Goal: Task Accomplishment & Management: Manage account settings

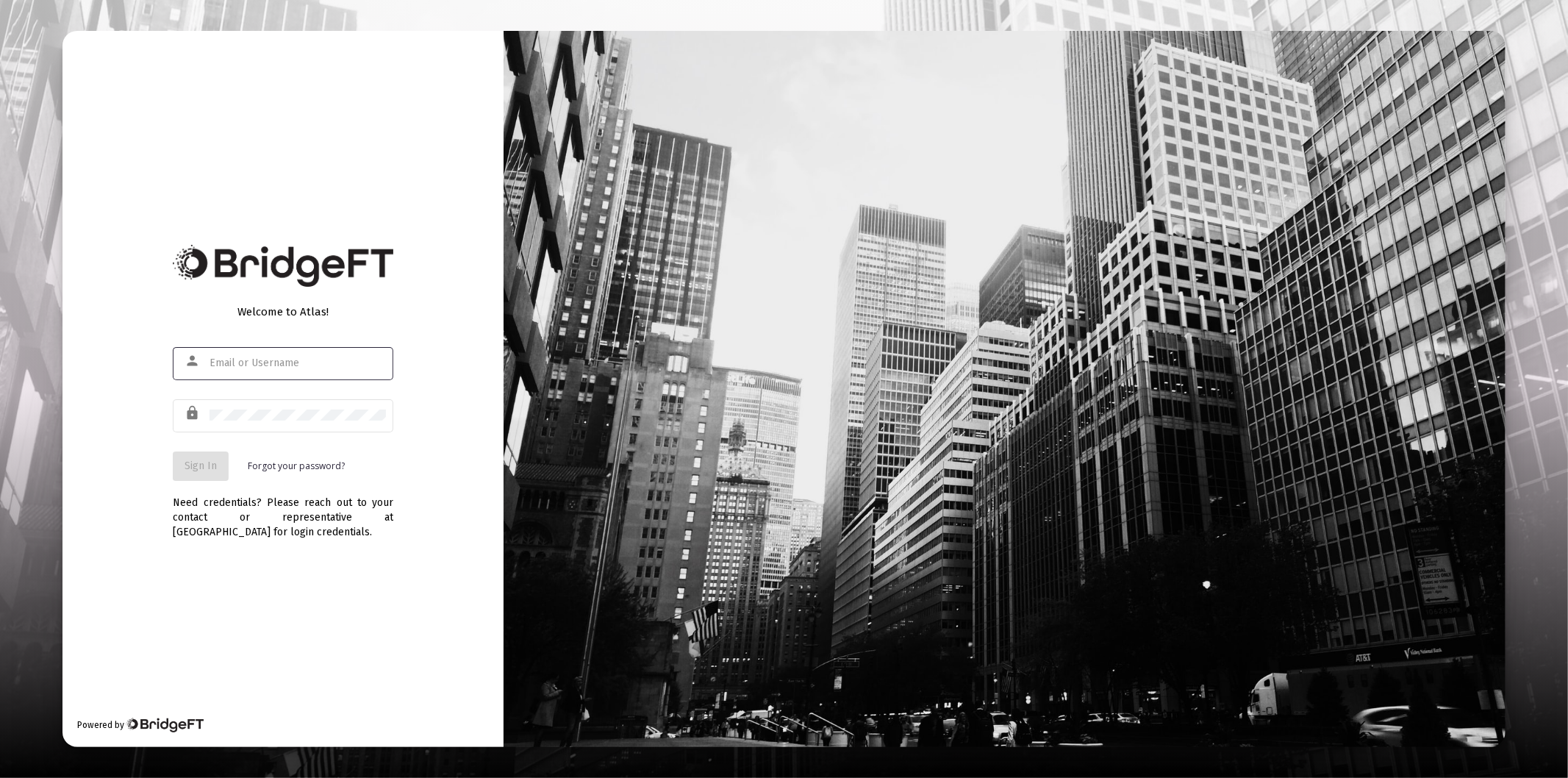
click at [287, 356] on div at bounding box center [298, 363] width 177 height 36
click at [290, 362] on input "text" at bounding box center [298, 364] width 177 height 12
click at [292, 362] on input "text" at bounding box center [298, 364] width 177 height 12
type input "[PERSON_NAME][EMAIL_ADDRESS][DOMAIN_NAME]"
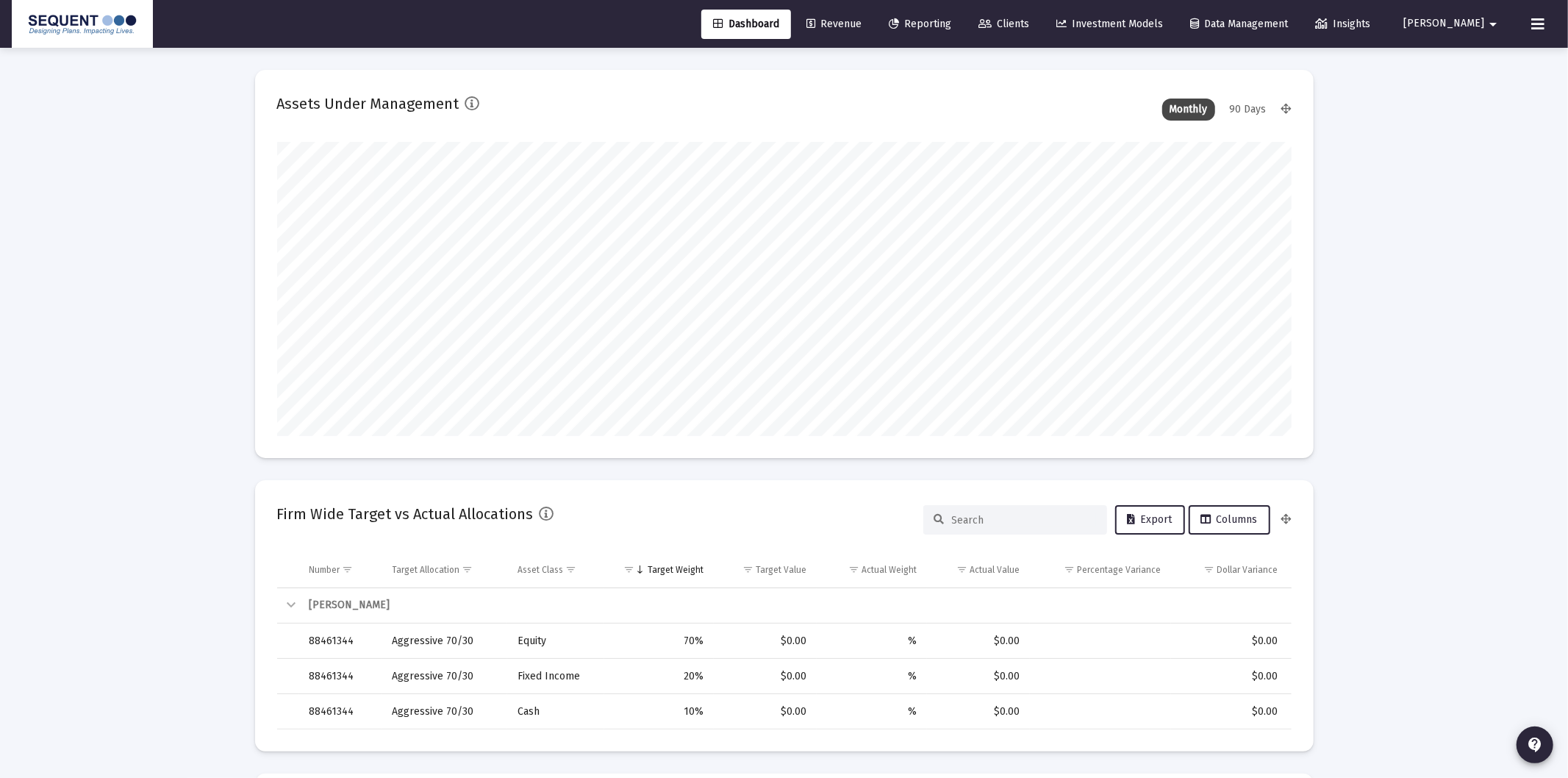
type input "[DATE]"
click at [941, 16] on link "Reporting" at bounding box center [907, 25] width 86 height 30
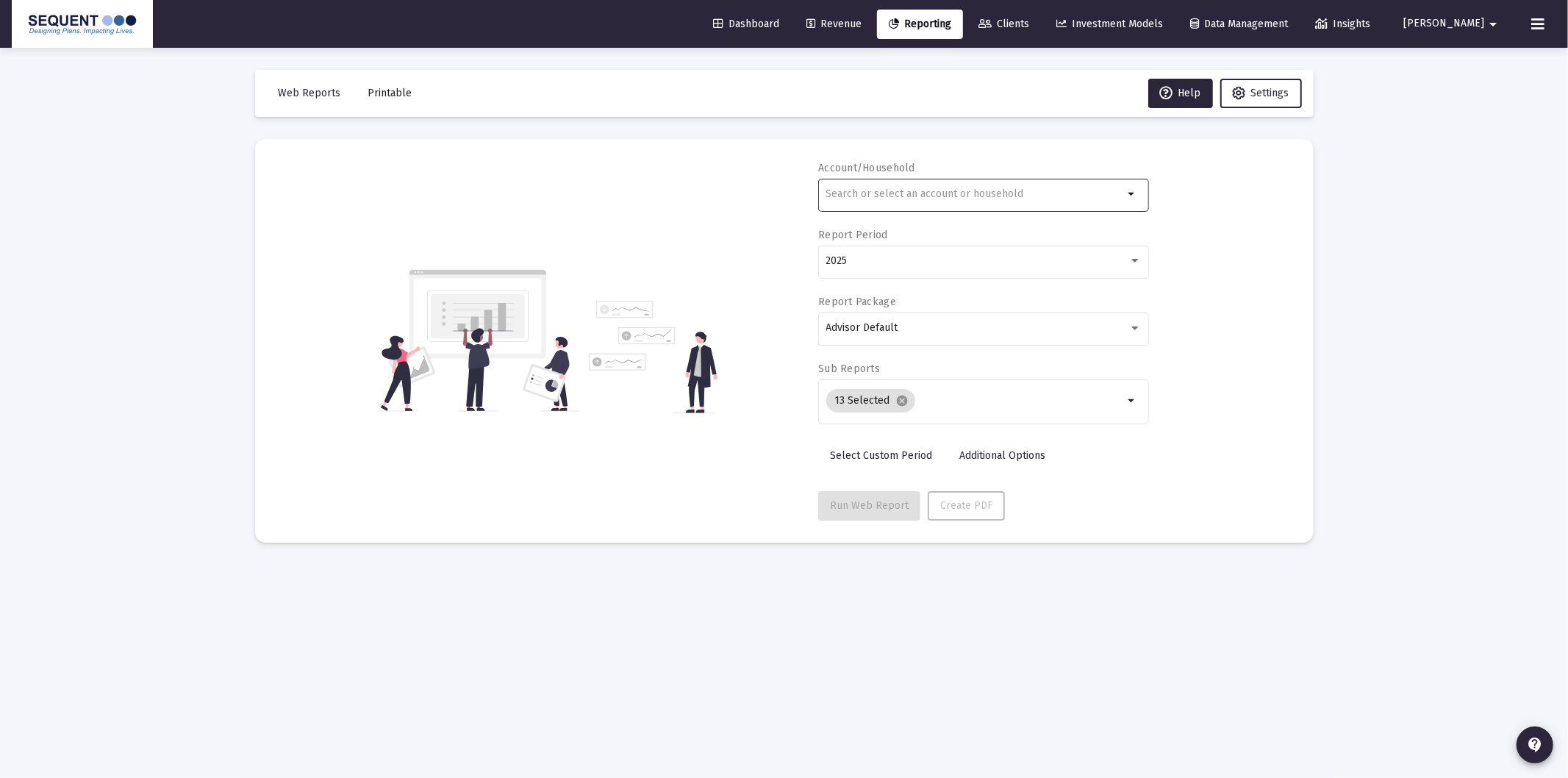
click at [874, 200] on input "text" at bounding box center [976, 194] width 298 height 12
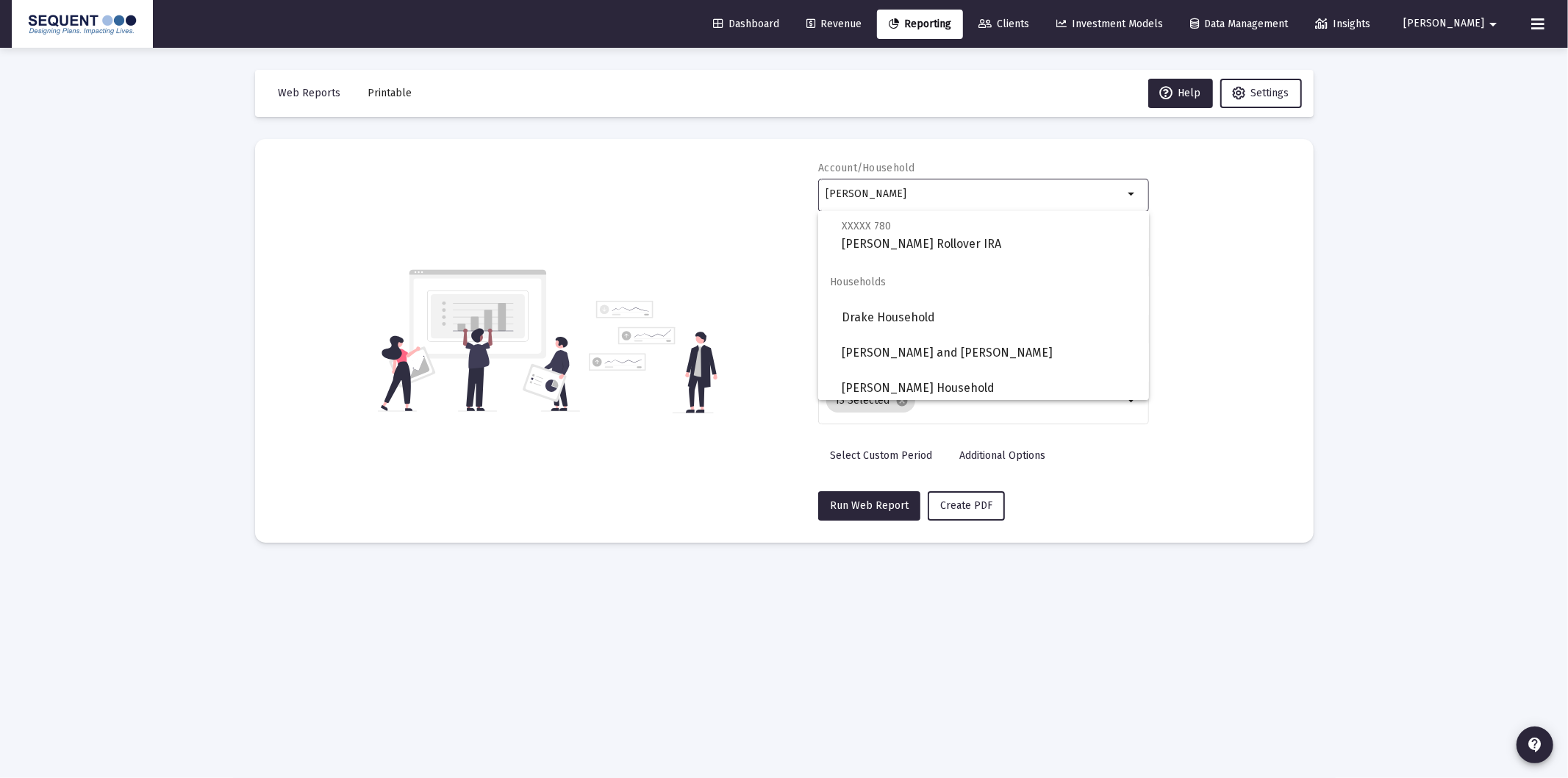
scroll to position [365, 0]
click at [960, 376] on span "[PERSON_NAME] Household" at bounding box center [989, 383] width 295 height 36
type input "[PERSON_NAME] Household"
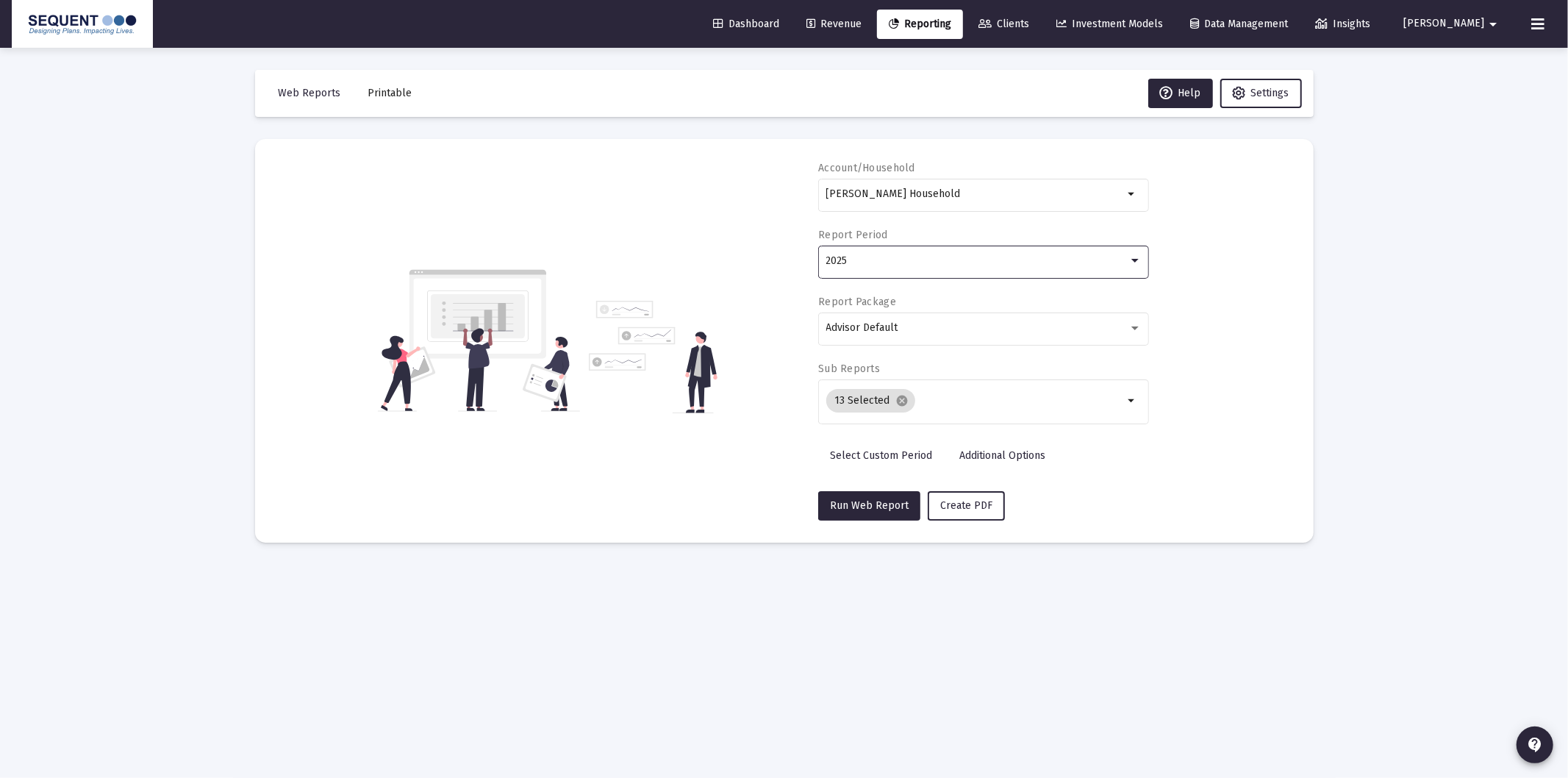
click at [900, 255] on div "2025" at bounding box center [978, 261] width 302 height 12
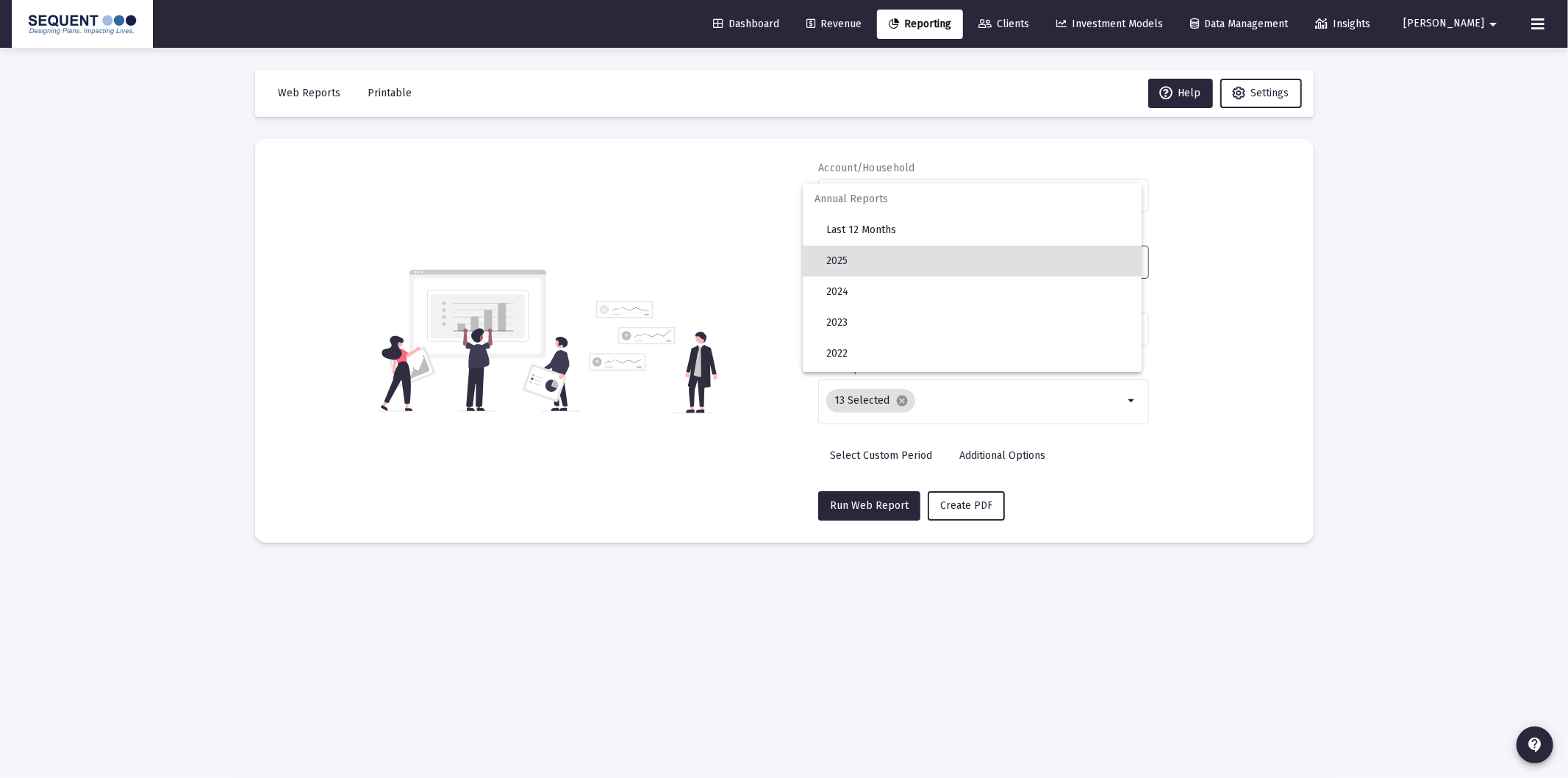
click at [852, 258] on span "2025" at bounding box center [979, 260] width 304 height 31
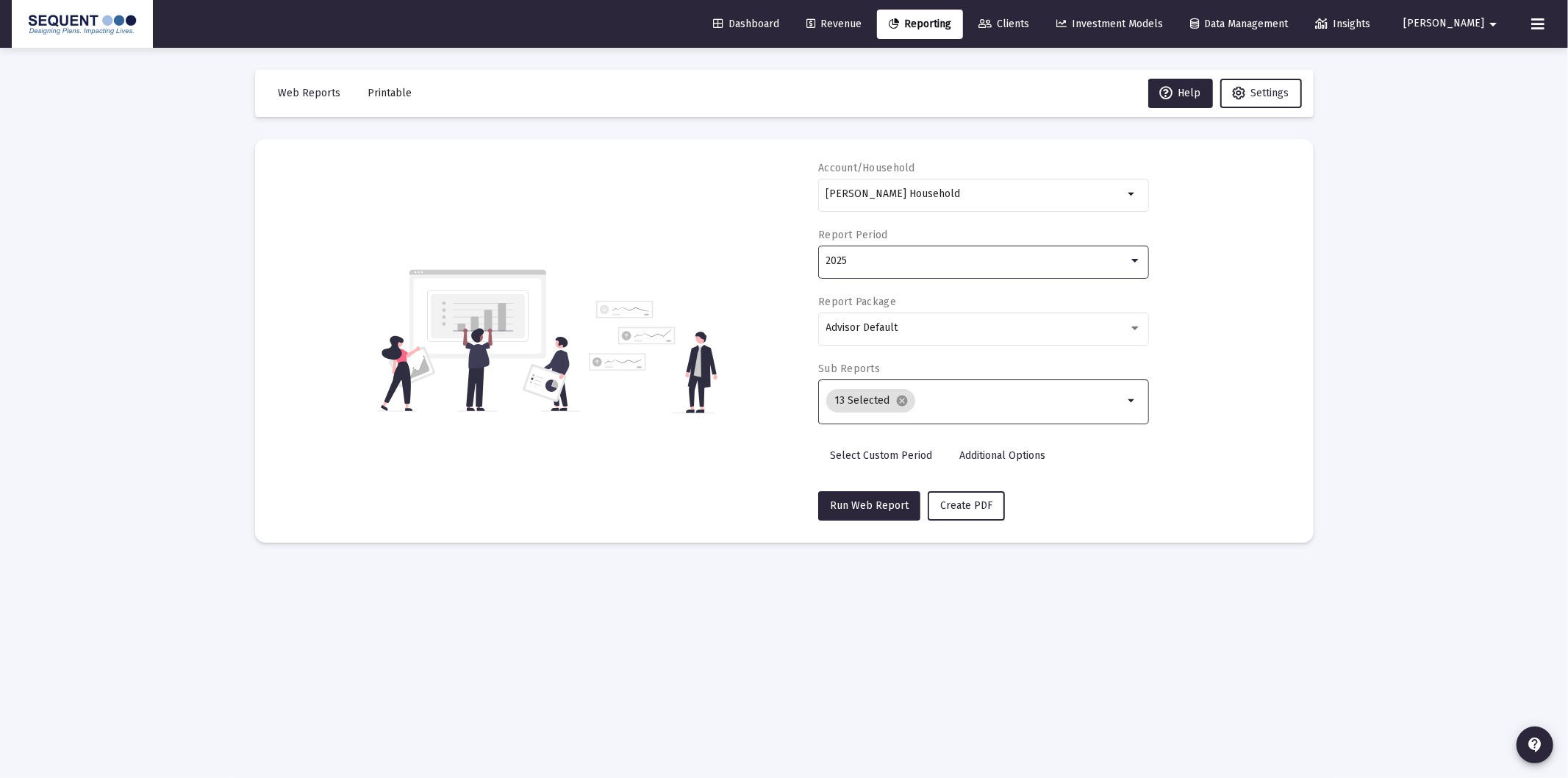
click at [963, 394] on input "Selection" at bounding box center [1022, 400] width 203 height 12
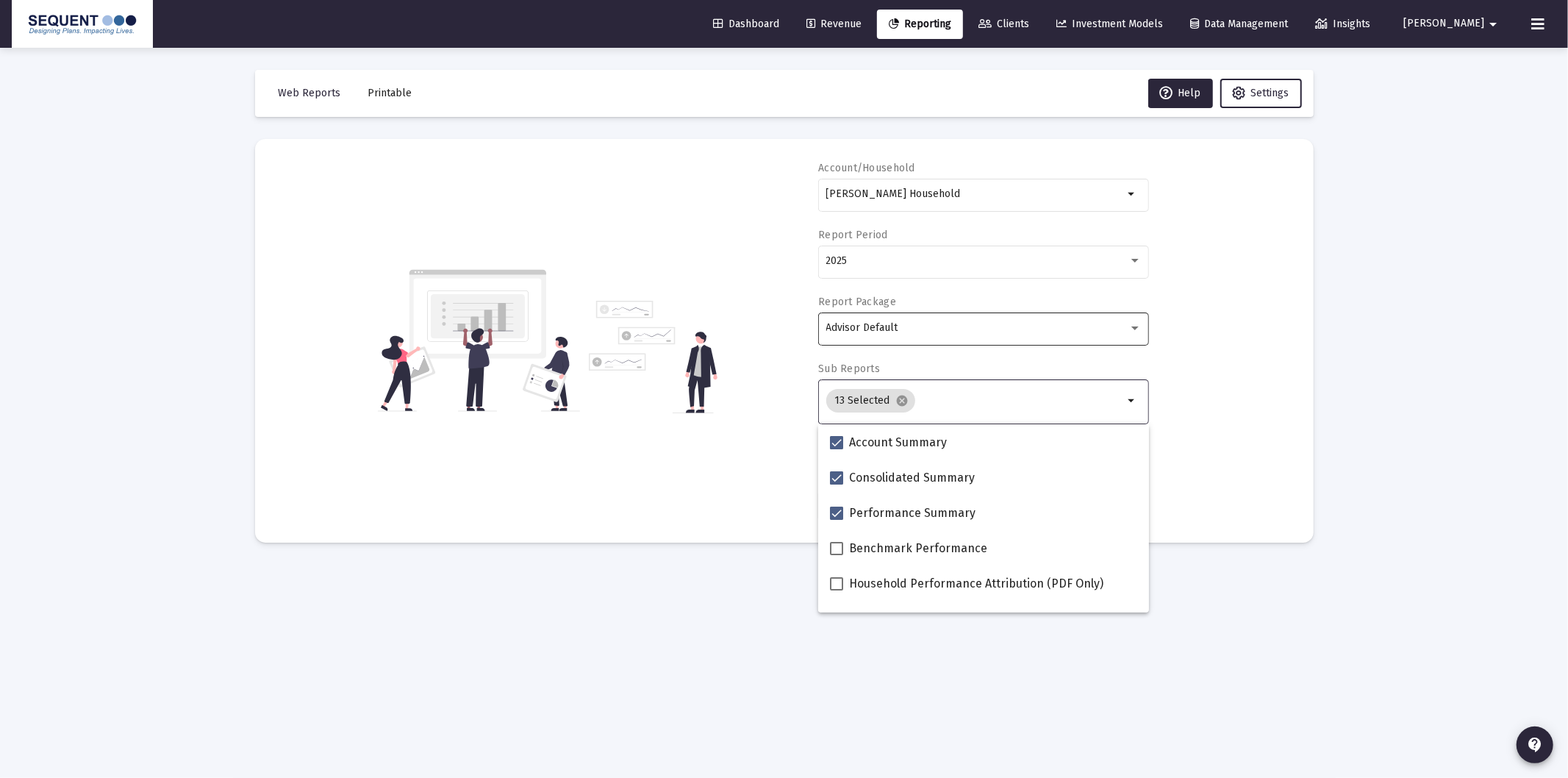
click at [931, 334] on div "Advisor Default" at bounding box center [984, 327] width 315 height 36
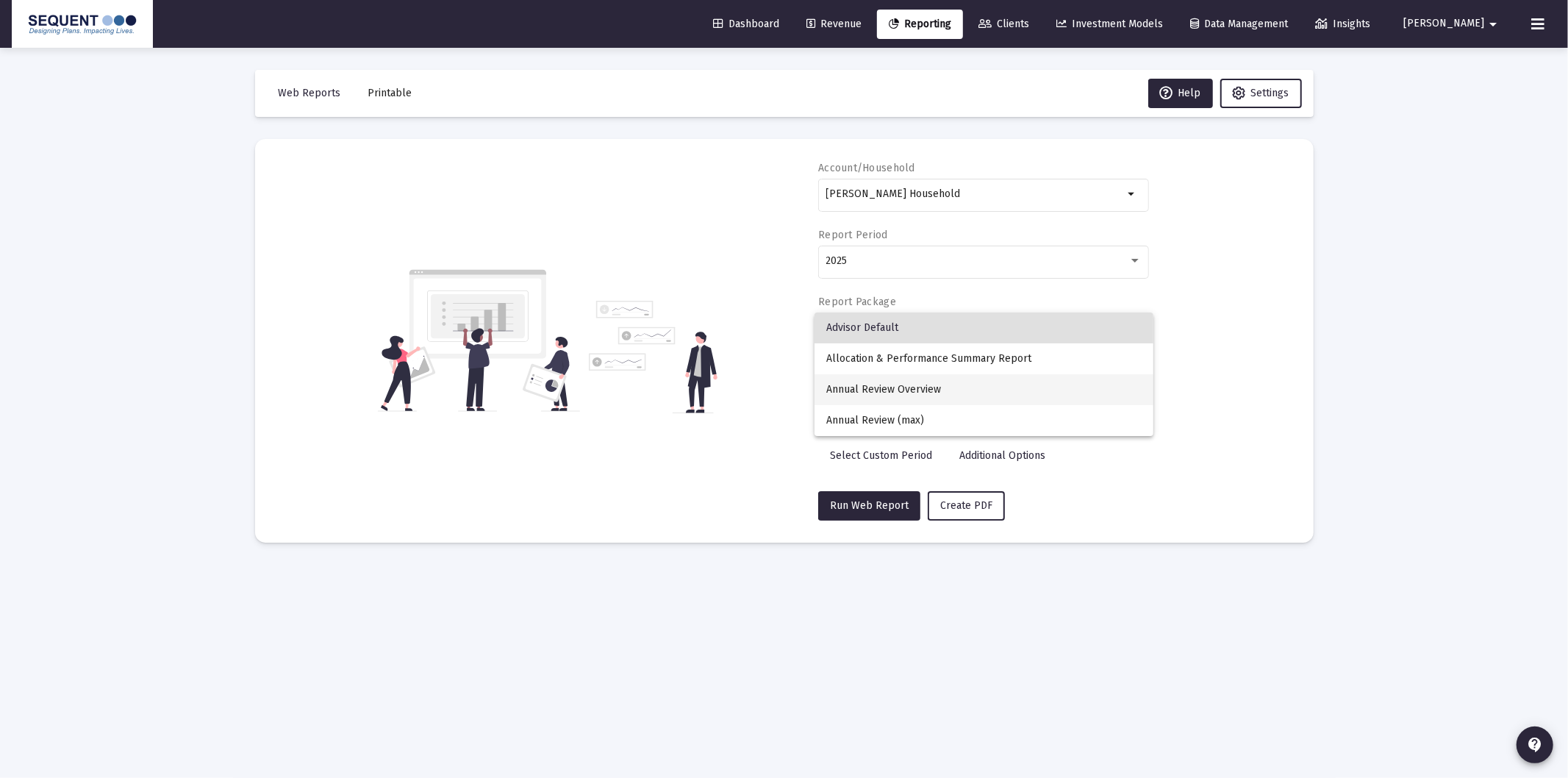
click at [900, 380] on span "Annual Review Overview" at bounding box center [984, 389] width 315 height 31
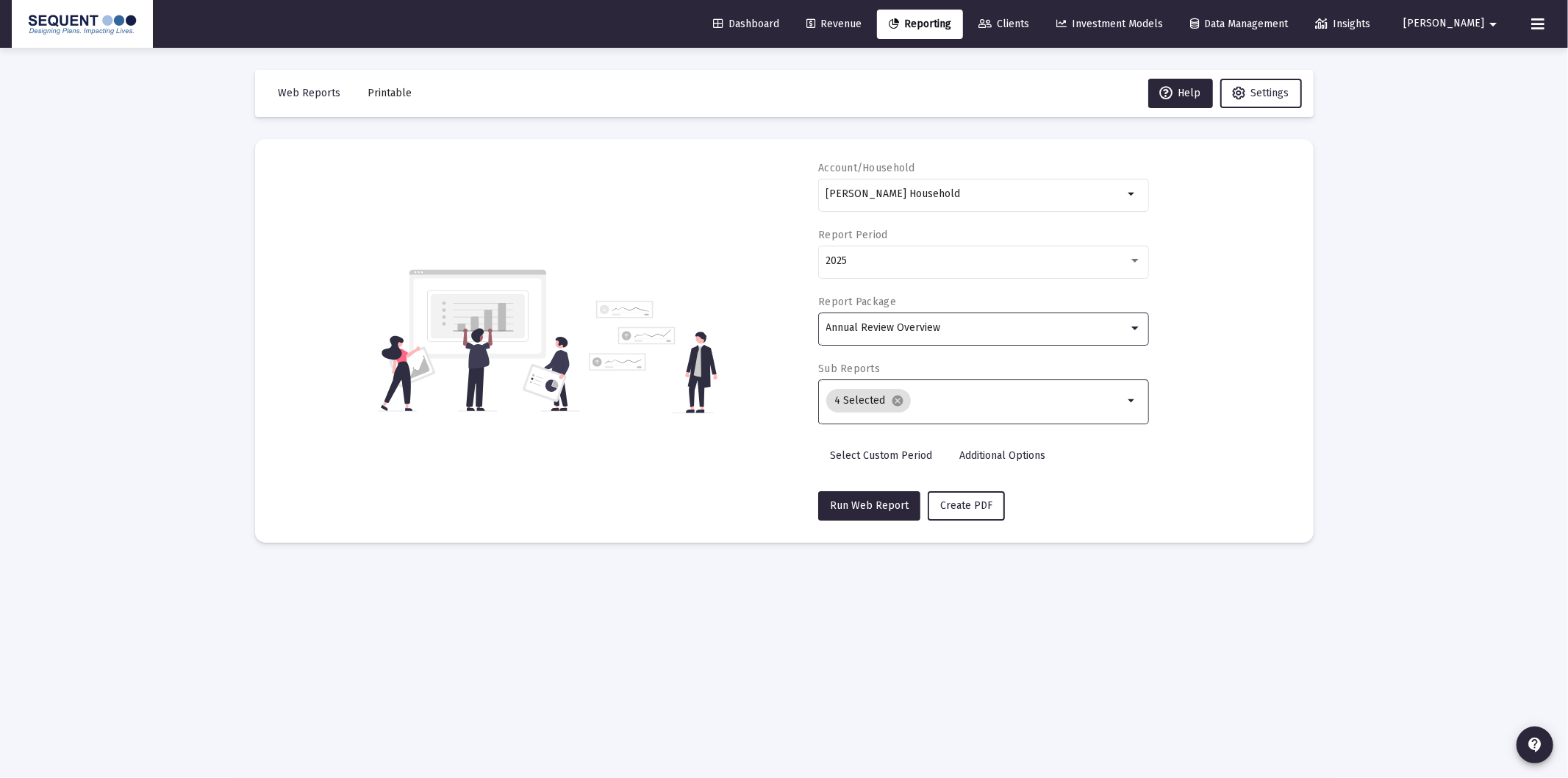
click at [925, 400] on input "Selection" at bounding box center [1020, 400] width 208 height 12
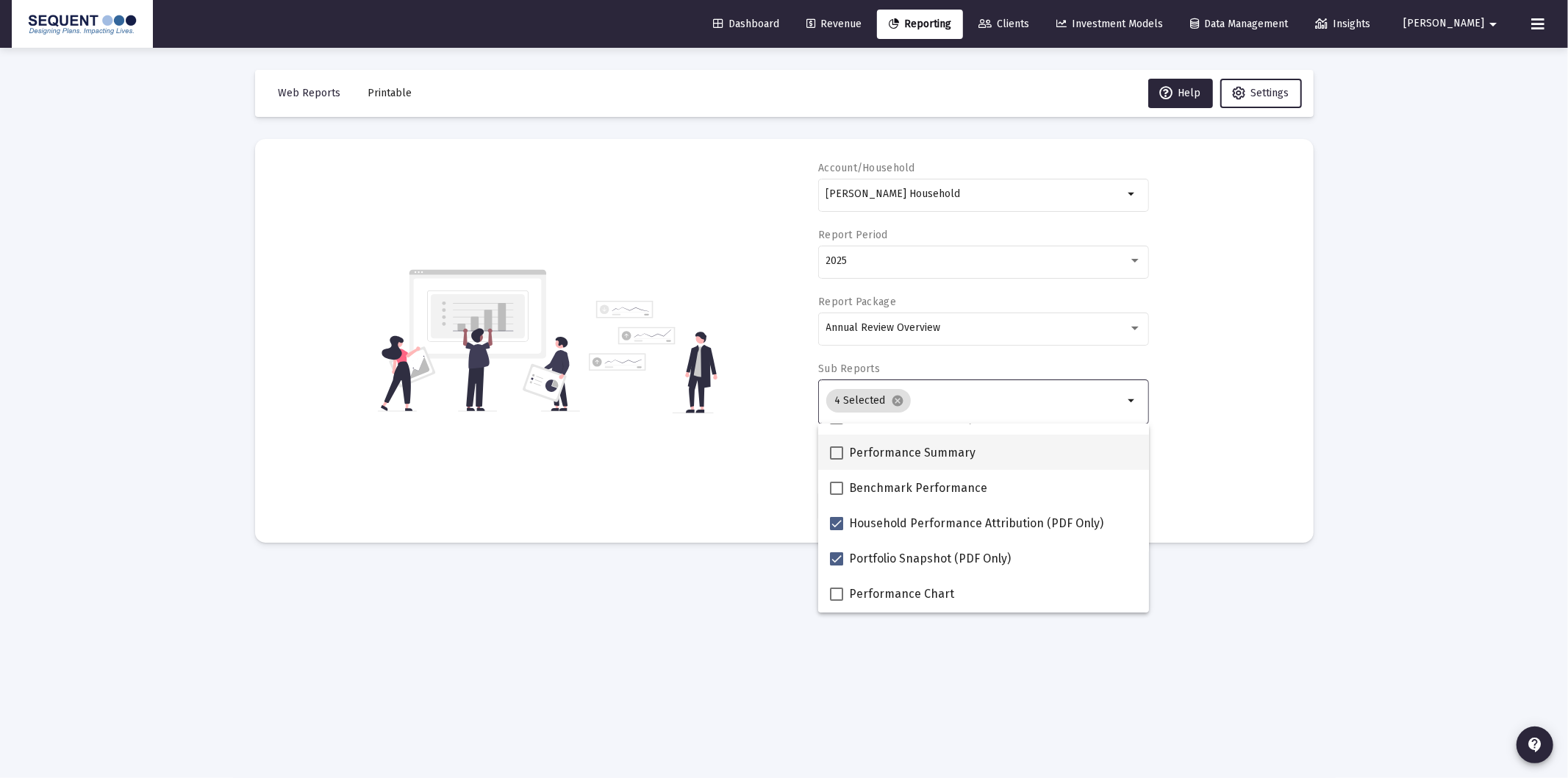
scroll to position [81, 0]
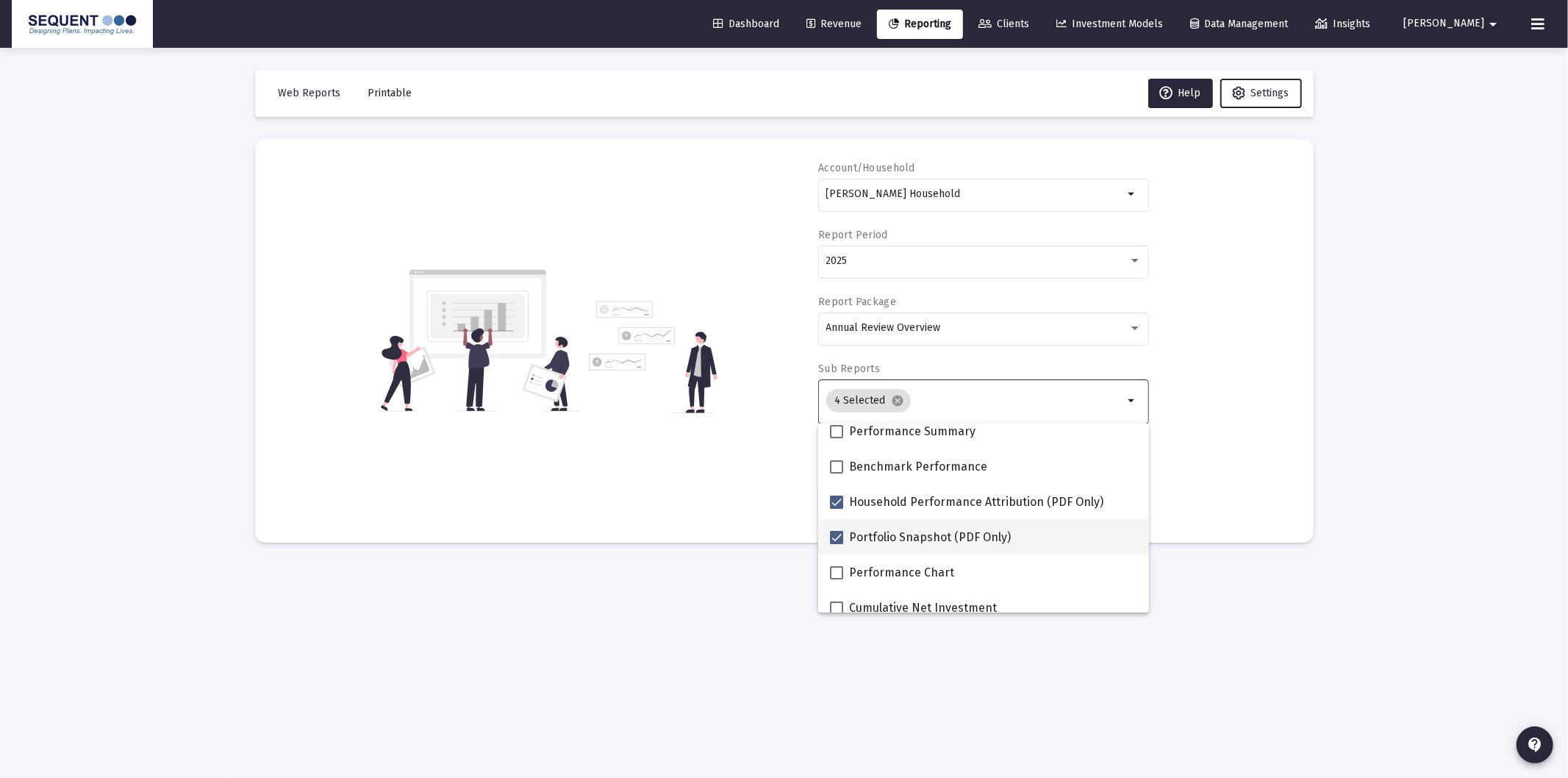
click at [900, 536] on span "Portfolio Snapshot (PDF Only)" at bounding box center [930, 538] width 162 height 18
click at [837, 545] on input "Portfolio Snapshot (PDF Only)" at bounding box center [836, 545] width 1 height 1
click at [900, 536] on span "Portfolio Snapshot (PDF Only)" at bounding box center [930, 538] width 162 height 18
click at [837, 545] on input "Portfolio Snapshot (PDF Only)" at bounding box center [836, 545] width 1 height 1
checkbox input "true"
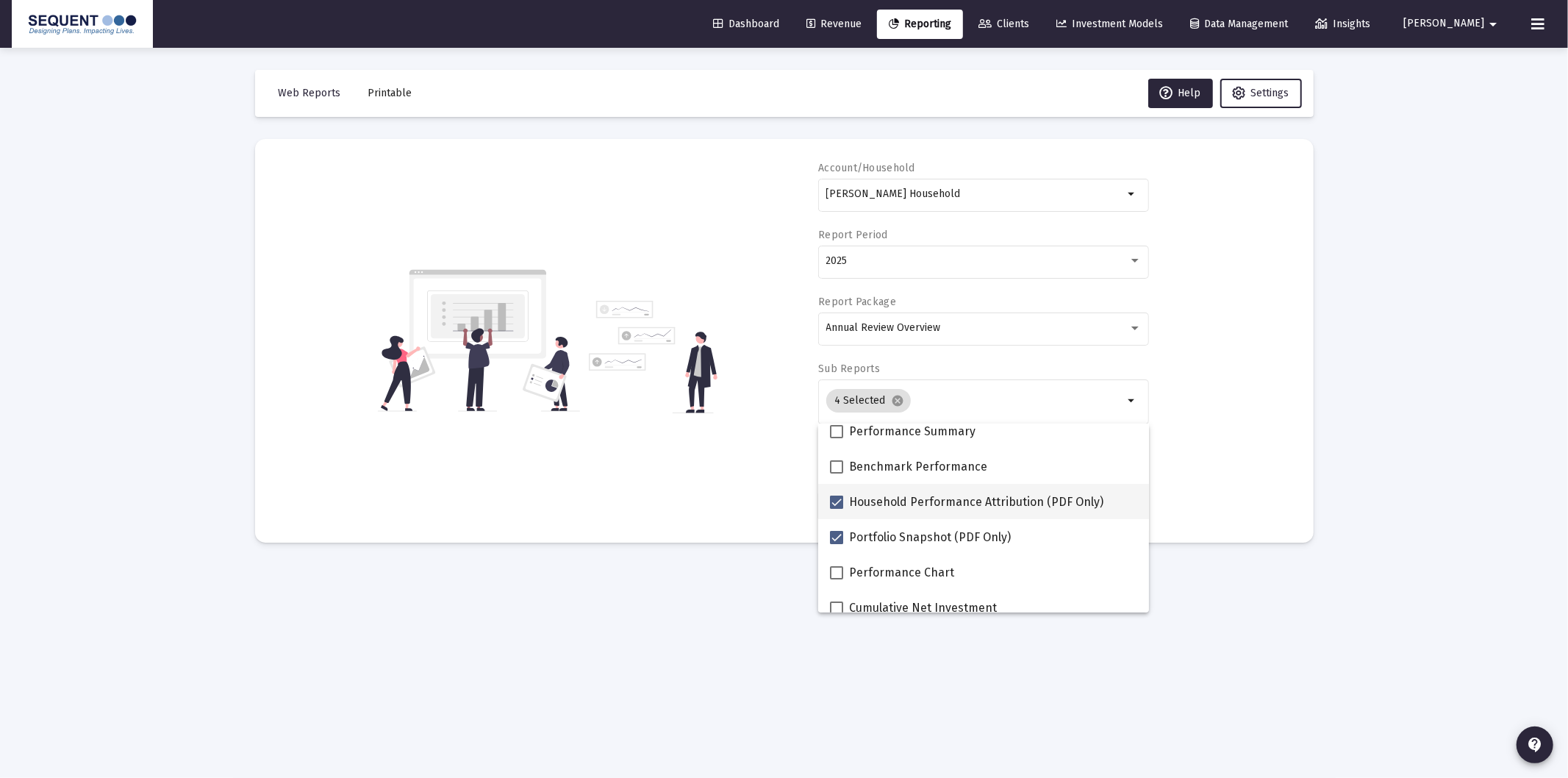
click at [899, 506] on span "Household Performance Attribution (PDF Only)" at bounding box center [977, 502] width 254 height 18
click at [837, 509] on input "Household Performance Attribution (PDF Only)" at bounding box center [836, 509] width 1 height 1
checkbox input "false"
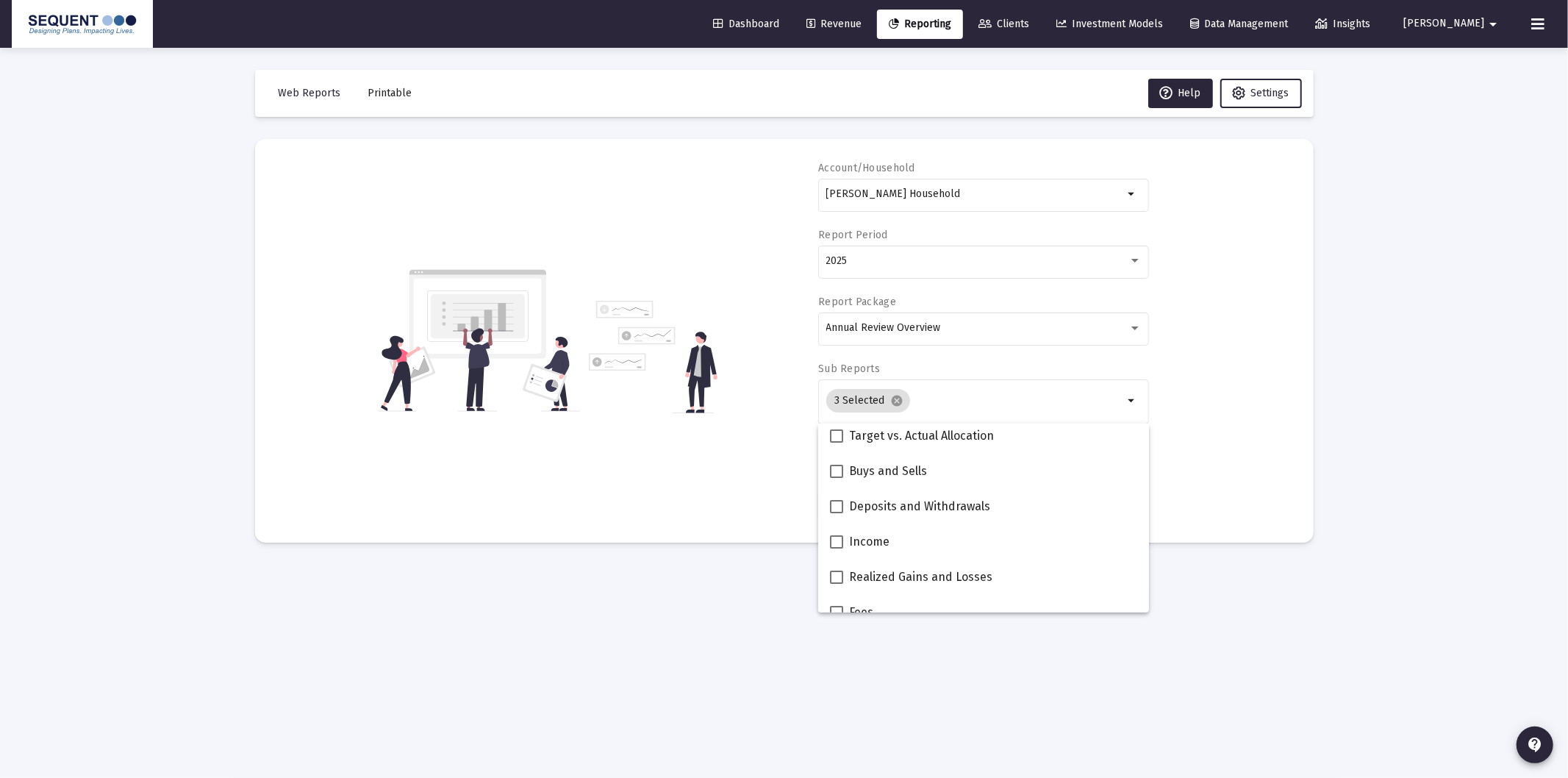
scroll to position [408, 0]
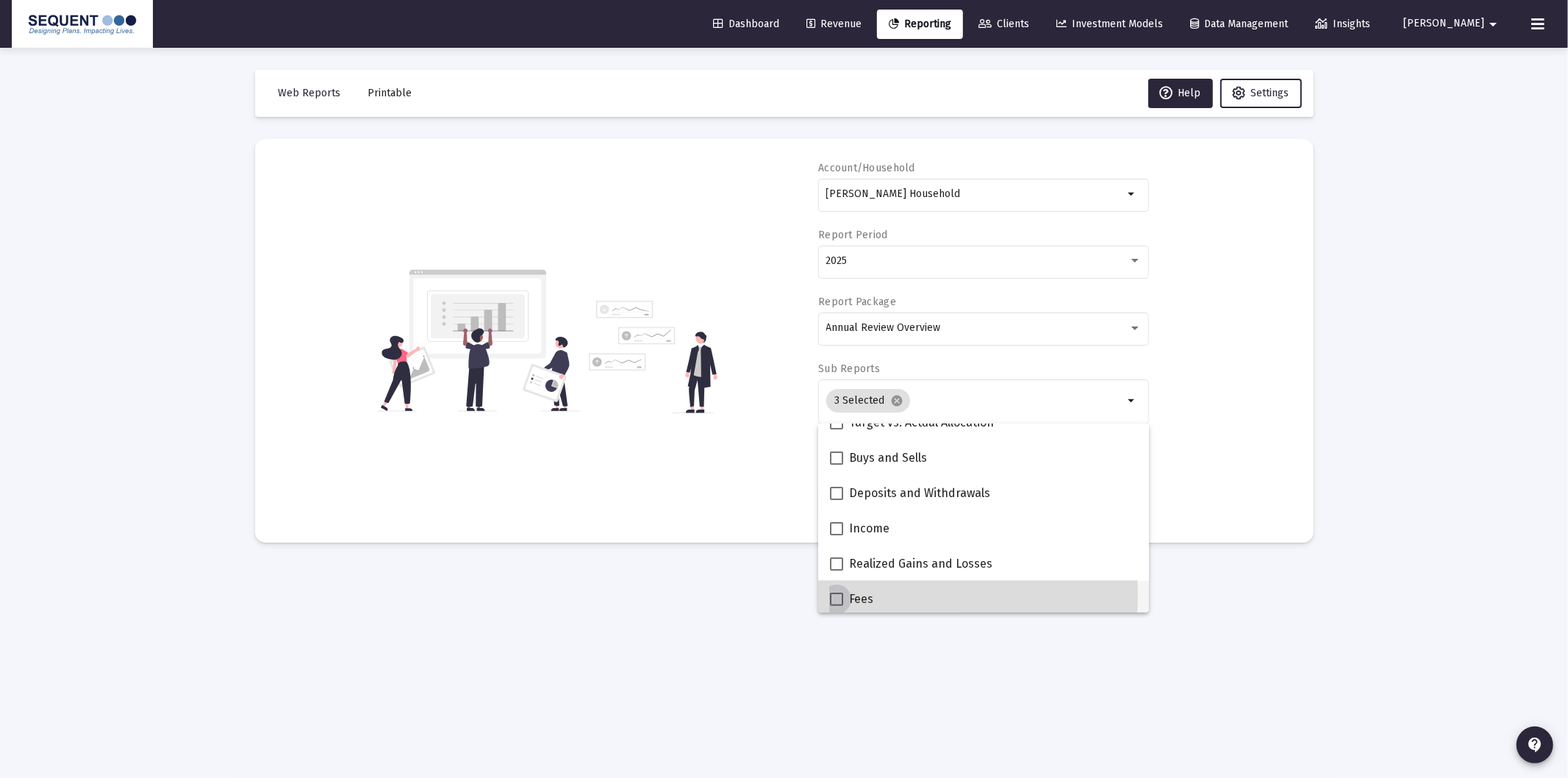
click at [861, 593] on span "Fees" at bounding box center [862, 599] width 24 height 18
click at [837, 606] on input "Fees" at bounding box center [836, 606] width 1 height 1
checkbox input "true"
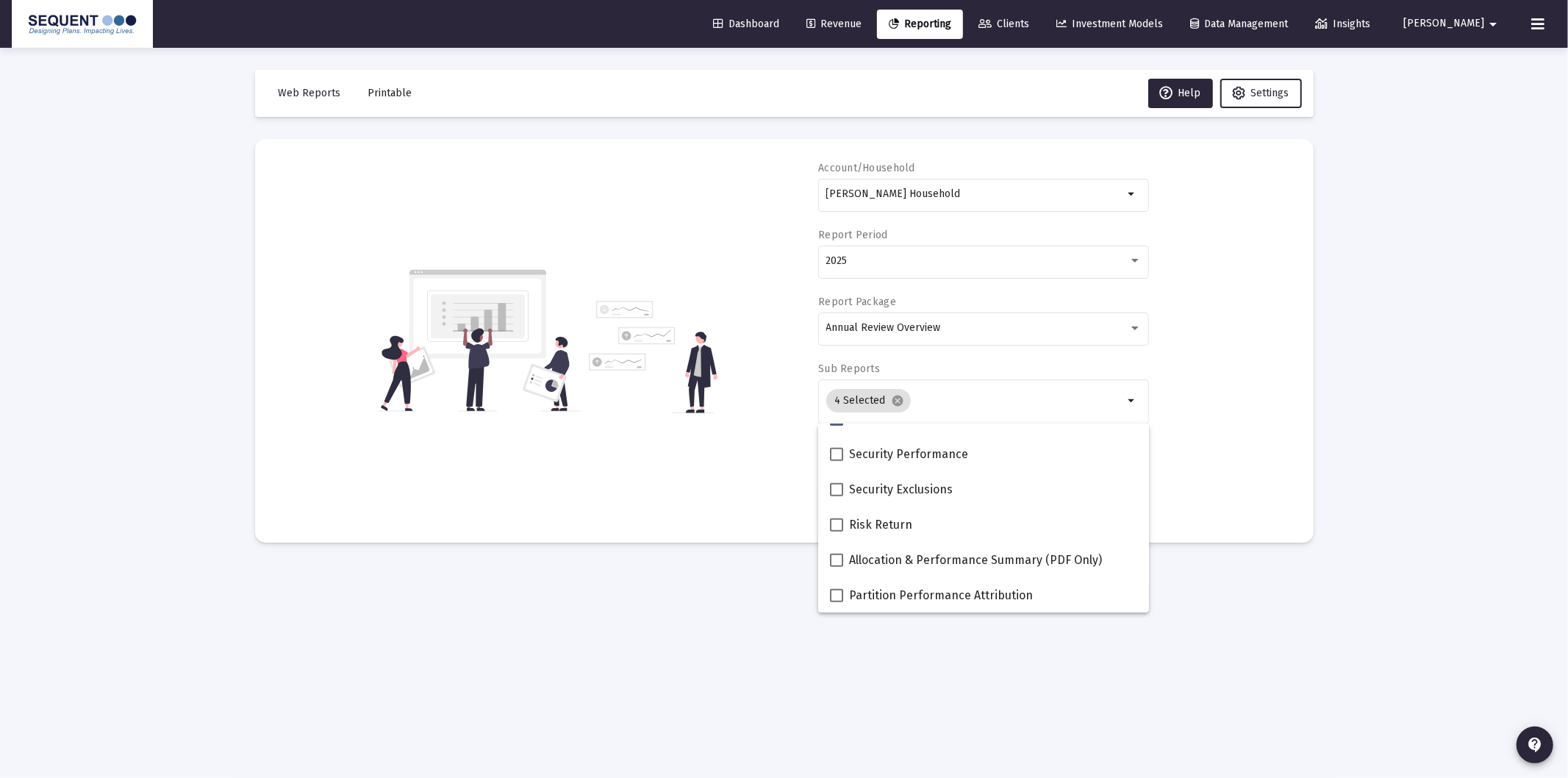
click at [1218, 524] on mat-card "Account/Household [PERSON_NAME] Household arrow_drop_down Report Period 2025 Re…" at bounding box center [784, 341] width 1058 height 403
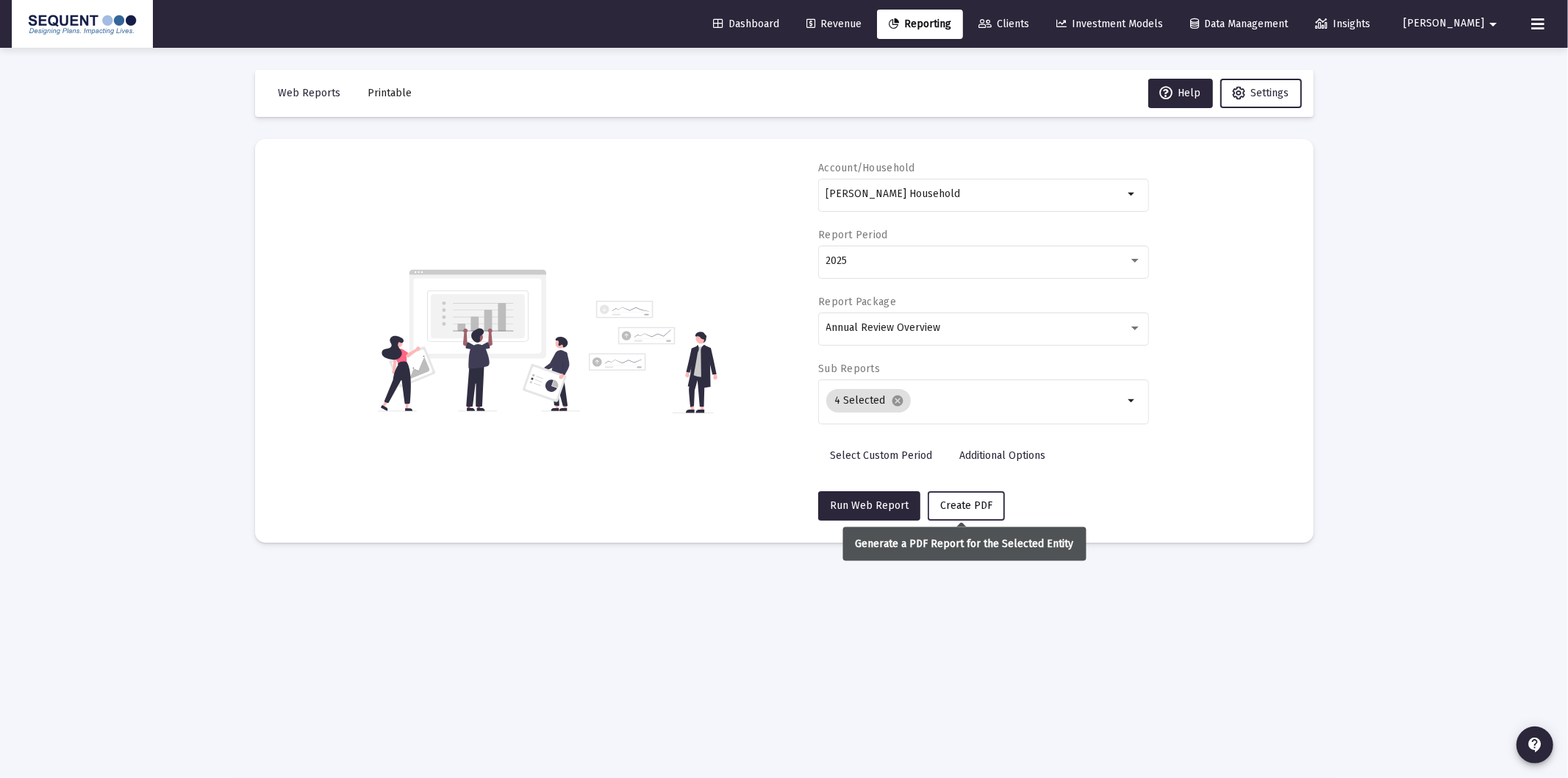
click at [973, 512] on button "Create PDF" at bounding box center [967, 506] width 78 height 30
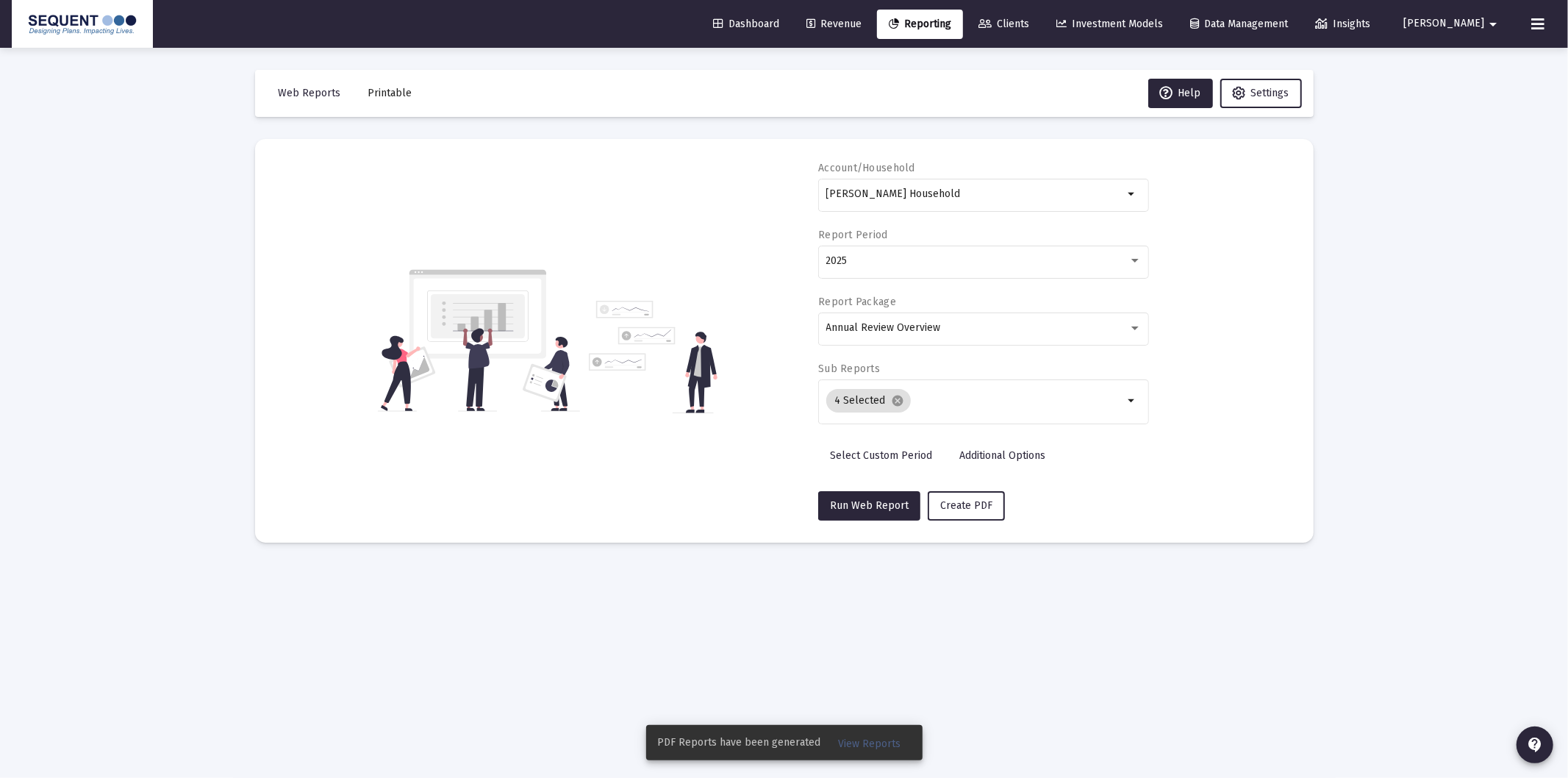
click at [880, 739] on span "View Reports" at bounding box center [869, 743] width 63 height 13
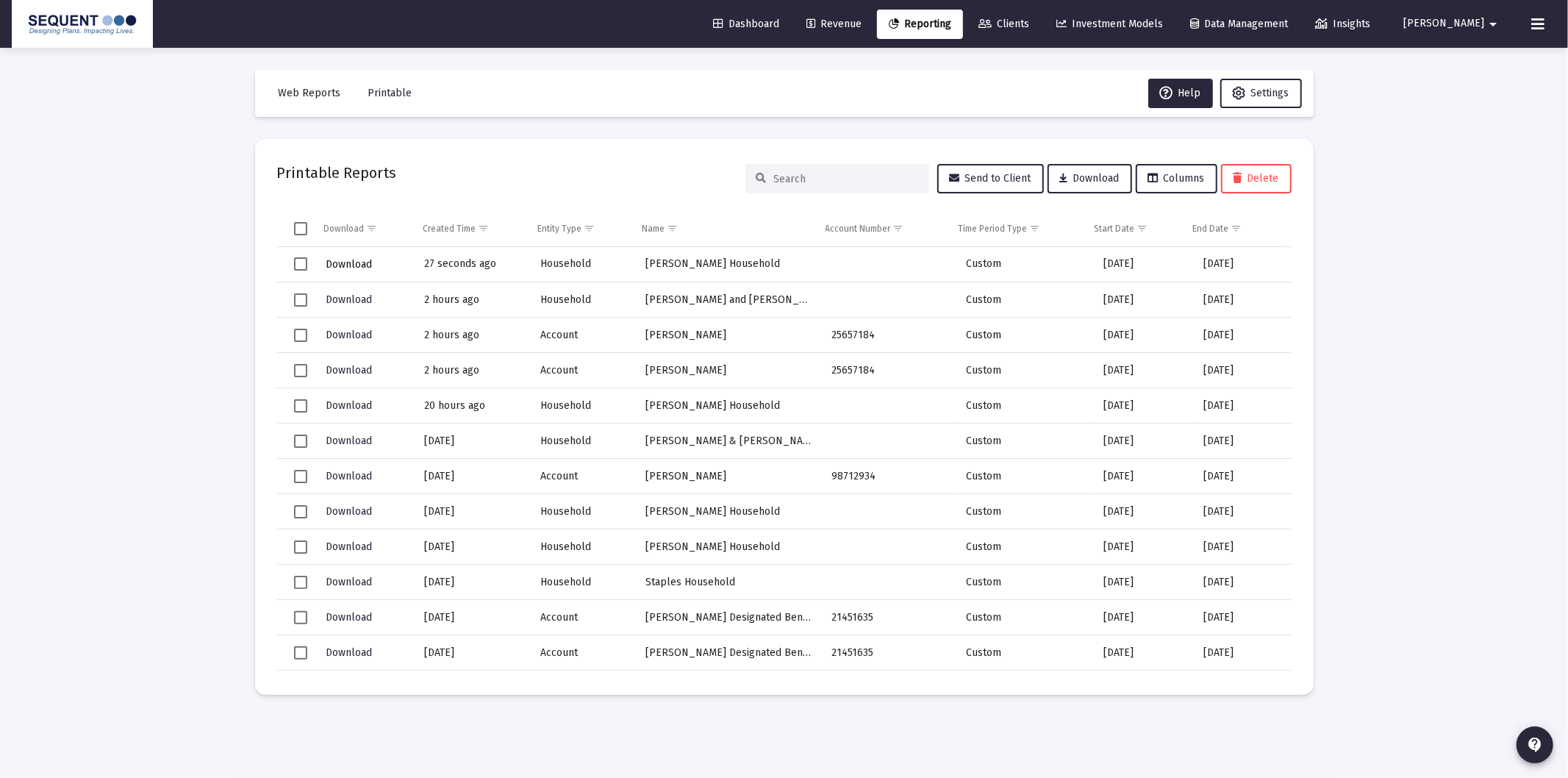
click at [354, 260] on span "Download" at bounding box center [349, 264] width 47 height 13
click at [951, 23] on span "Reporting" at bounding box center [920, 24] width 63 height 13
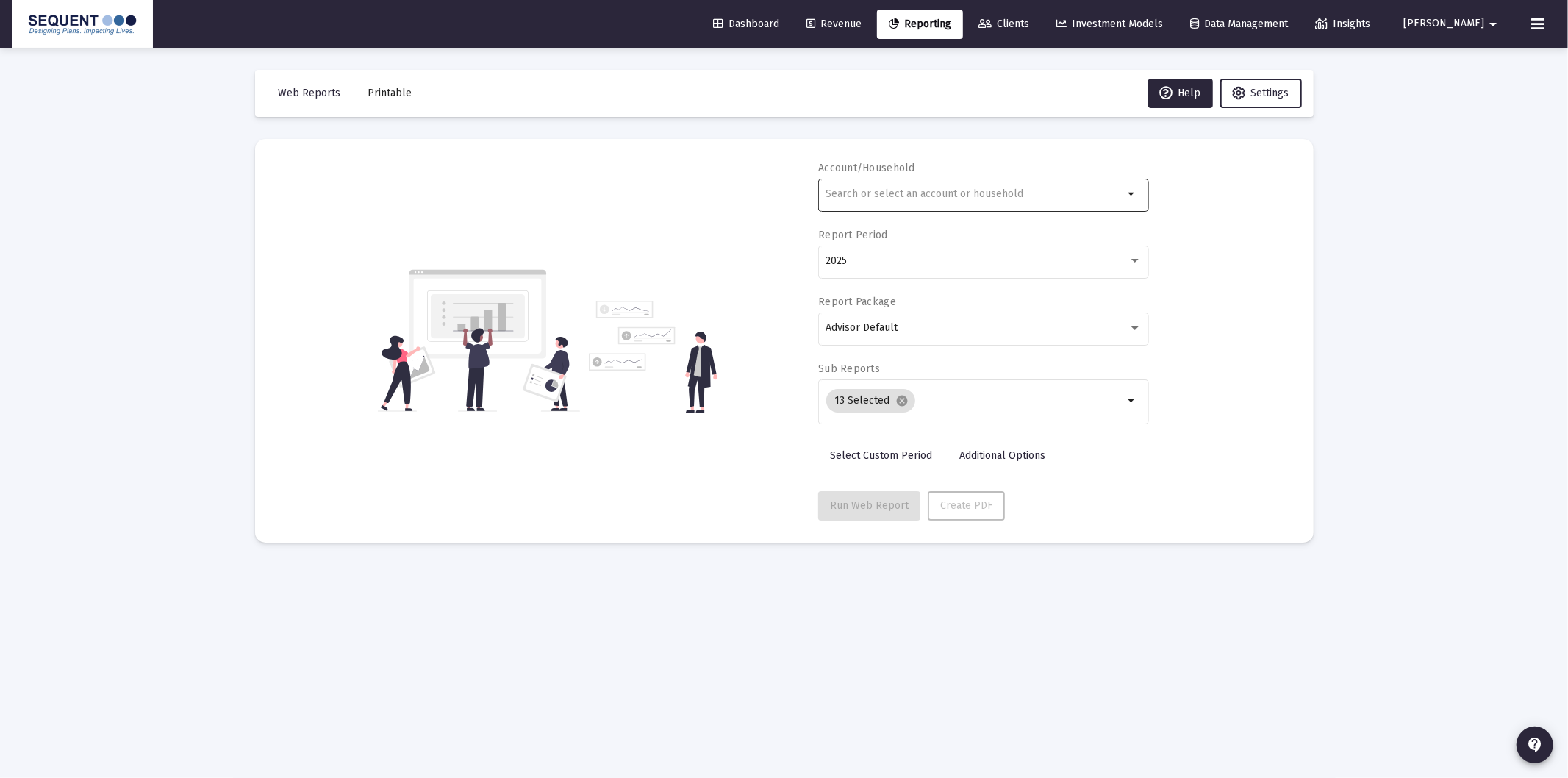
click at [847, 192] on input "text" at bounding box center [976, 194] width 298 height 12
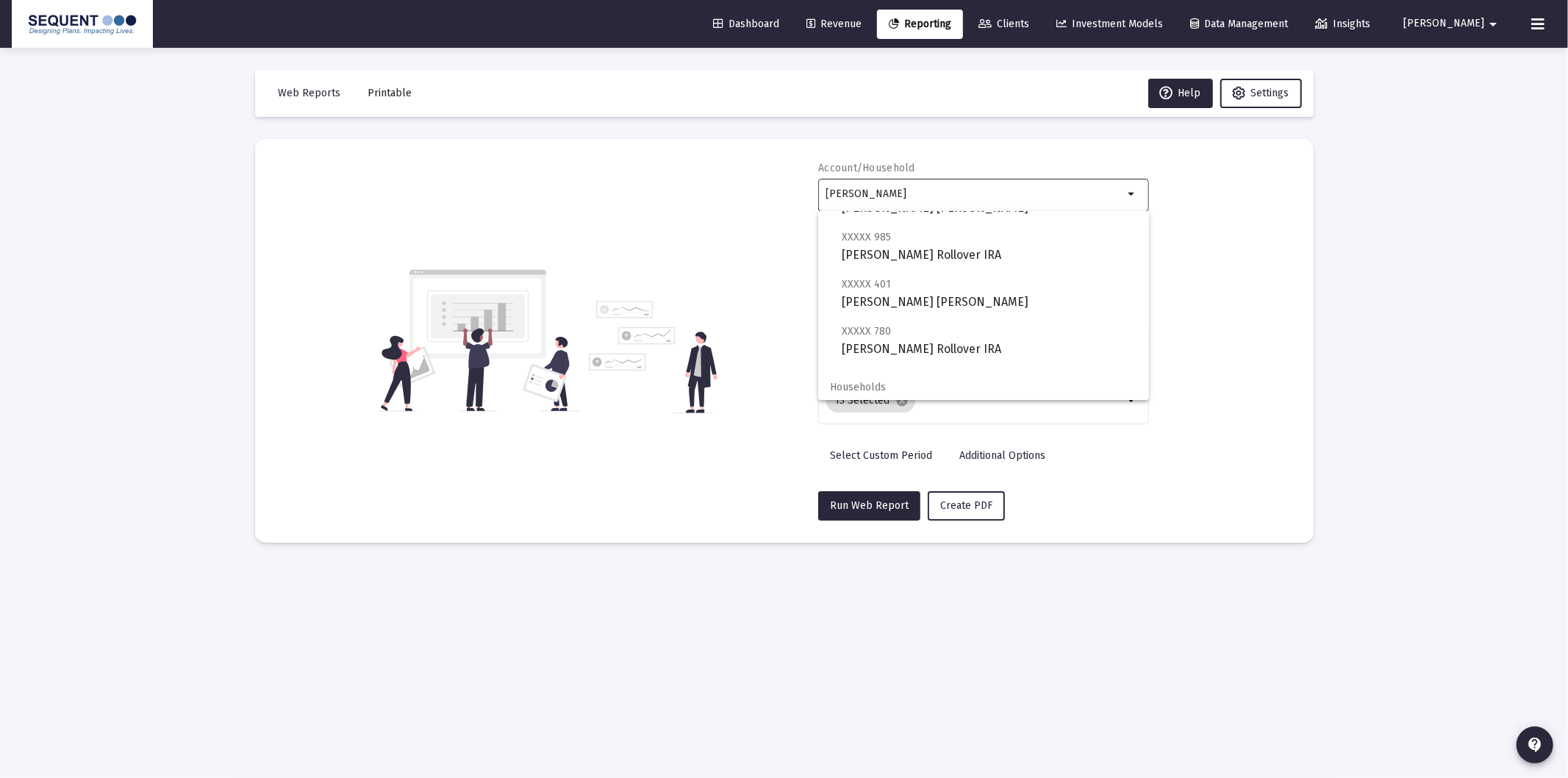
scroll to position [365, 0]
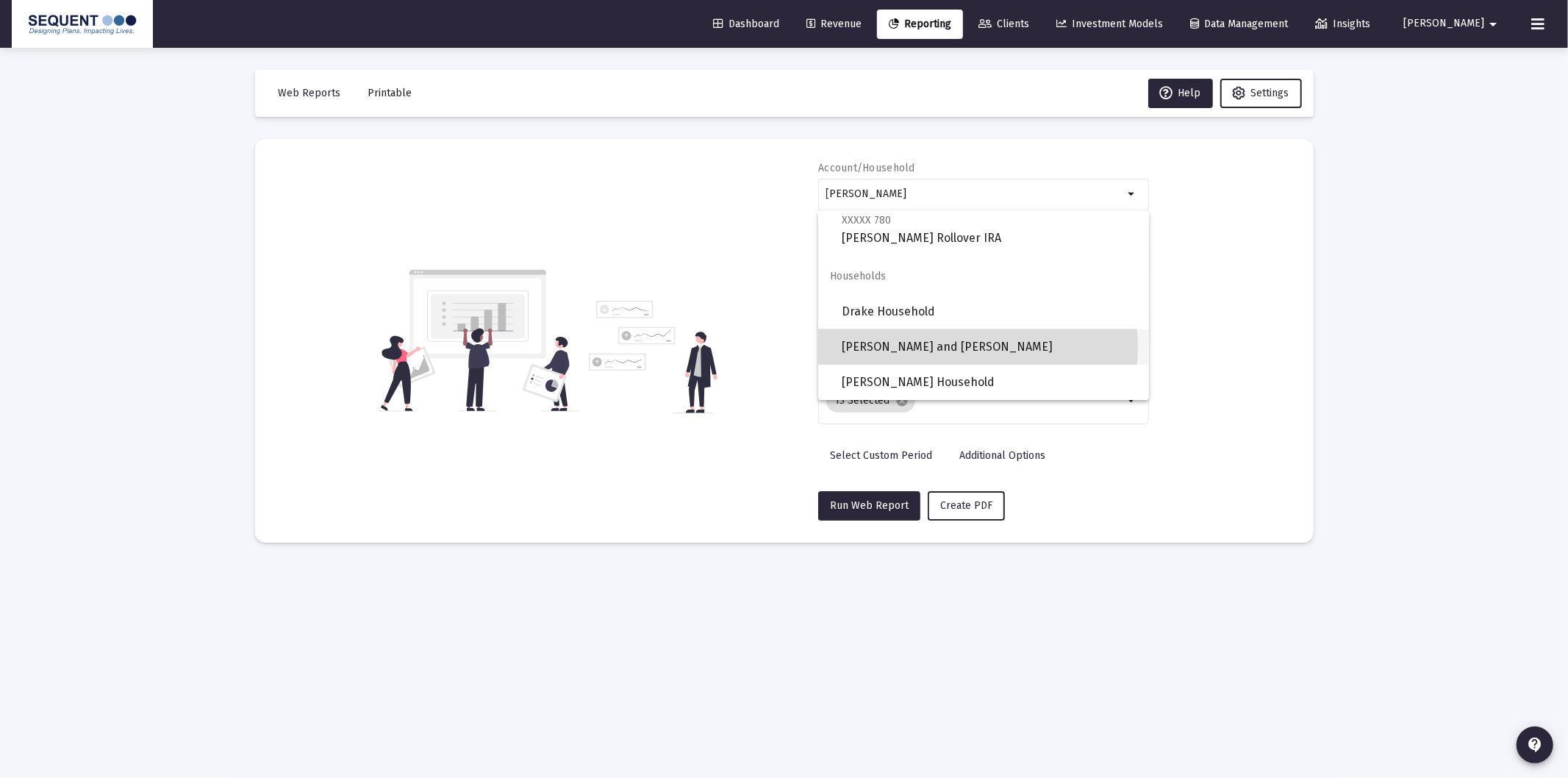
click at [959, 347] on span "[PERSON_NAME] and [PERSON_NAME]" at bounding box center [989, 347] width 295 height 36
type input "[PERSON_NAME] and [PERSON_NAME]"
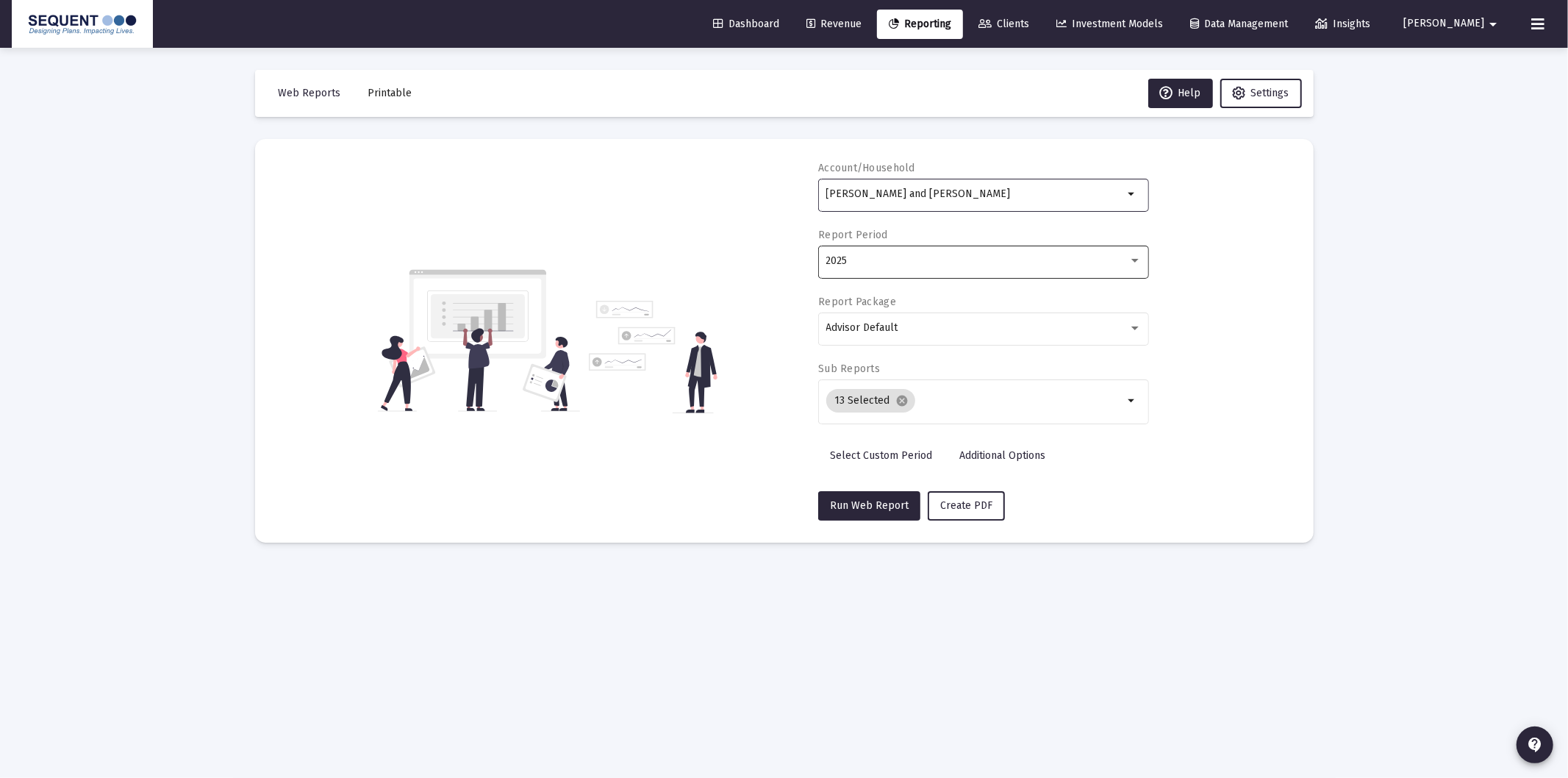
click at [890, 259] on div "2025" at bounding box center [978, 261] width 302 height 12
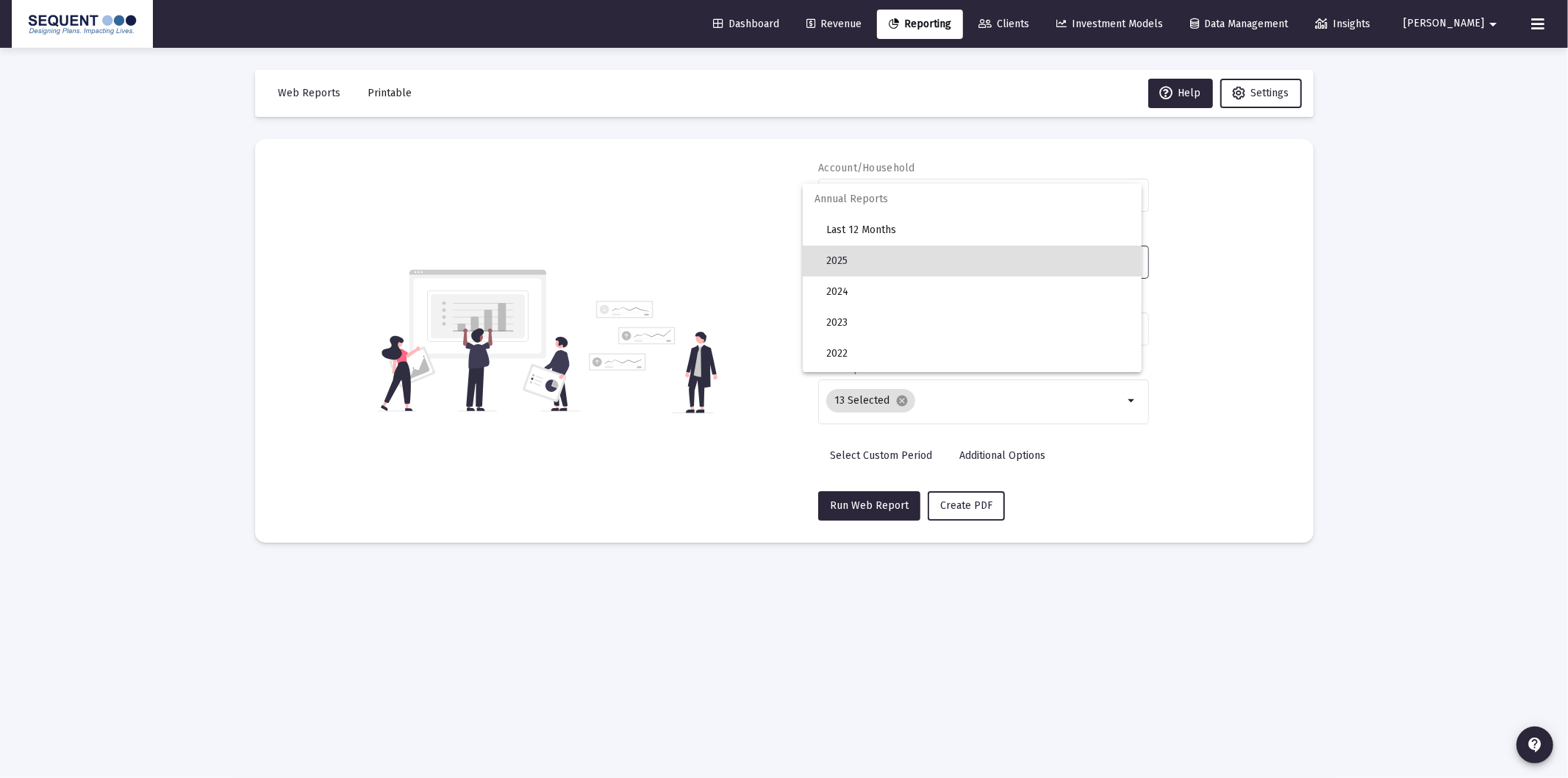
click at [1214, 365] on div at bounding box center [784, 389] width 1568 height 778
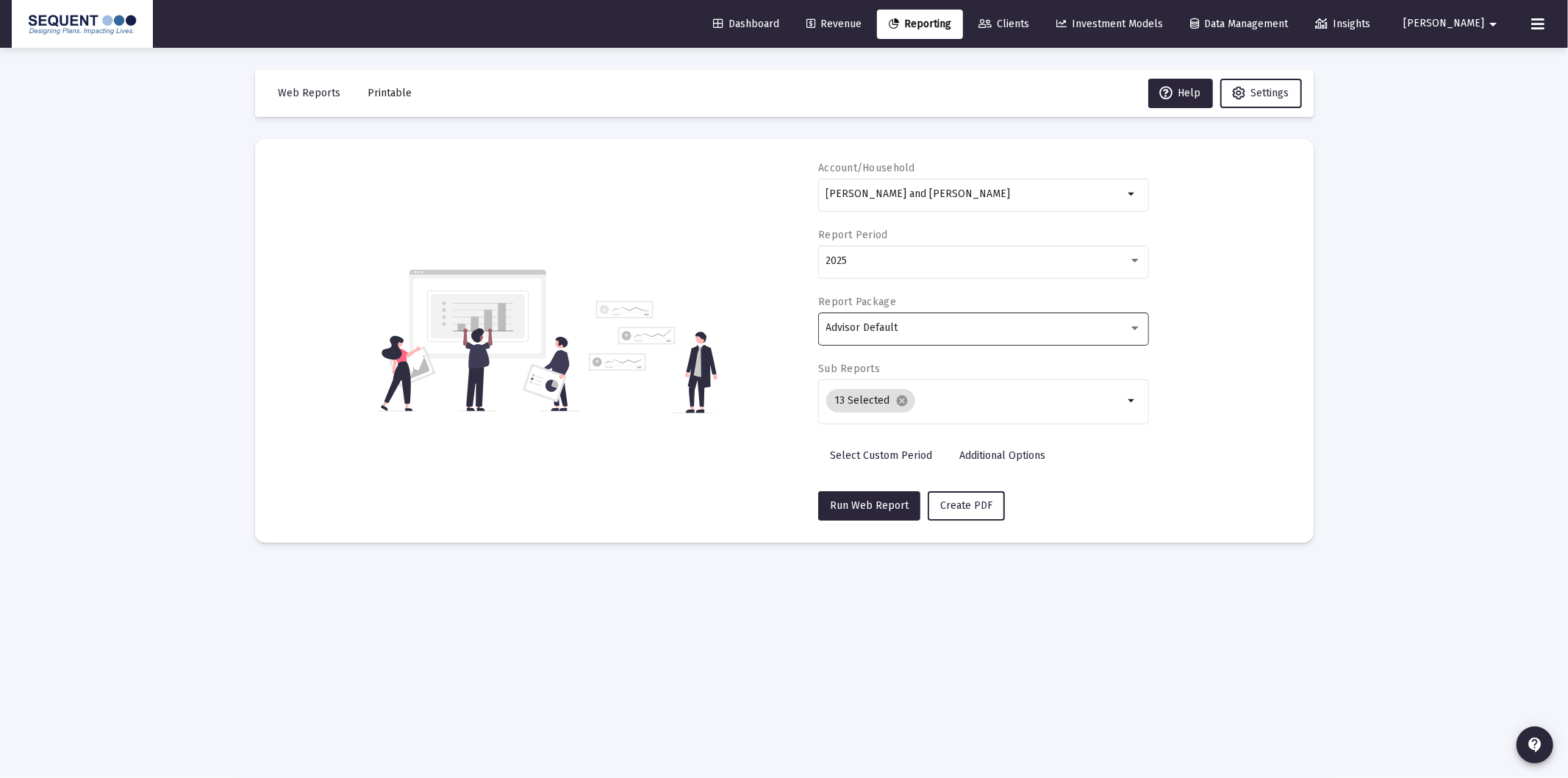
click at [977, 332] on div "Advisor Default" at bounding box center [984, 327] width 315 height 36
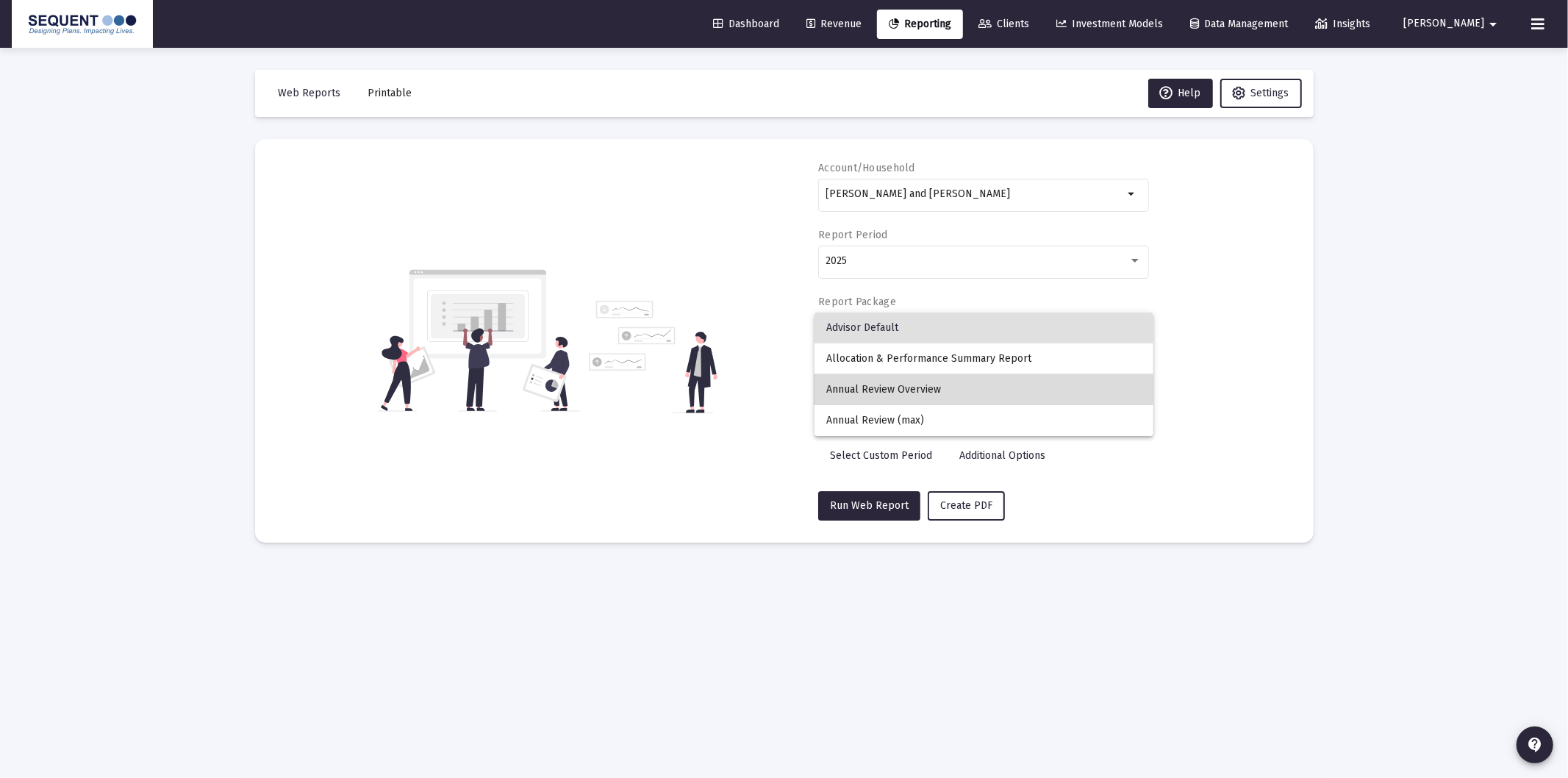
click at [904, 386] on span "Annual Review Overview" at bounding box center [984, 389] width 315 height 31
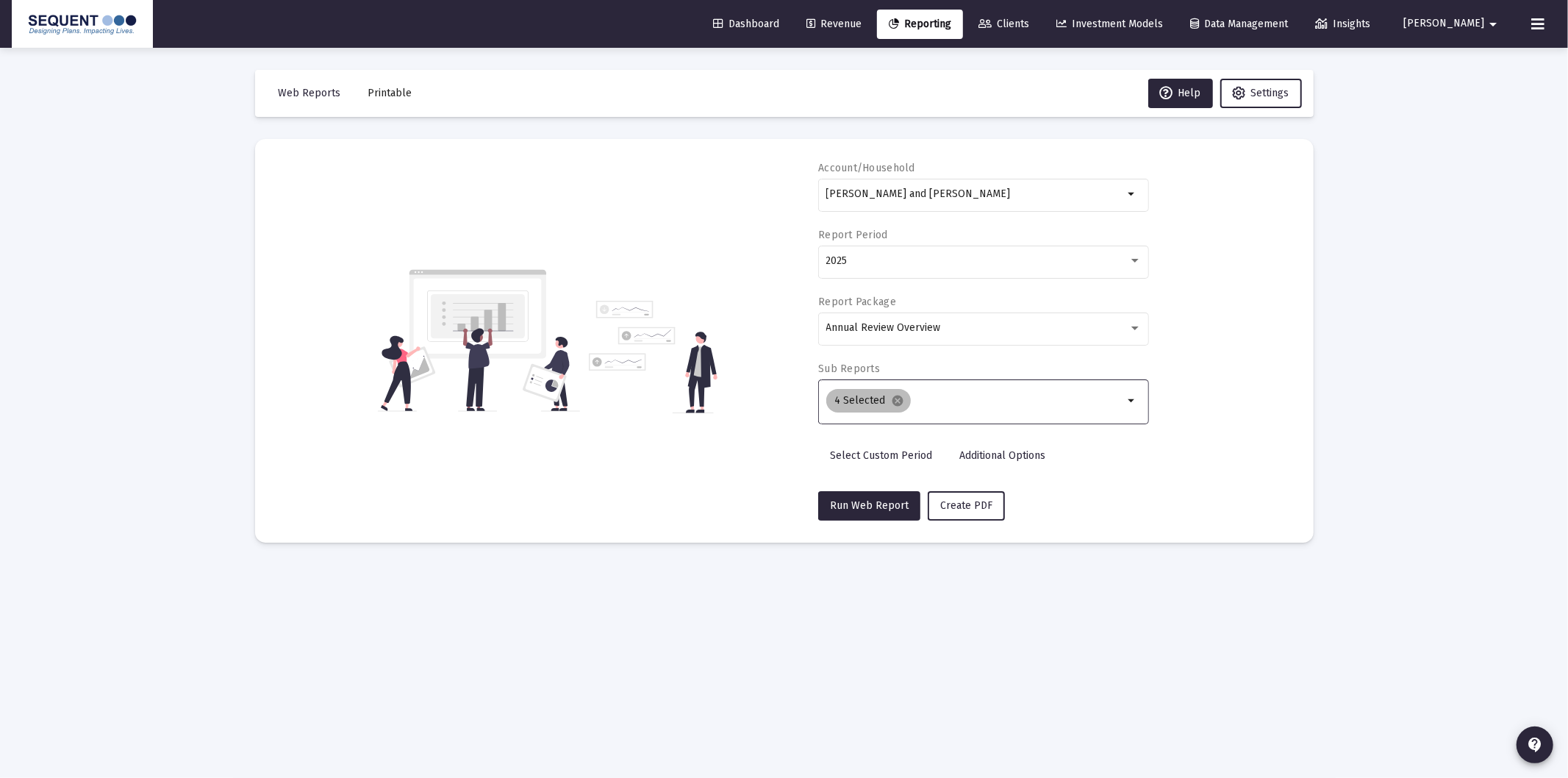
click at [940, 408] on div "4 Selected cancel" at bounding box center [976, 400] width 304 height 30
click at [924, 391] on div "4 Selected cancel" at bounding box center [976, 400] width 304 height 30
click at [923, 398] on input "Selection" at bounding box center [1020, 400] width 208 height 12
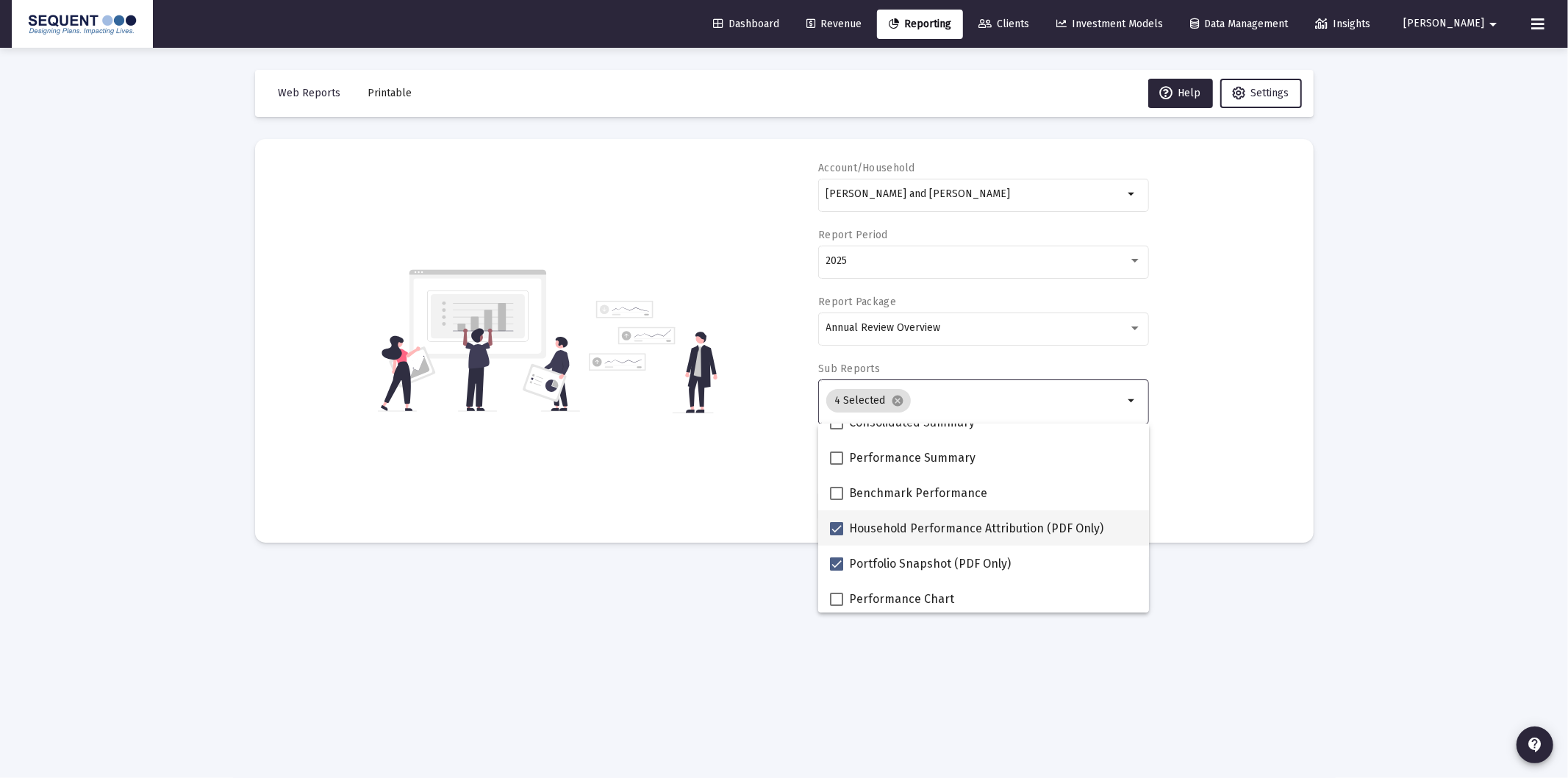
scroll to position [81, 0]
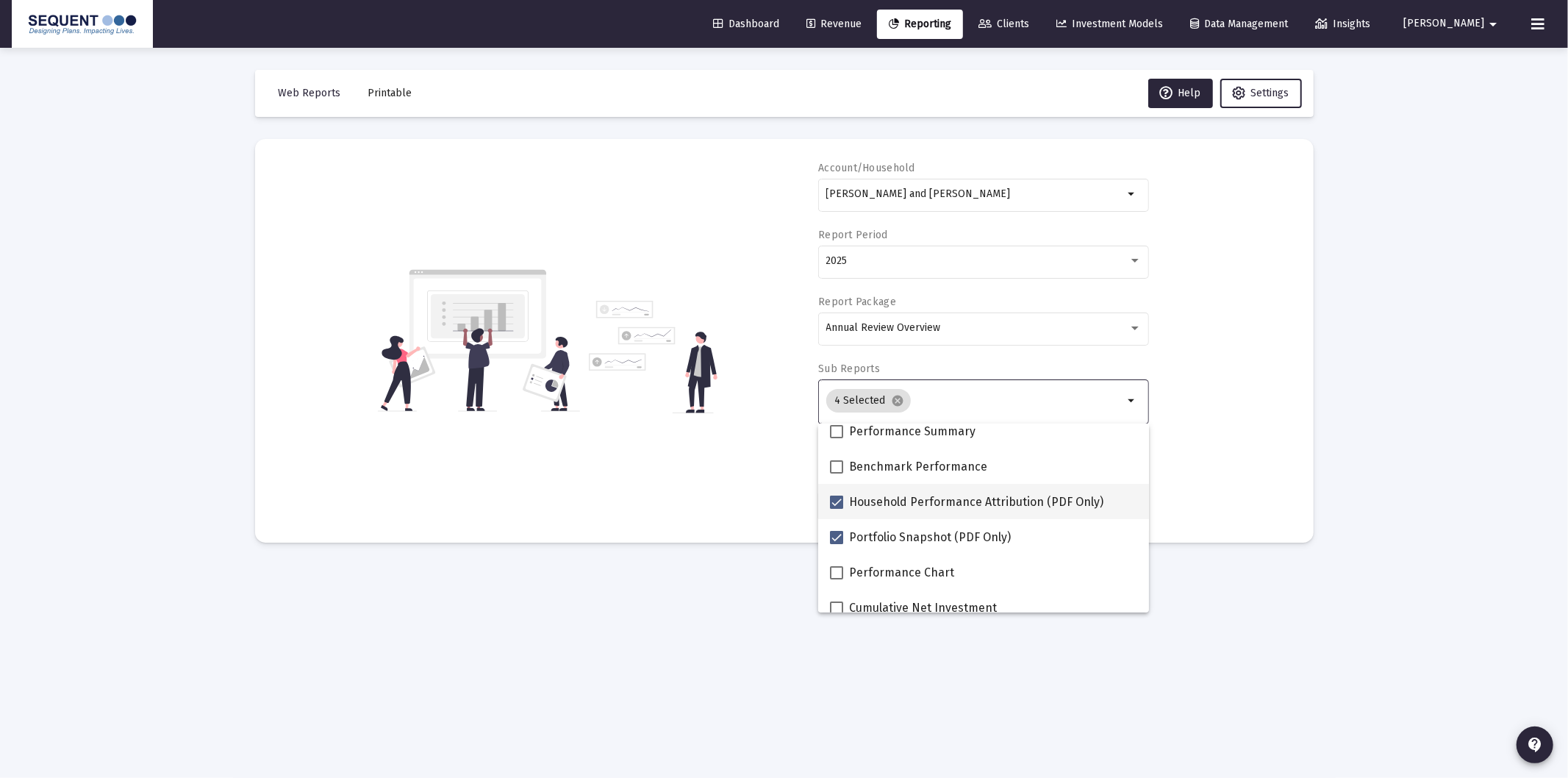
click at [905, 499] on span "Household Performance Attribution (PDF Only)" at bounding box center [977, 502] width 254 height 18
click at [837, 509] on input "Household Performance Attribution (PDF Only)" at bounding box center [836, 509] width 1 height 1
checkbox input "false"
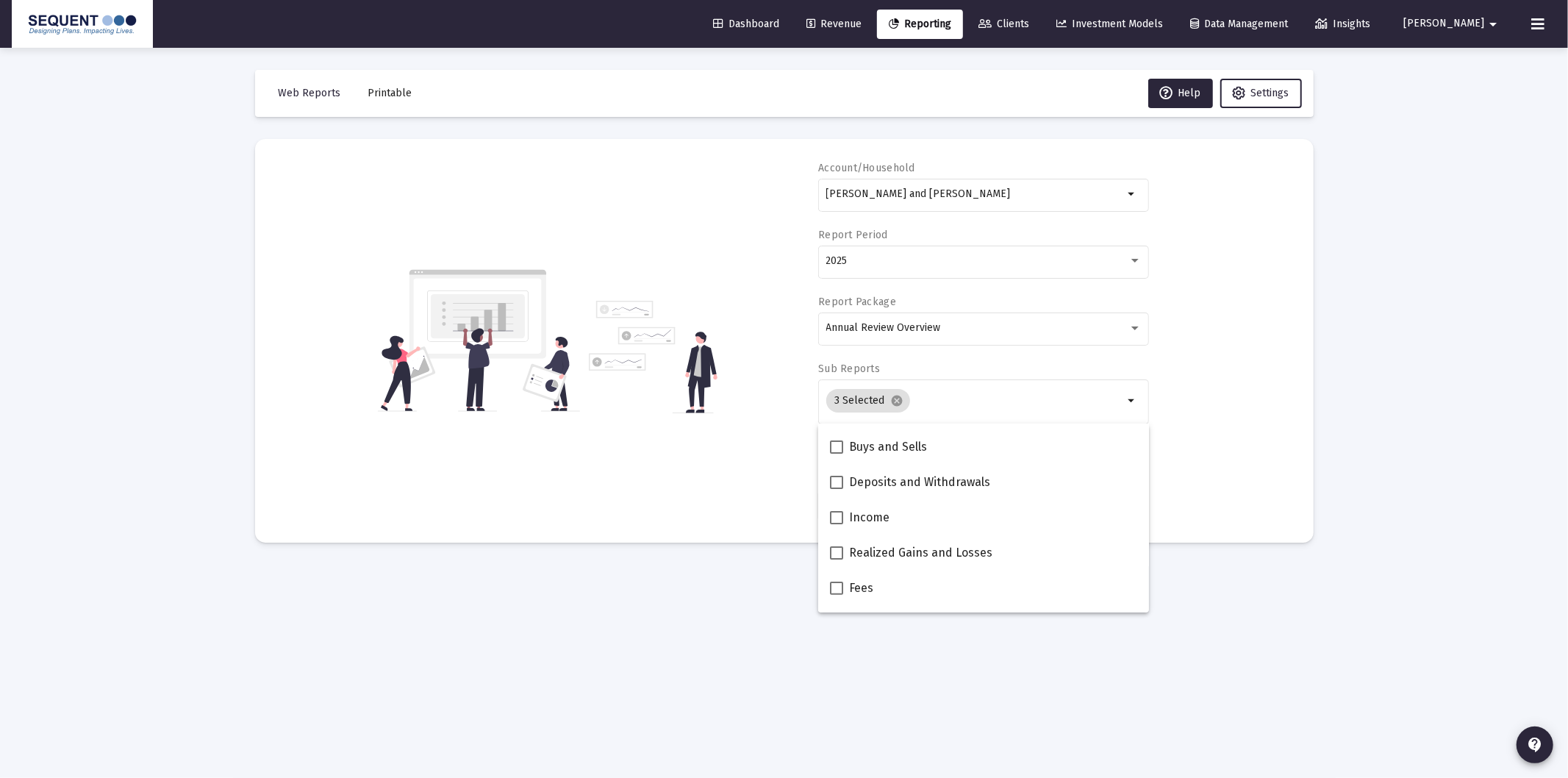
scroll to position [490, 0]
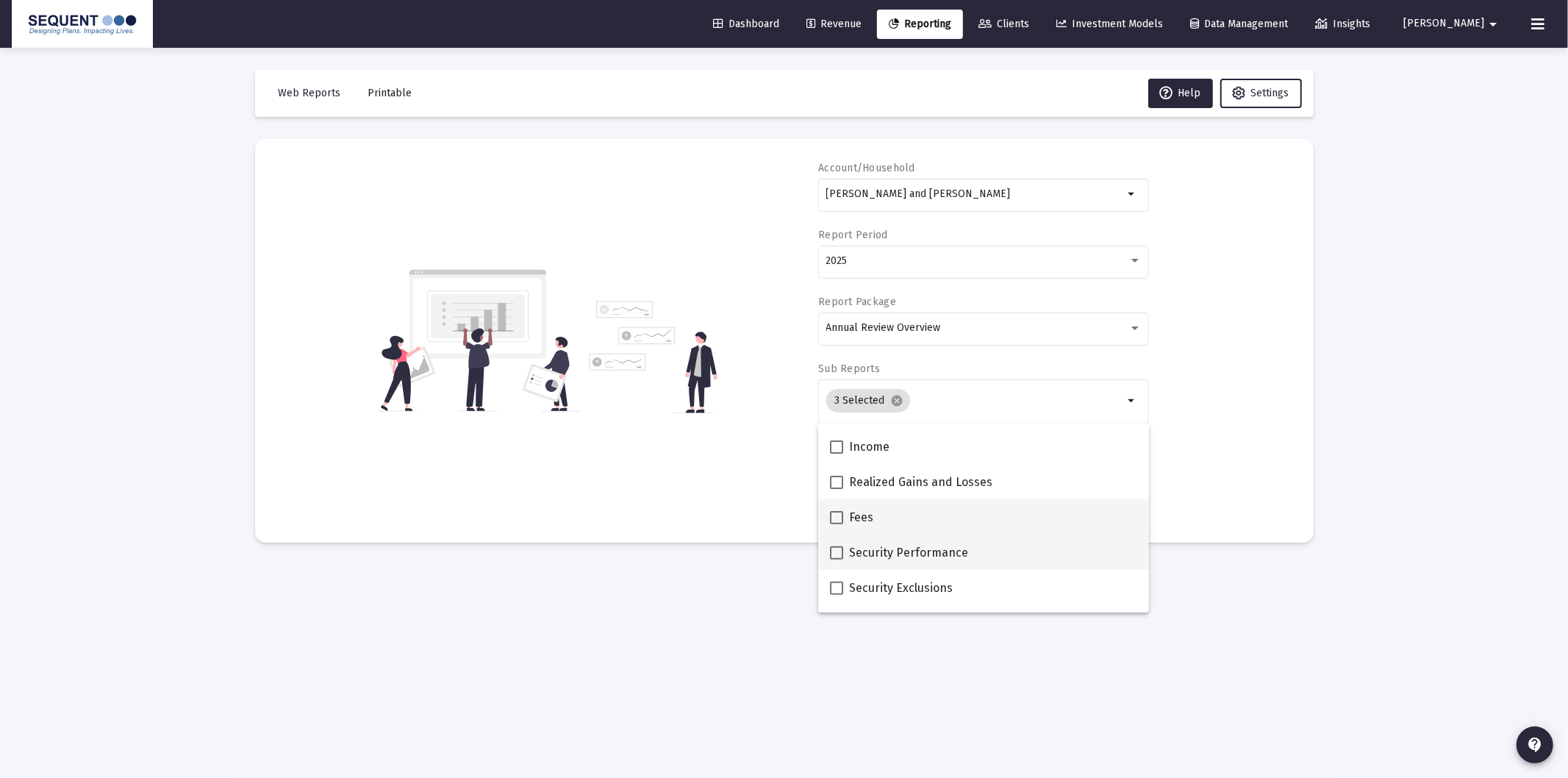
drag, startPoint x: 857, startPoint y: 513, endPoint x: 990, endPoint y: 552, distance: 138.6
click at [858, 513] on span "Fees" at bounding box center [862, 518] width 24 height 18
click at [837, 525] on input "Fees" at bounding box center [836, 525] width 1 height 1
checkbox input "true"
click at [1245, 496] on div "Account/Household [PERSON_NAME] and [PERSON_NAME] arrow_drop_down Report Period…" at bounding box center [784, 341] width 1015 height 360
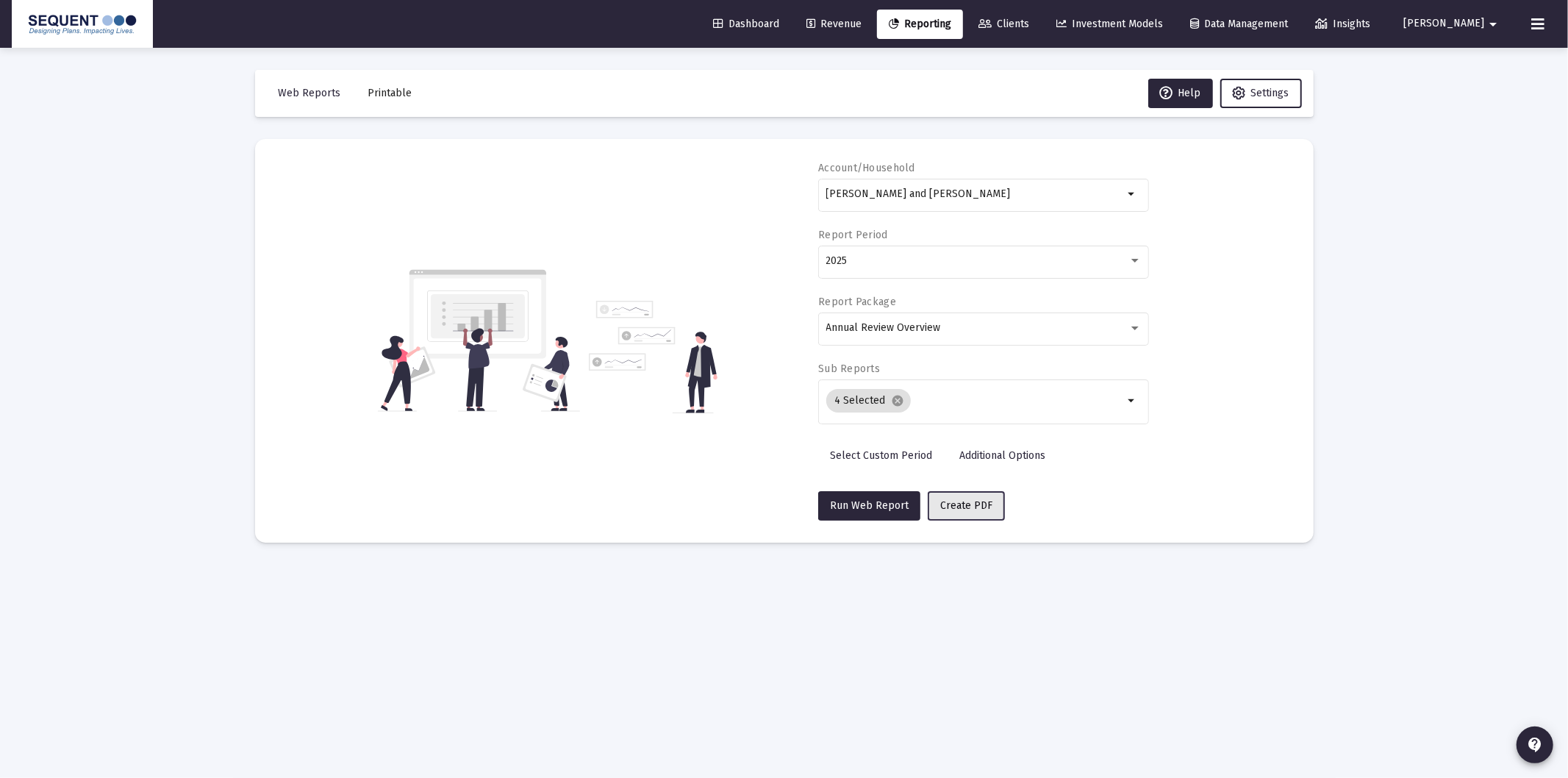
click at [965, 513] on button "Create PDF" at bounding box center [967, 506] width 78 height 30
click at [404, 103] on button "Printable" at bounding box center [391, 93] width 68 height 30
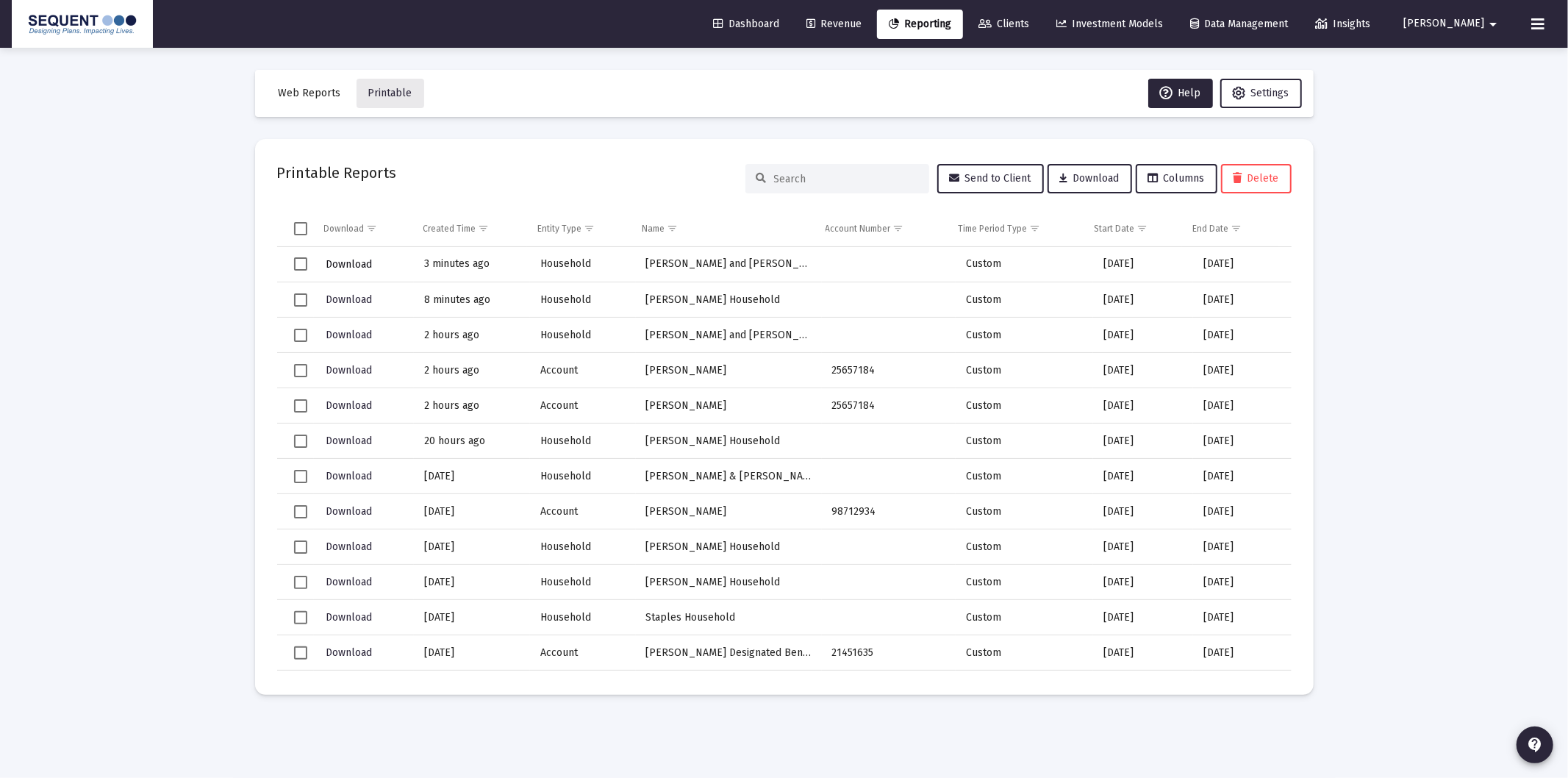
click at [359, 260] on span "Download" at bounding box center [349, 264] width 47 height 13
click at [951, 25] on span "Reporting" at bounding box center [920, 24] width 63 height 13
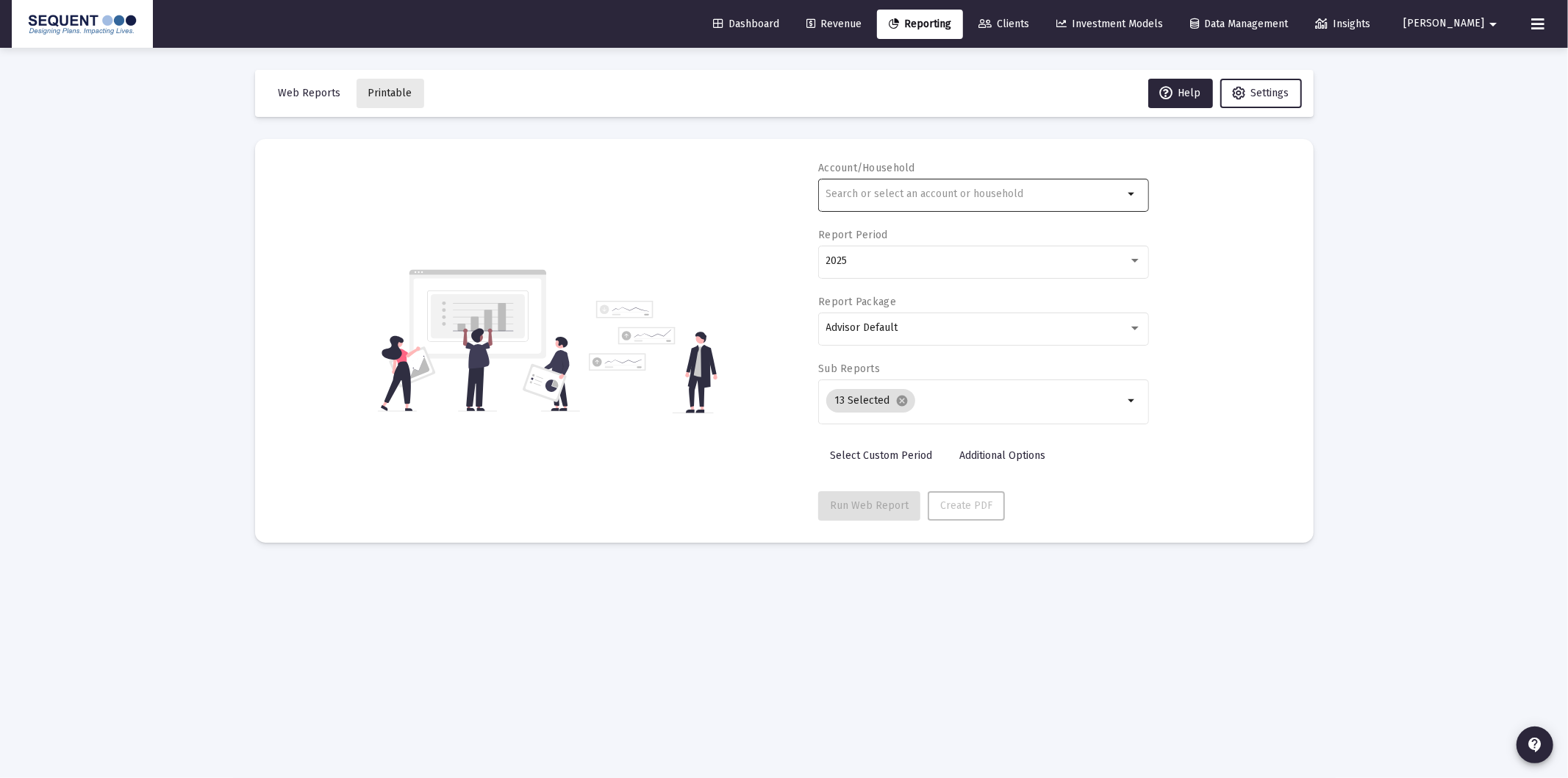
click at [869, 186] on div at bounding box center [976, 194] width 298 height 36
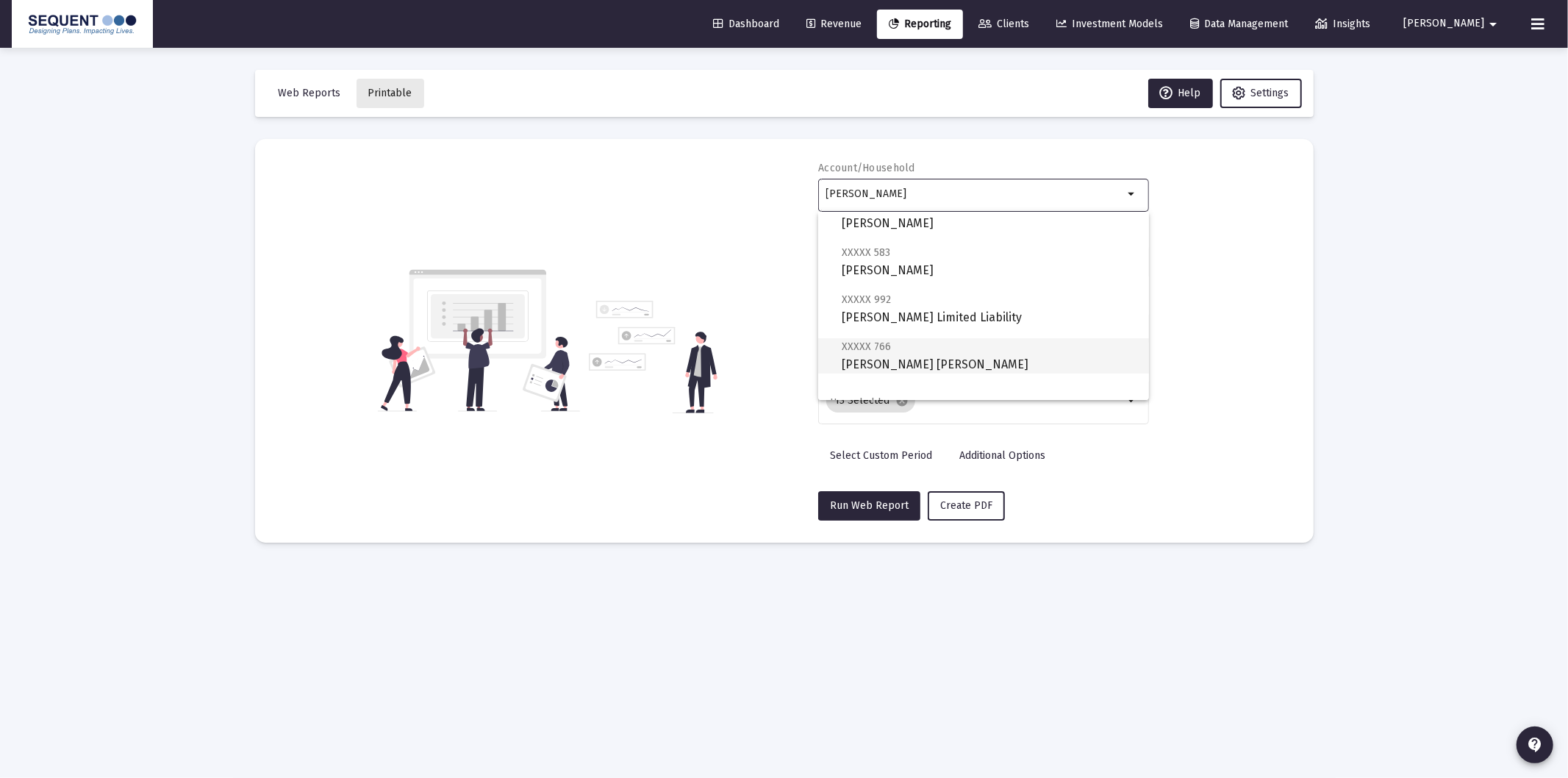
scroll to position [106, 0]
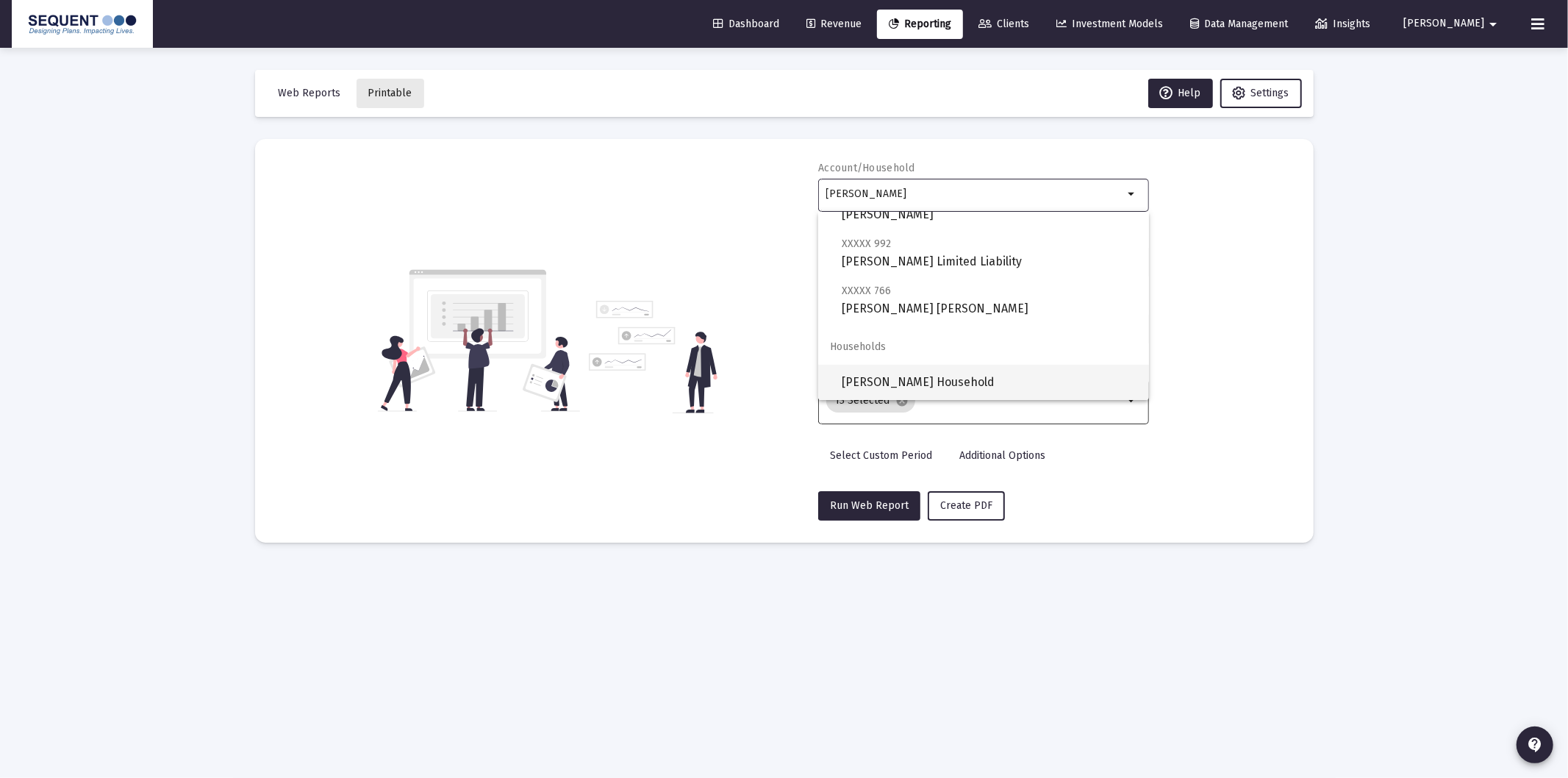
click at [942, 386] on span "[PERSON_NAME] Household" at bounding box center [989, 383] width 295 height 36
type input "[PERSON_NAME] Household"
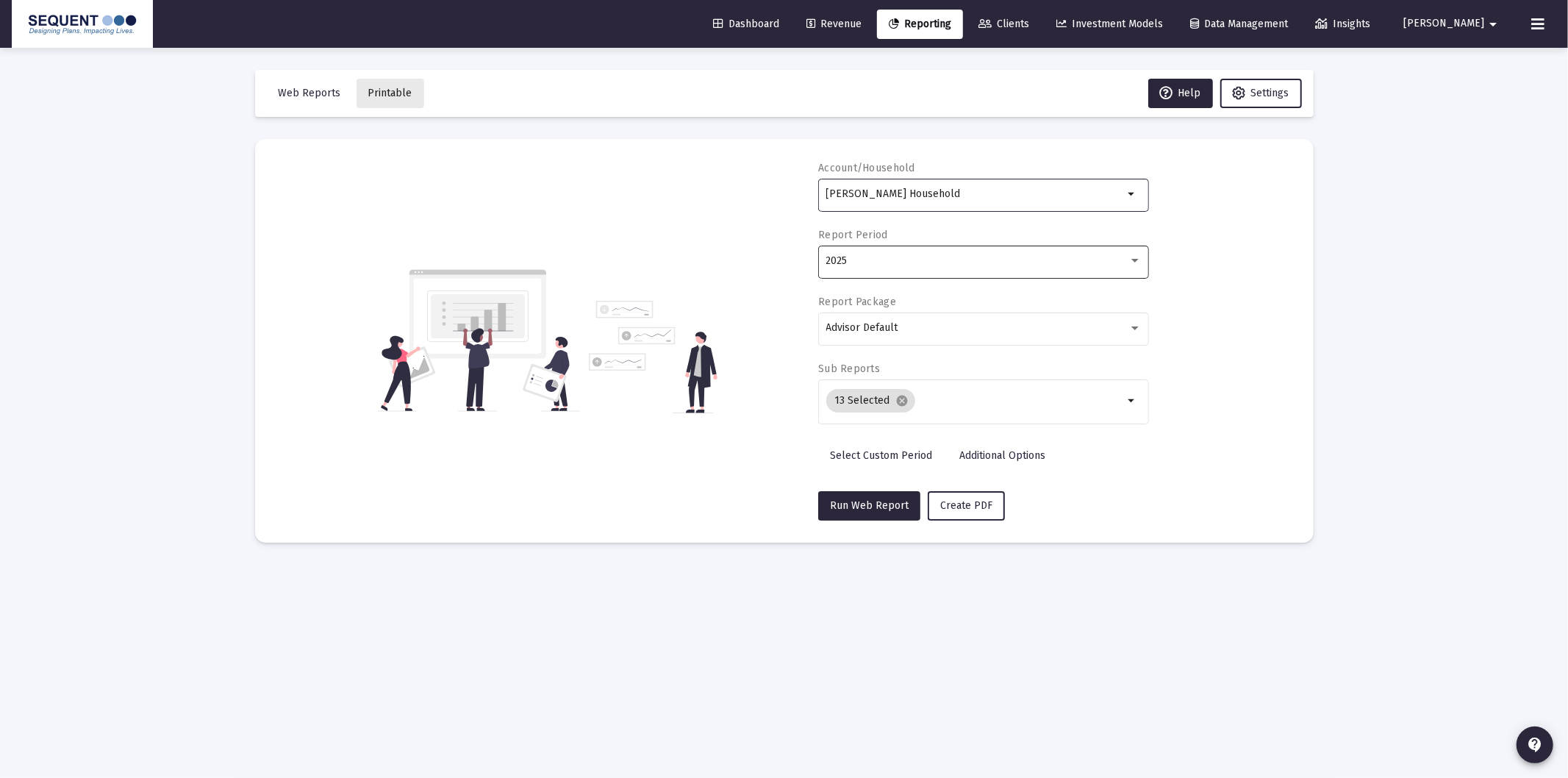
click at [908, 273] on div "2025" at bounding box center [984, 260] width 315 height 36
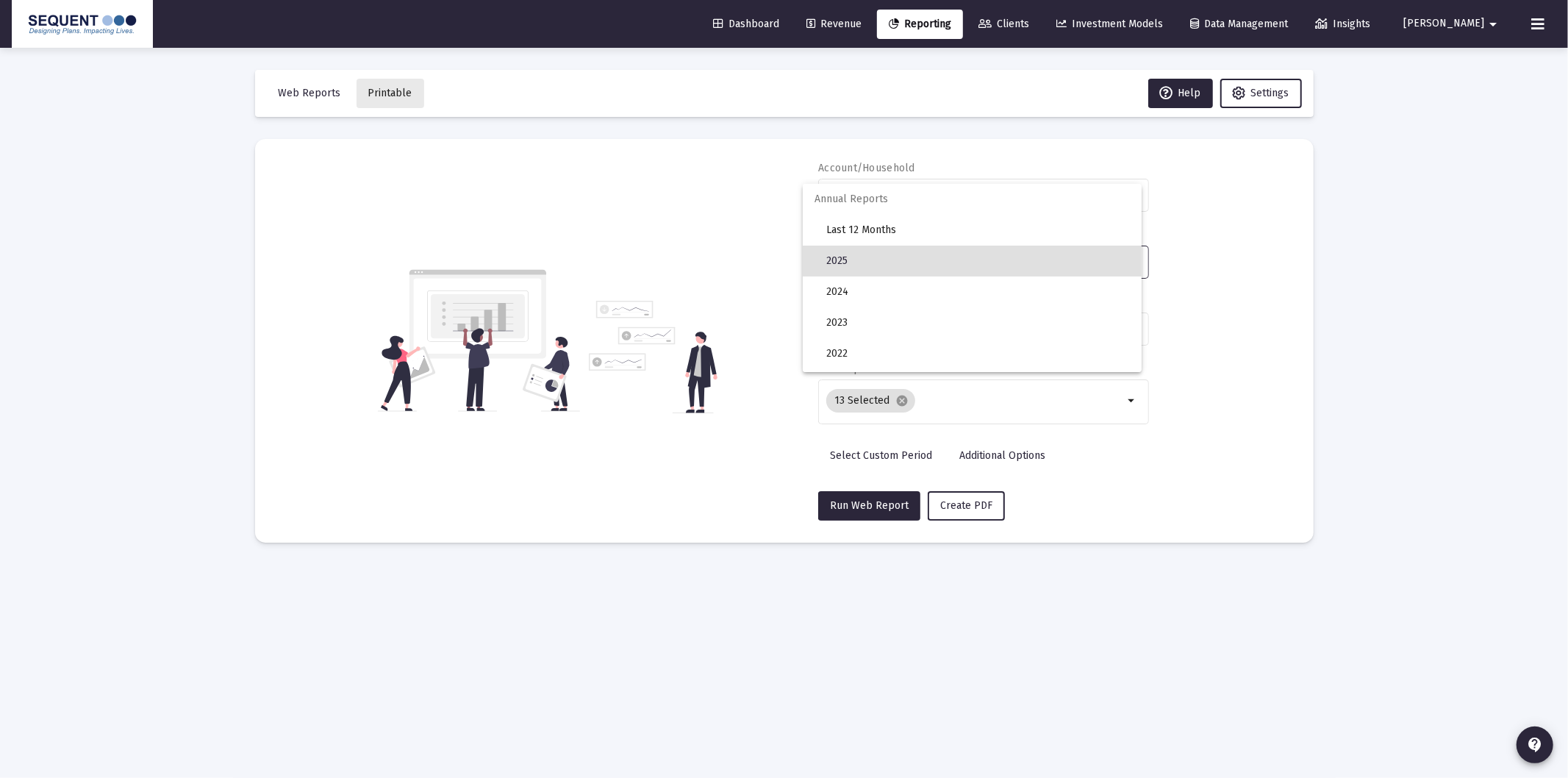
click at [1268, 342] on div at bounding box center [784, 389] width 1568 height 778
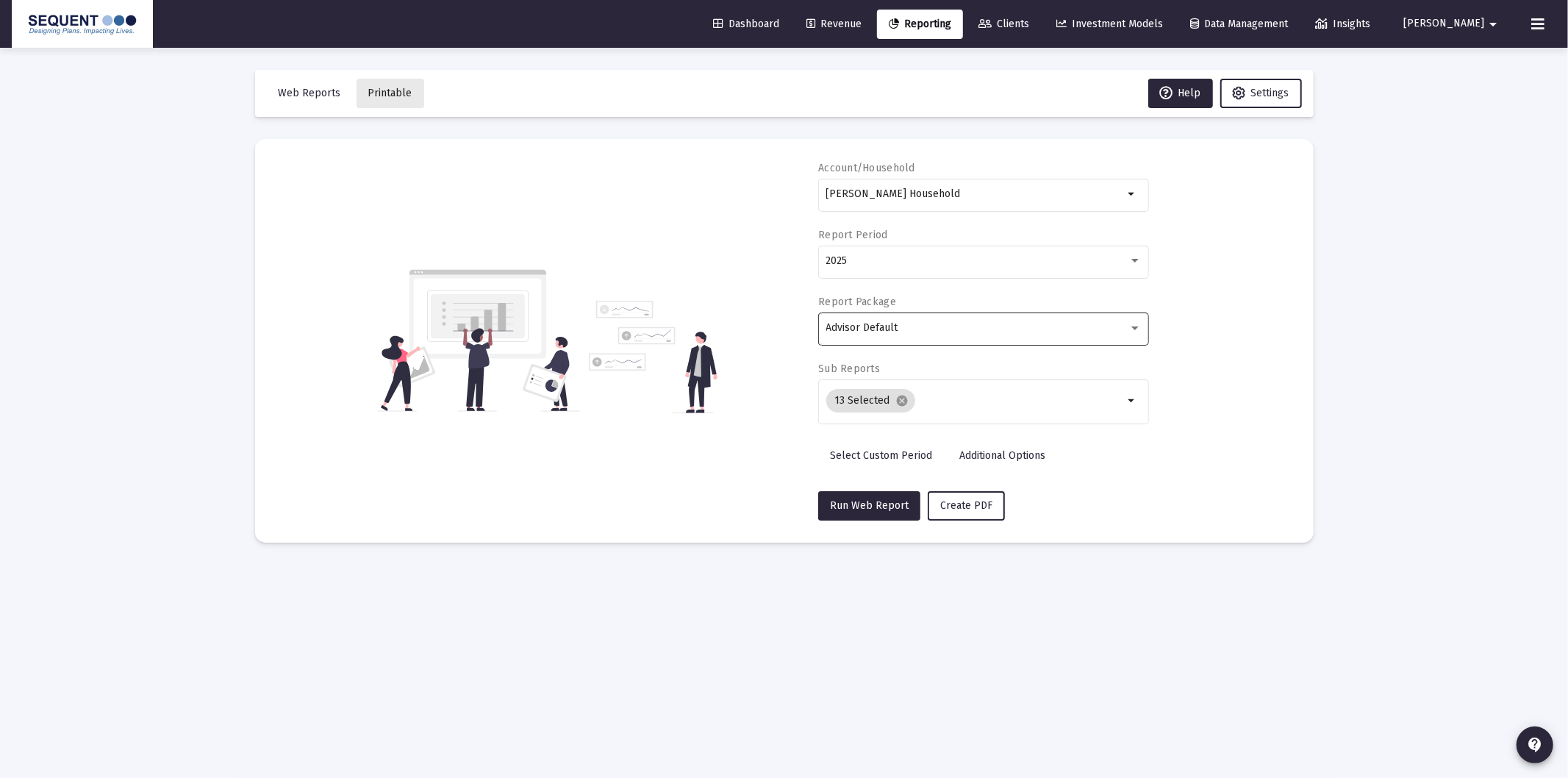
click at [944, 342] on div "Advisor Default" at bounding box center [984, 327] width 315 height 36
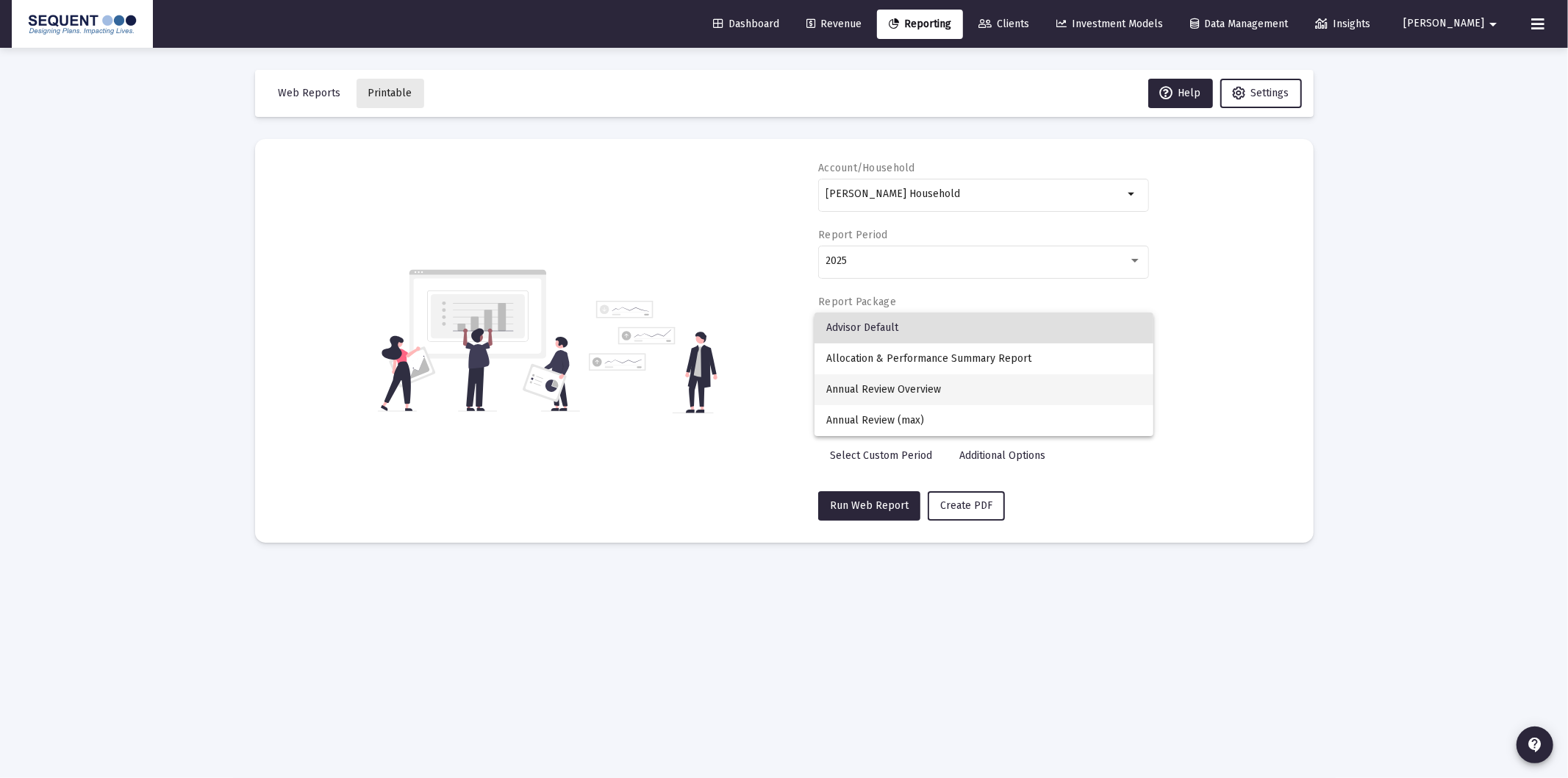
click at [917, 390] on span "Annual Review Overview" at bounding box center [984, 389] width 315 height 31
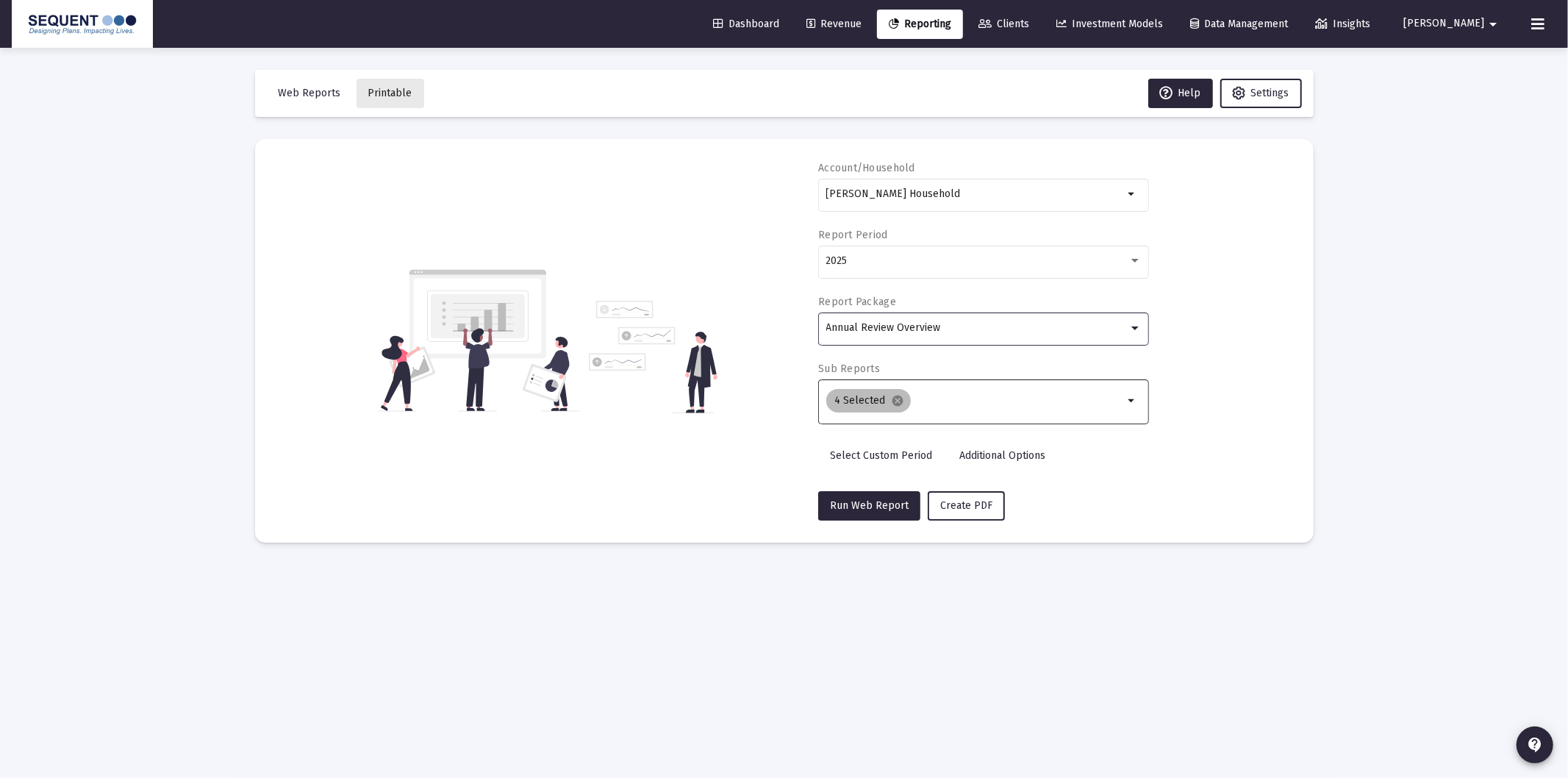
click at [934, 408] on div "4 Selected cancel" at bounding box center [976, 400] width 304 height 30
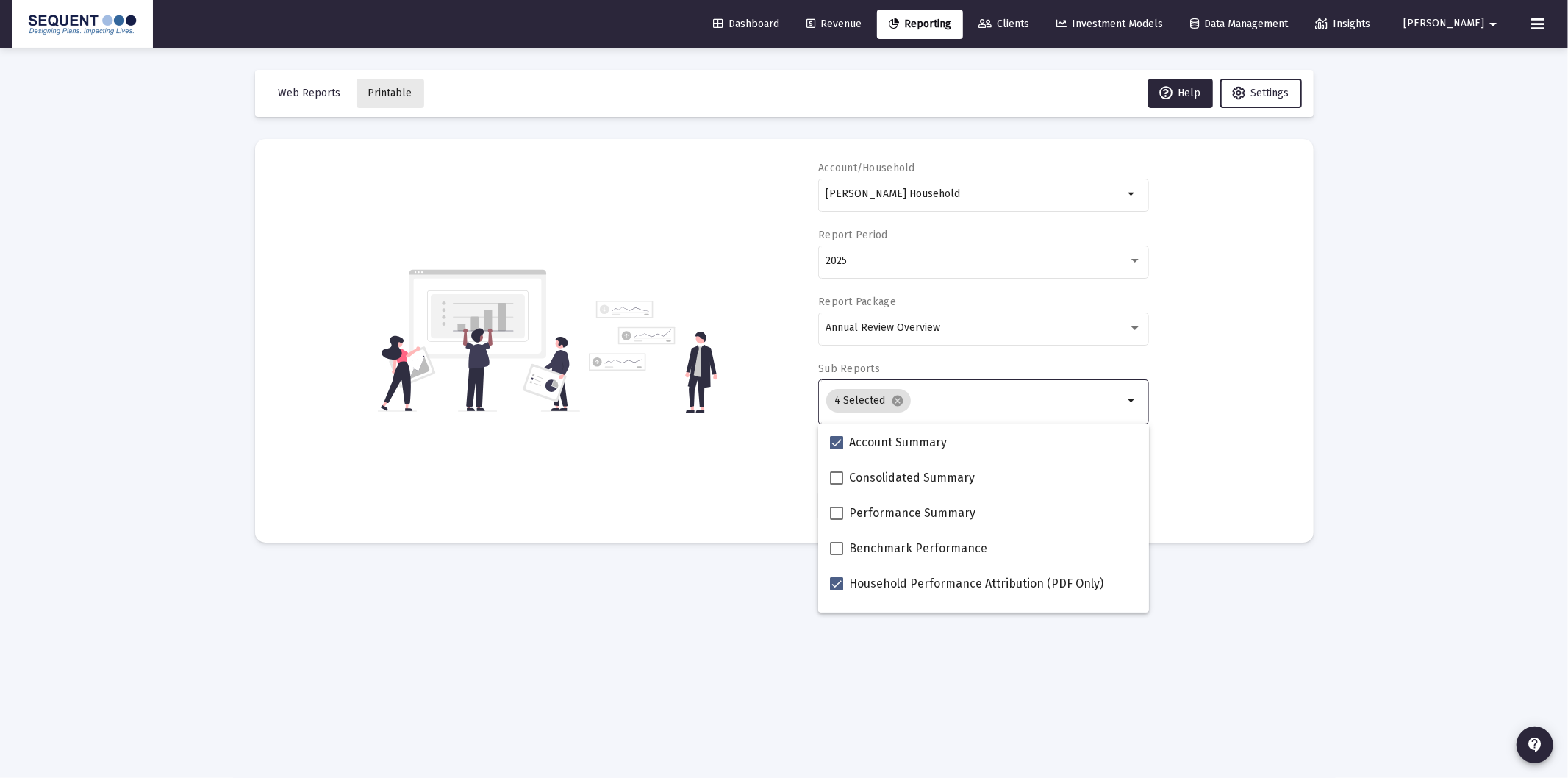
click at [928, 400] on input "Selection" at bounding box center [1020, 400] width 208 height 12
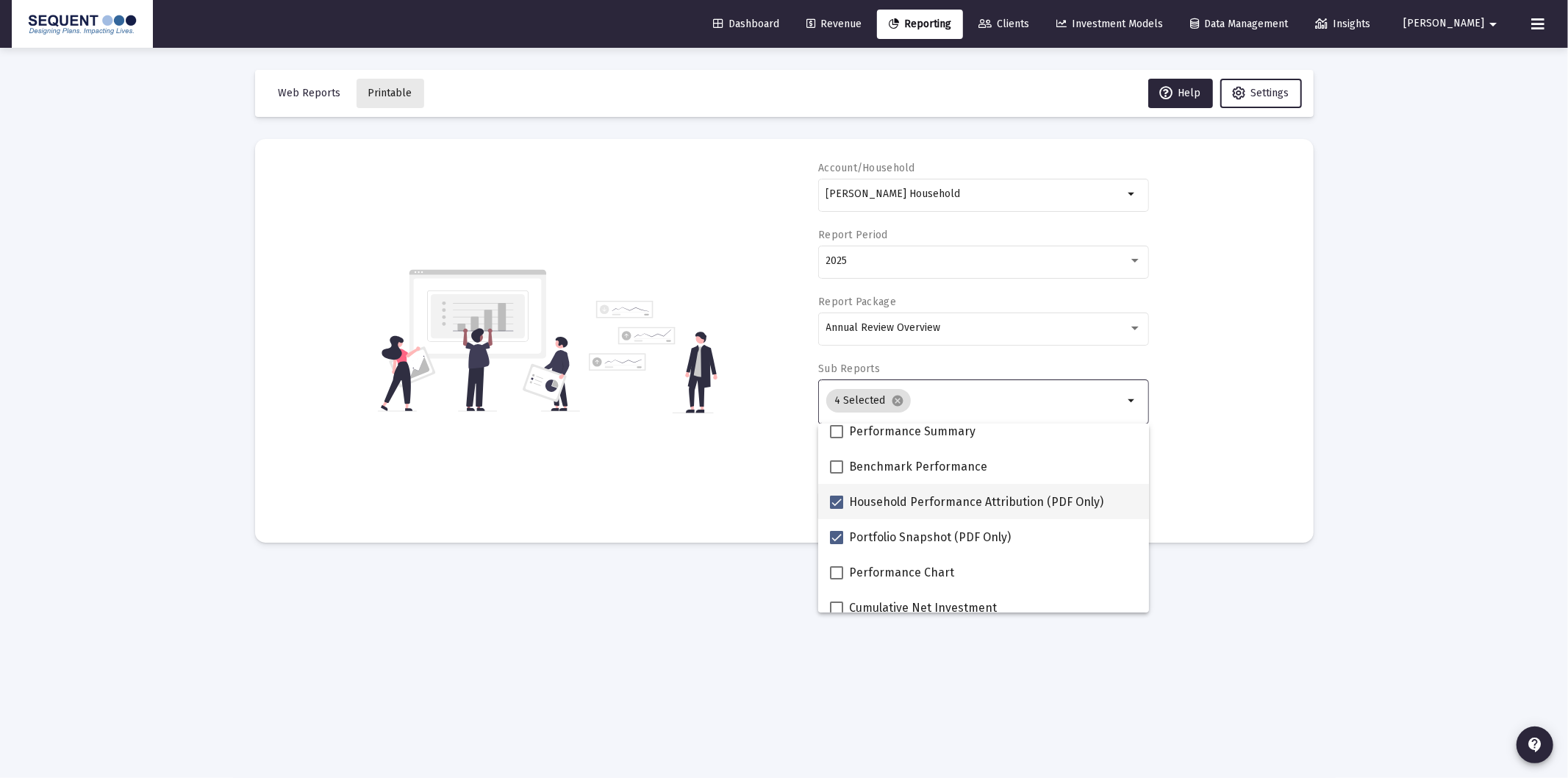
click at [908, 497] on span "Household Performance Attribution (PDF Only)" at bounding box center [977, 502] width 254 height 18
click at [837, 509] on input "Household Performance Attribution (PDF Only)" at bounding box center [836, 509] width 1 height 1
checkbox input "false"
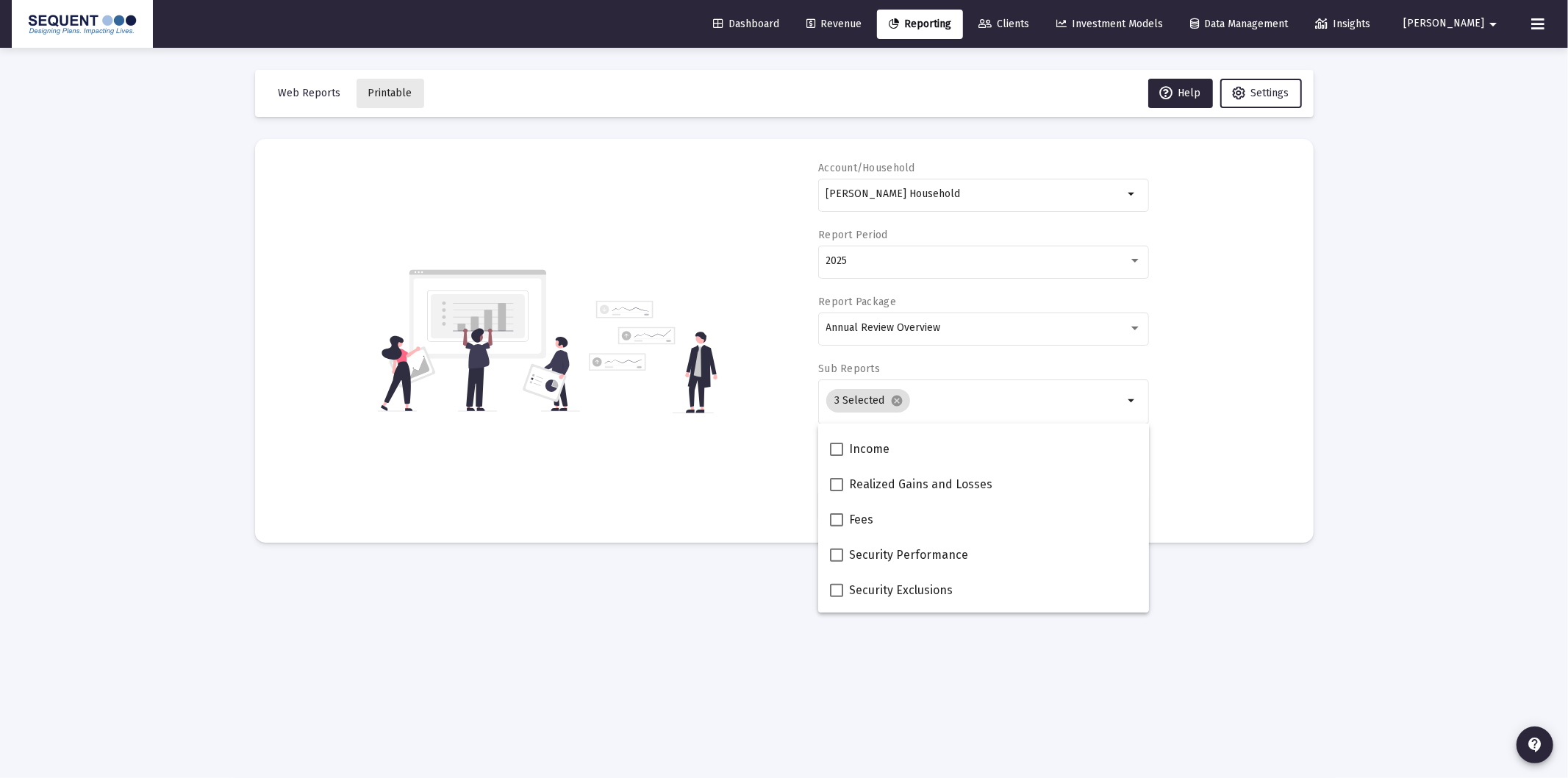
scroll to position [490, 0]
click at [856, 513] on span "Fees" at bounding box center [862, 518] width 24 height 18
click at [837, 525] on input "Fees" at bounding box center [836, 525] width 1 height 1
checkbox input "true"
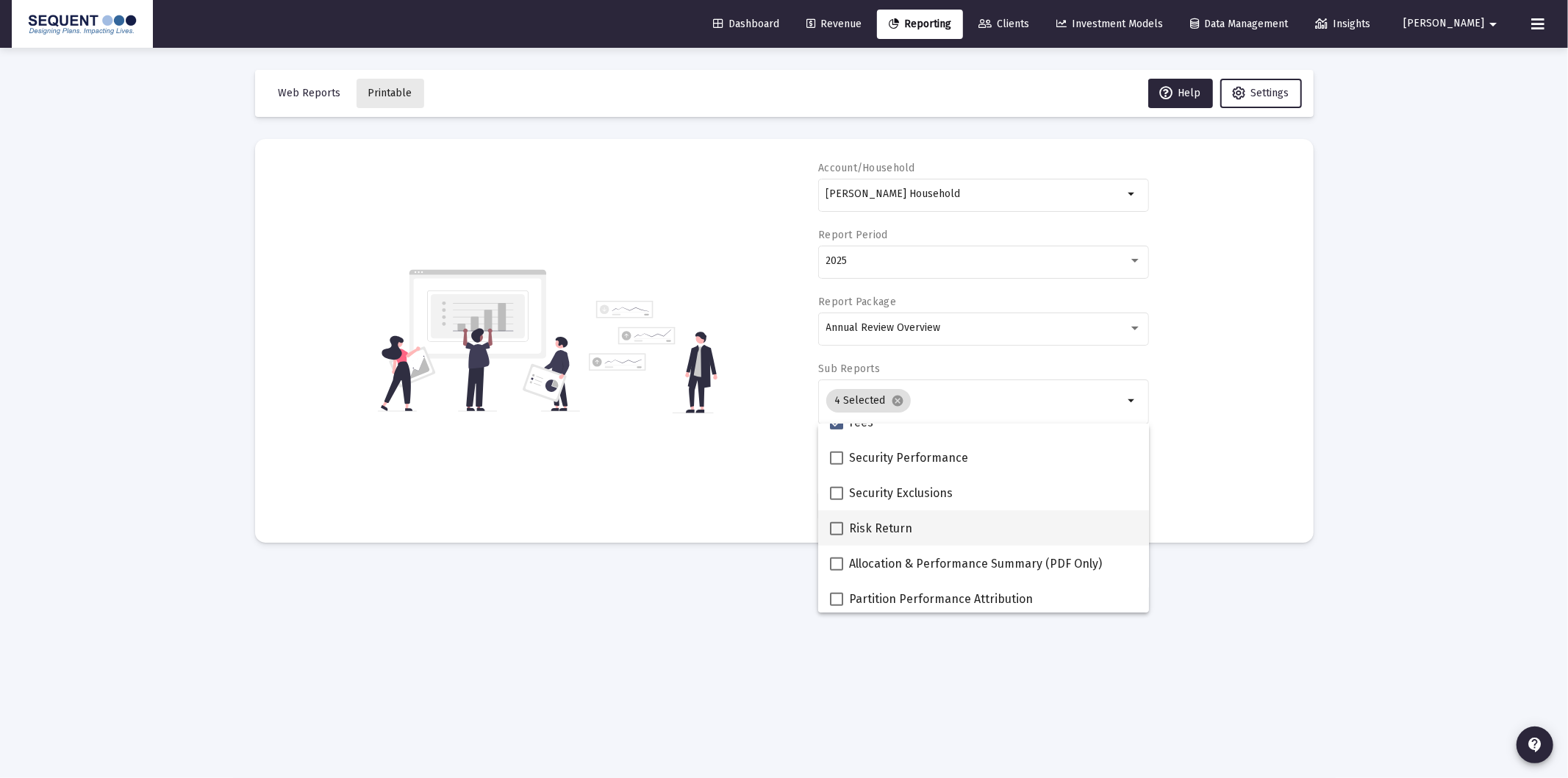
scroll to position [588, 0]
click at [1274, 465] on div "Account/Household [PERSON_NAME] Household arrow_drop_down Report Period 2025 Re…" at bounding box center [784, 341] width 1015 height 360
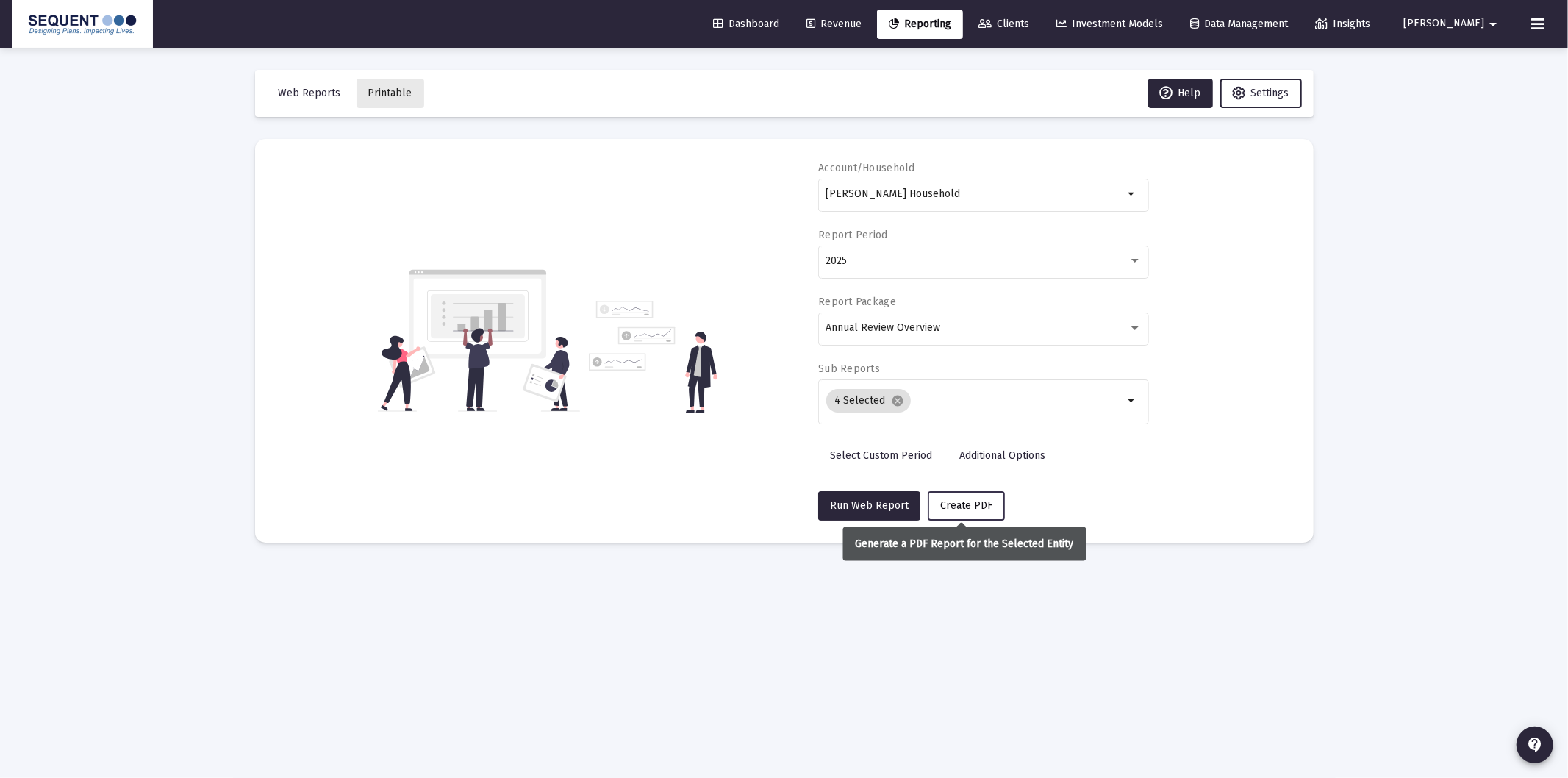
click at [946, 504] on span "Create PDF" at bounding box center [966, 505] width 53 height 13
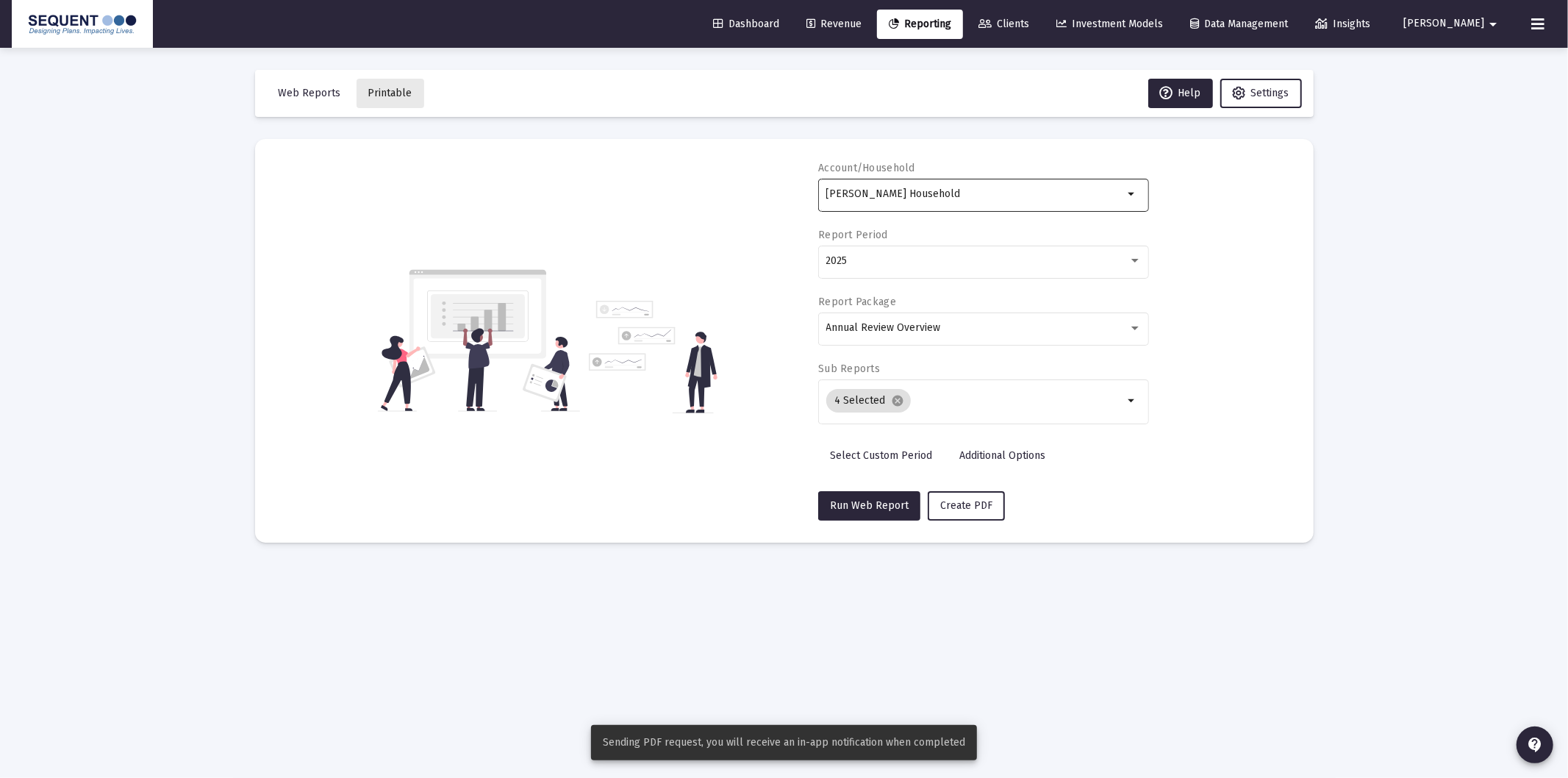
click at [921, 194] on input "[PERSON_NAME] Household" at bounding box center [976, 194] width 298 height 12
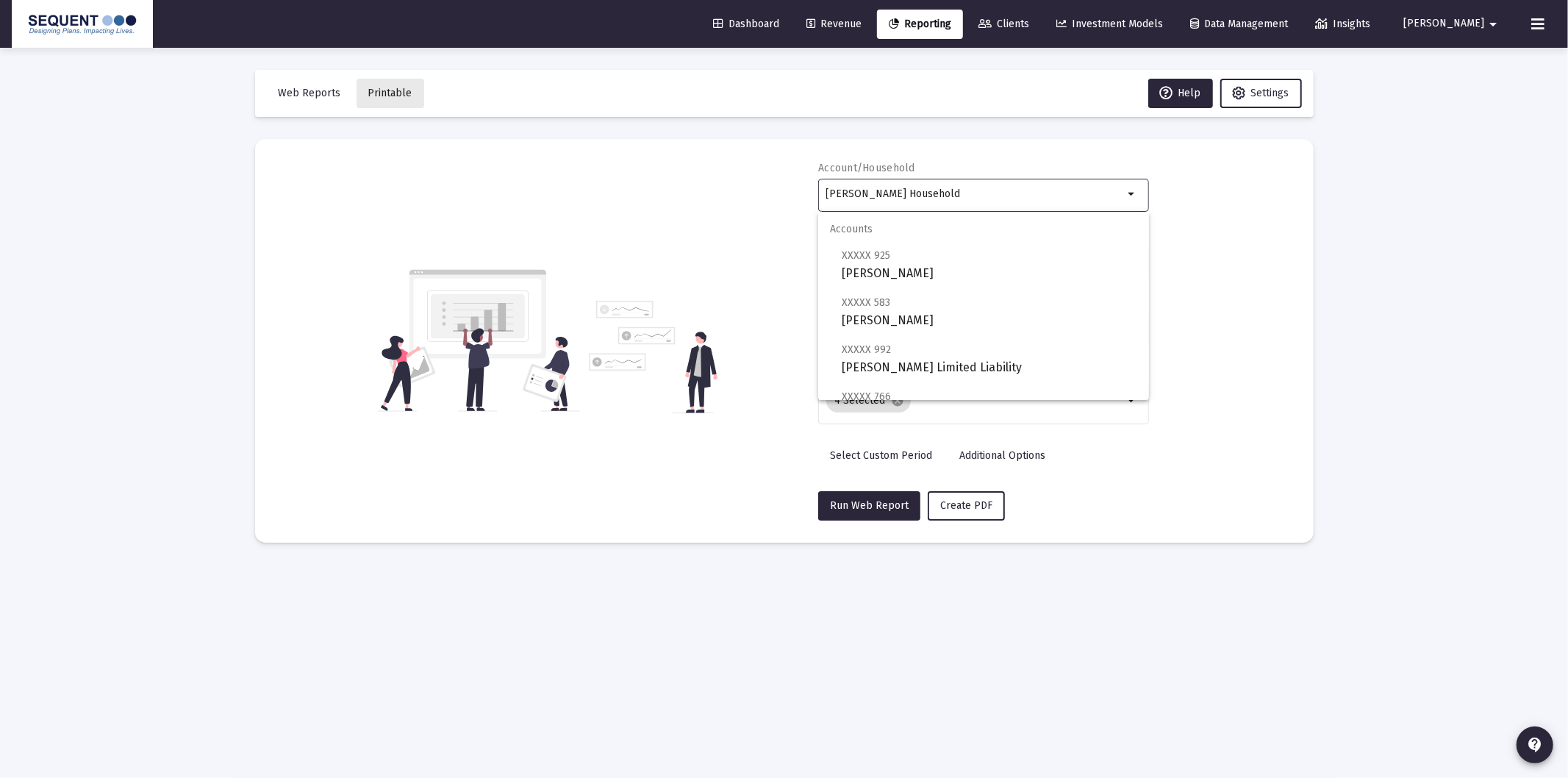
drag, startPoint x: 931, startPoint y: 197, endPoint x: 690, endPoint y: 187, distance: 241.2
click at [697, 188] on div "Account/Household [PERSON_NAME] Household arrow_drop_down Report Period 2025 Re…" at bounding box center [784, 341] width 1015 height 360
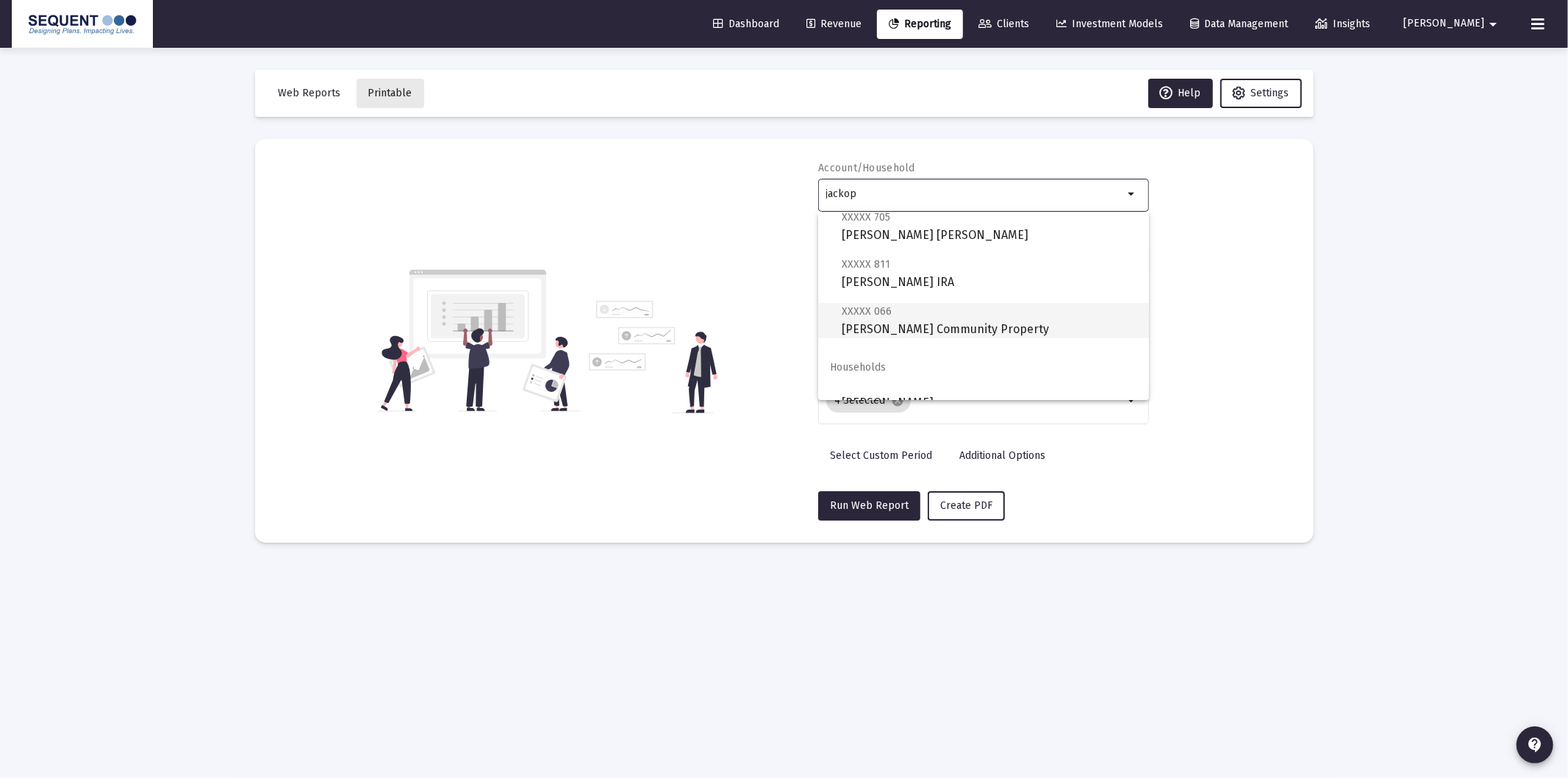
scroll to position [59, 0]
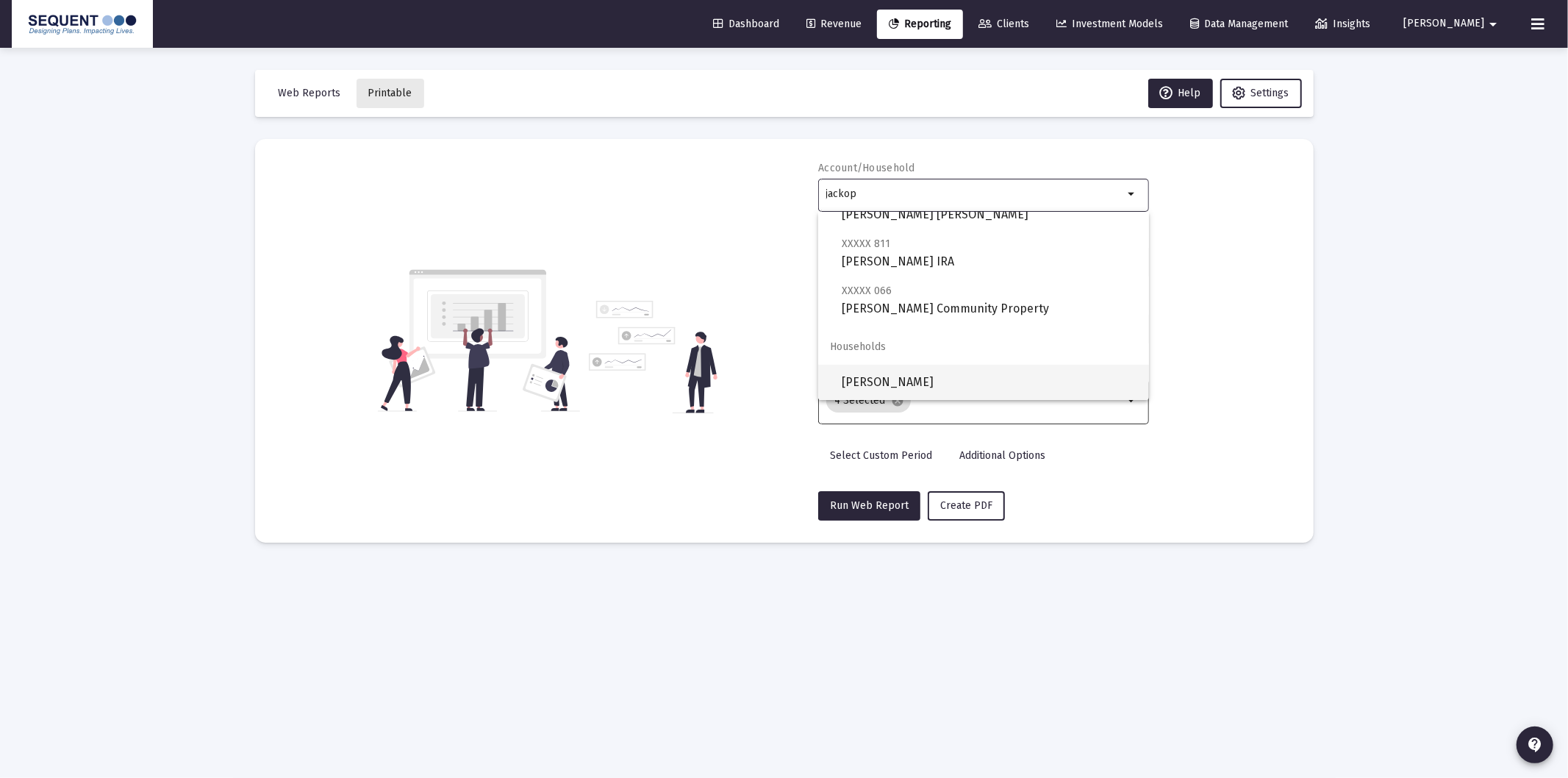
click at [945, 383] on span "[PERSON_NAME]" at bounding box center [989, 383] width 295 height 36
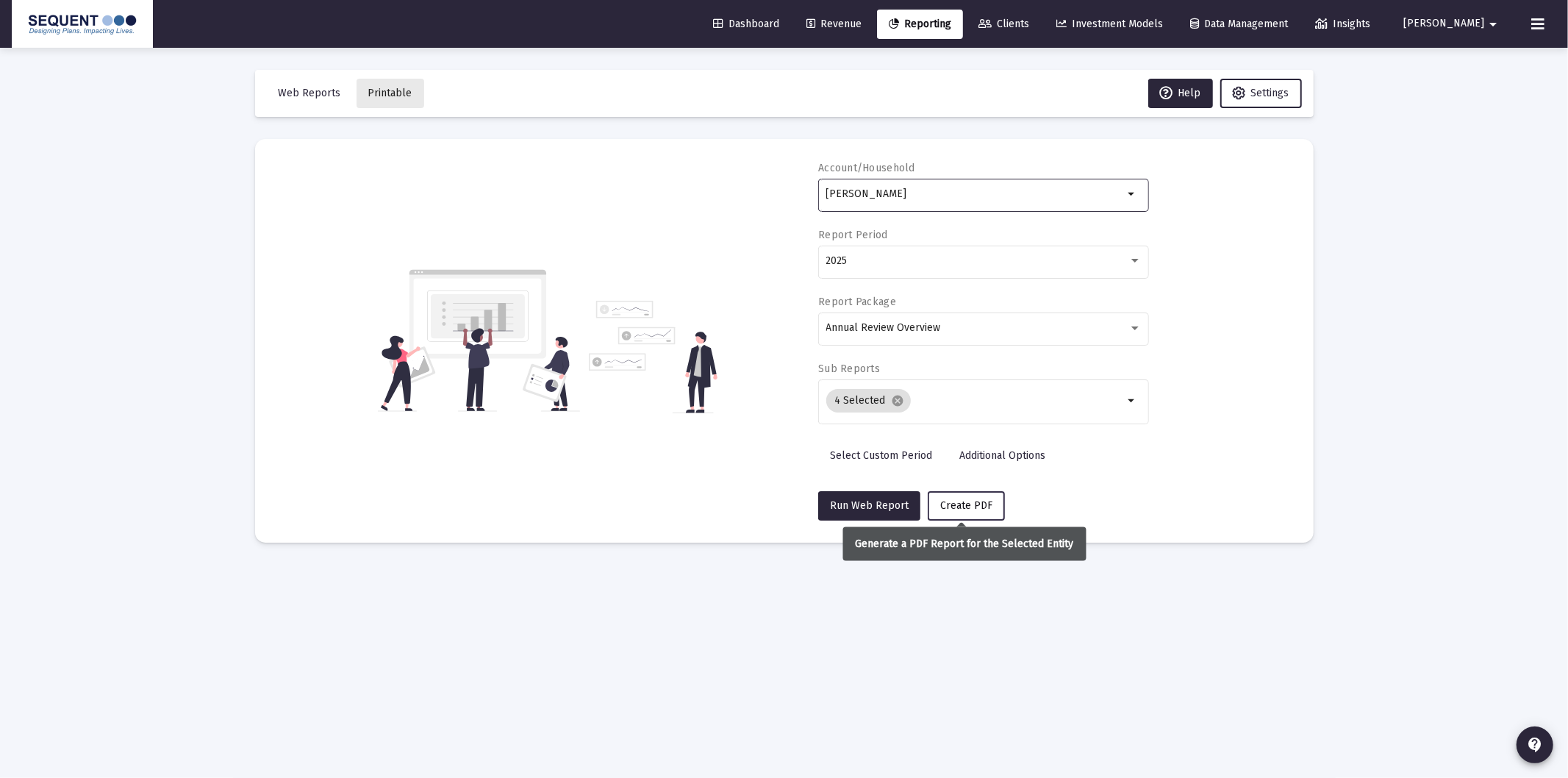
click at [963, 503] on span "Create PDF" at bounding box center [966, 505] width 53 height 13
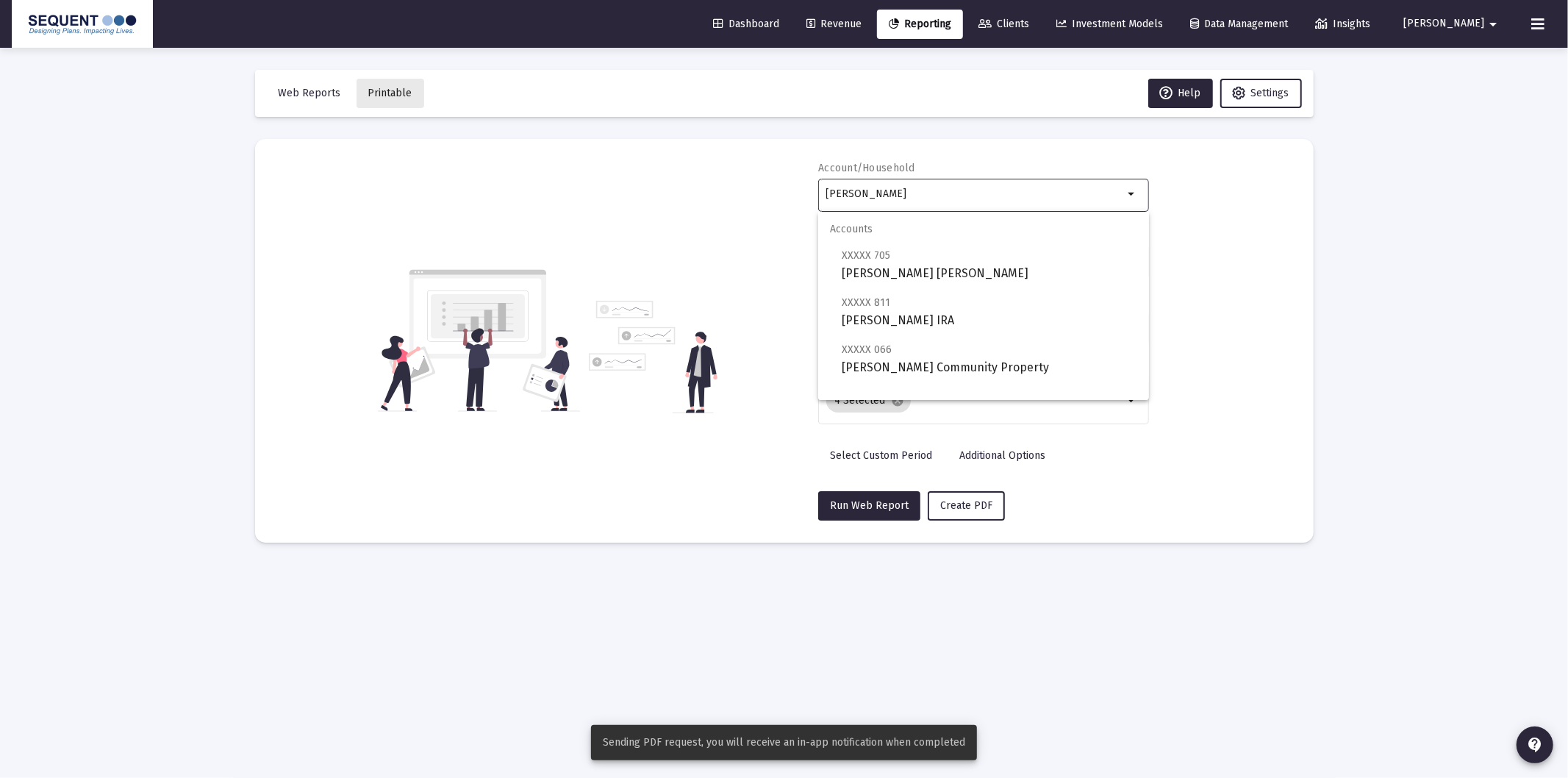
click at [968, 193] on input "[PERSON_NAME]" at bounding box center [976, 194] width 298 height 12
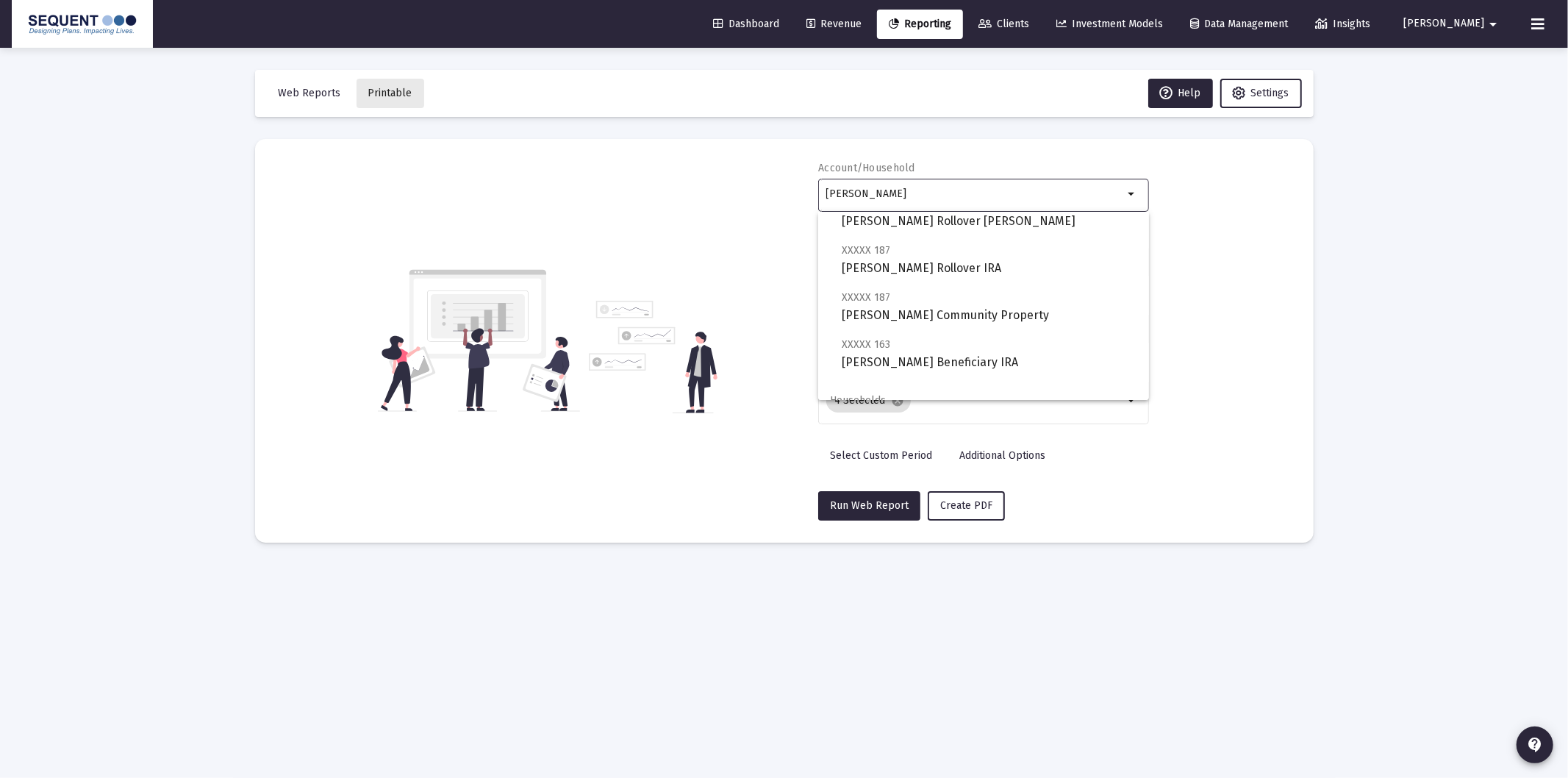
scroll to position [106, 0]
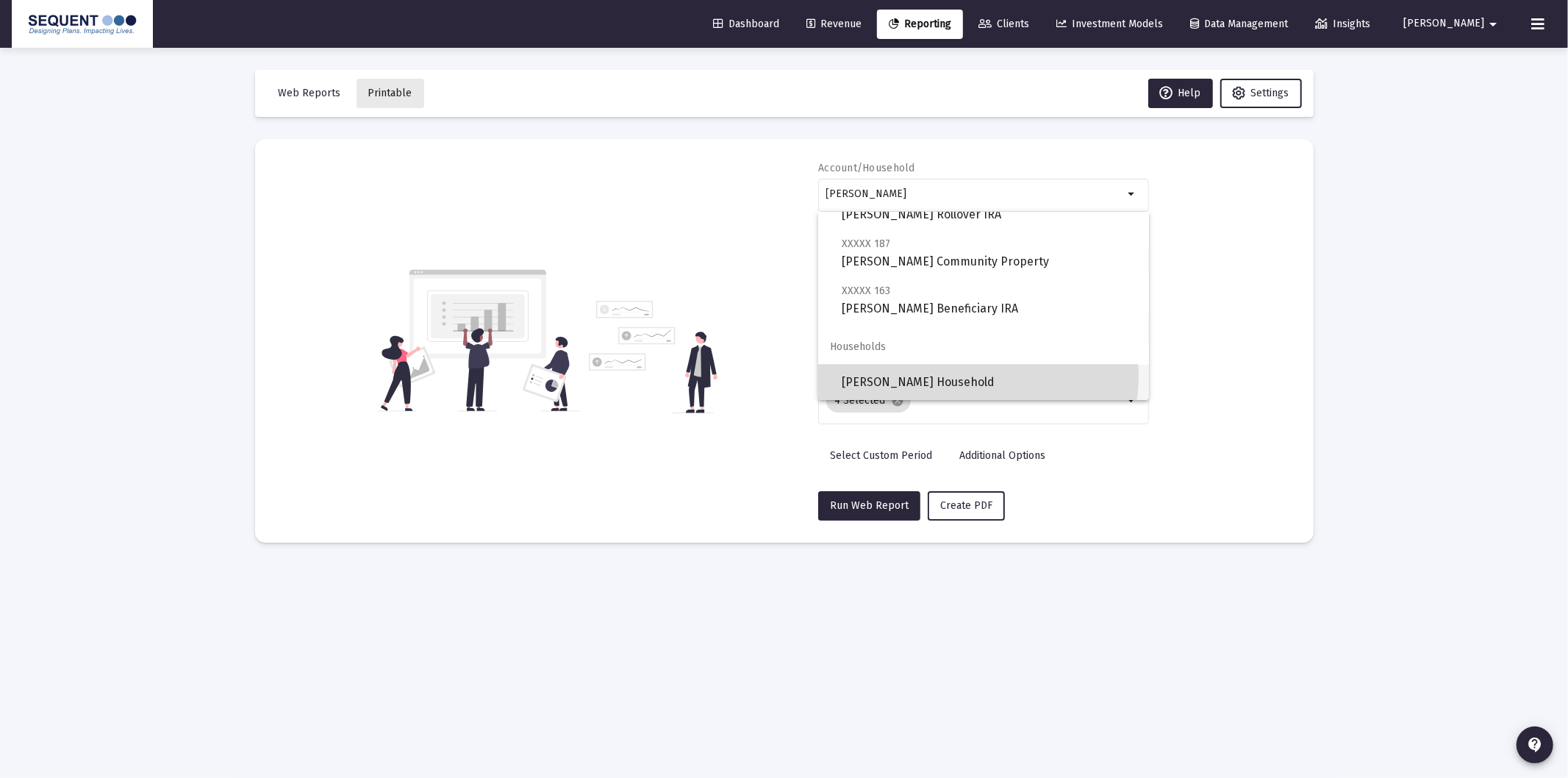
click at [971, 374] on span "[PERSON_NAME] Household" at bounding box center [989, 383] width 295 height 36
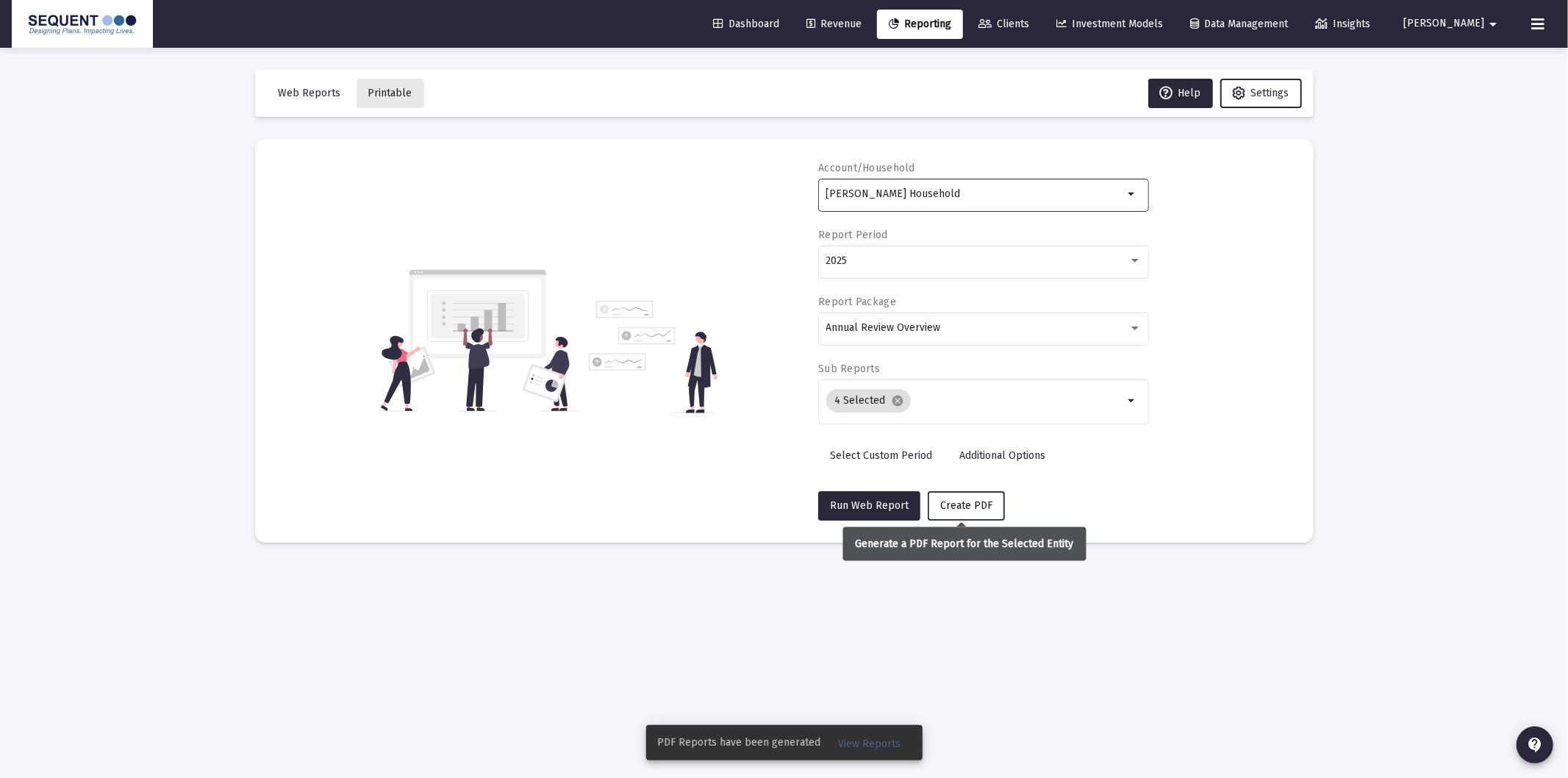
click at [975, 501] on span "Create PDF" at bounding box center [966, 505] width 53 height 13
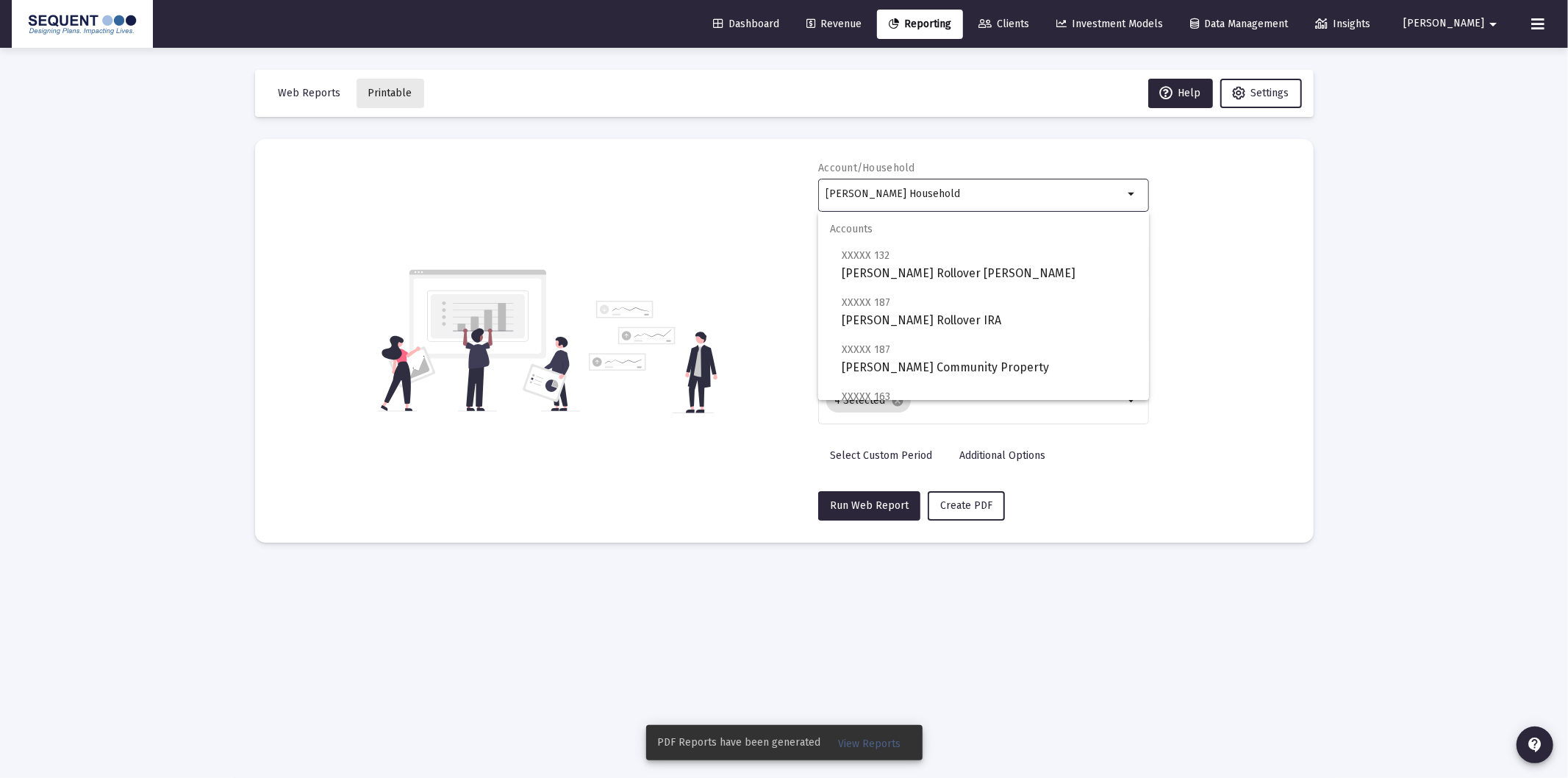
click at [997, 194] on input "[PERSON_NAME] Household" at bounding box center [976, 194] width 298 height 12
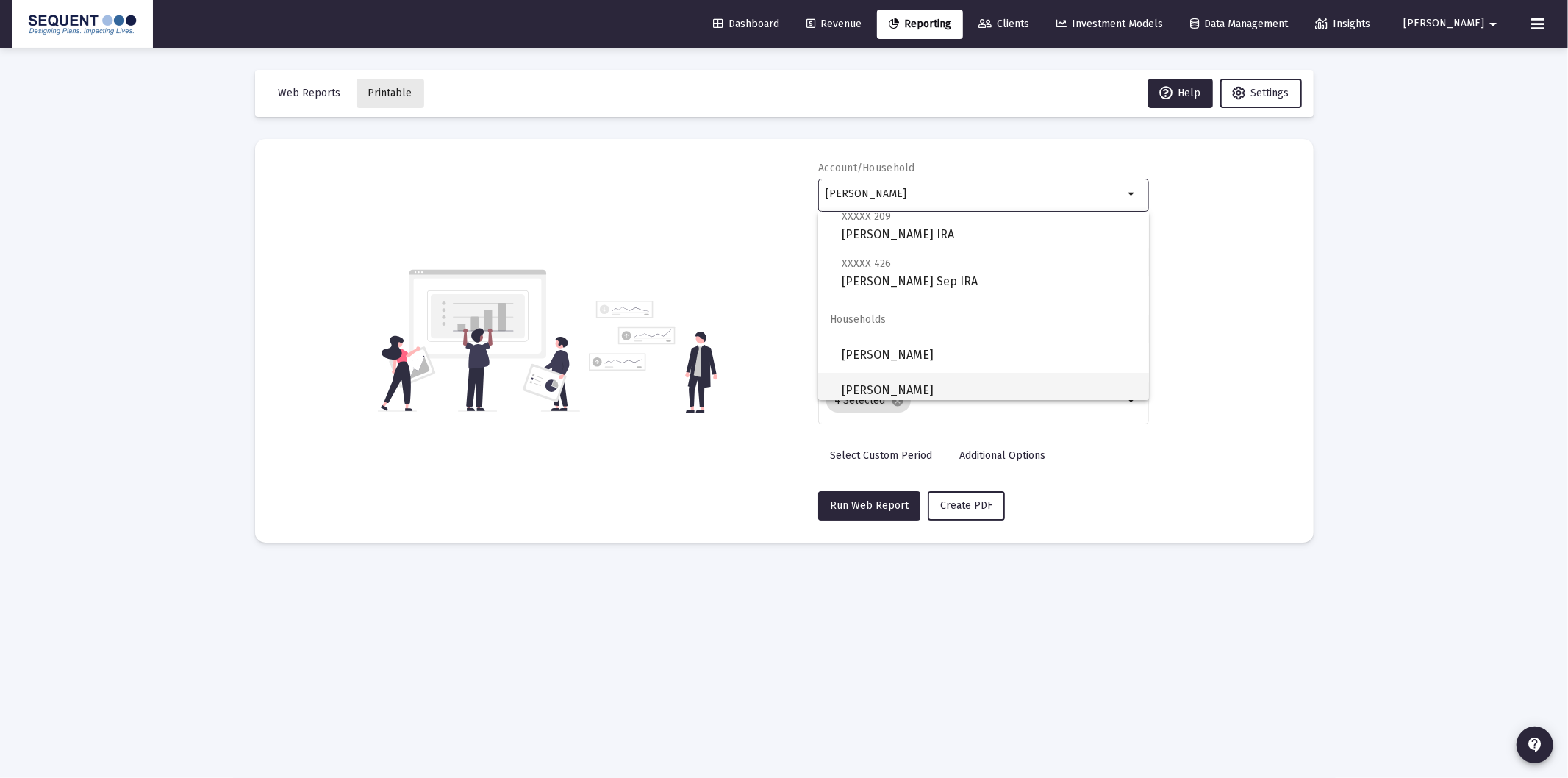
scroll to position [93, 0]
click at [958, 388] on span "[PERSON_NAME]" at bounding box center [989, 384] width 295 height 36
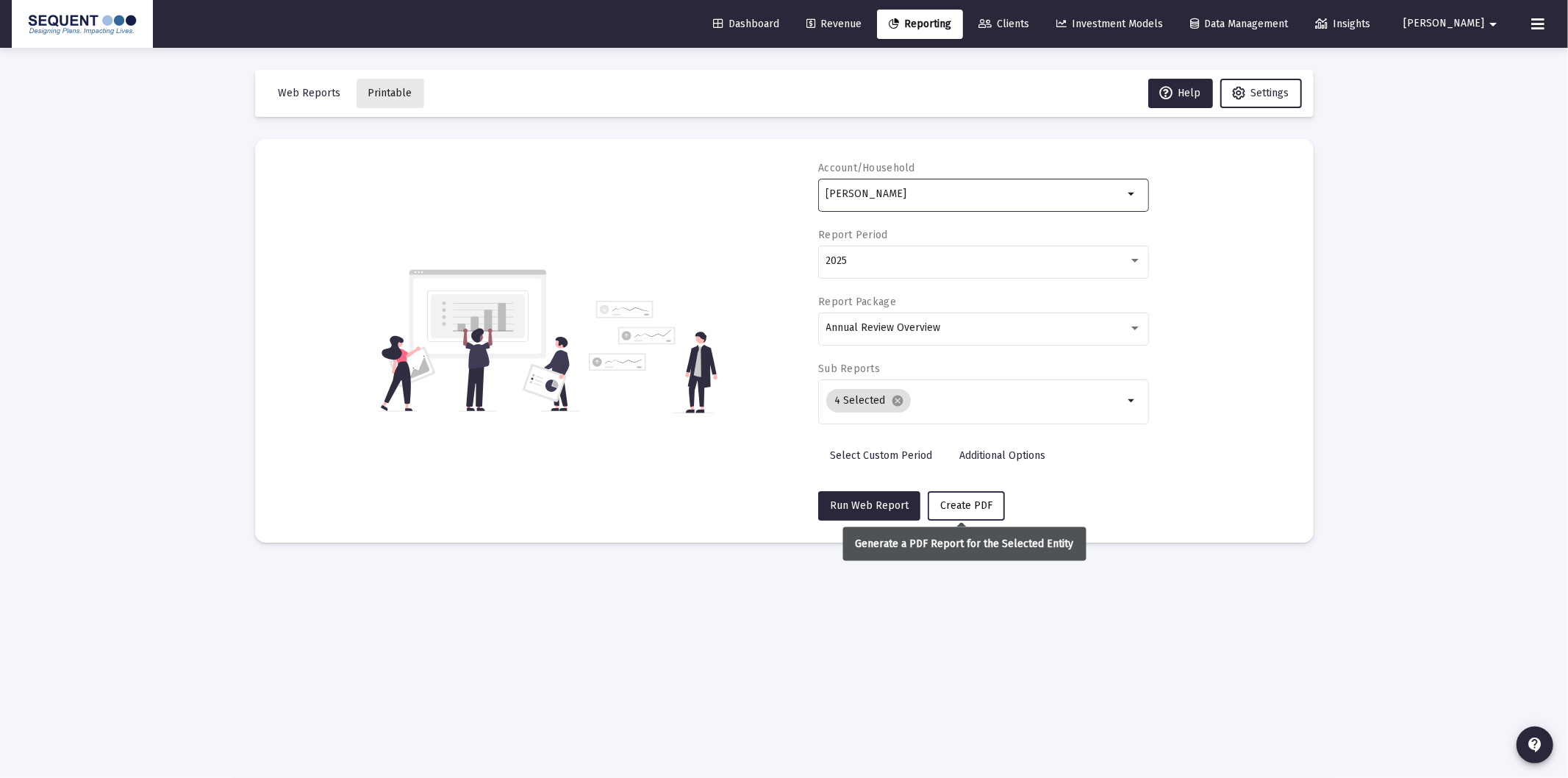
click at [962, 500] on span "Create PDF" at bounding box center [966, 505] width 53 height 13
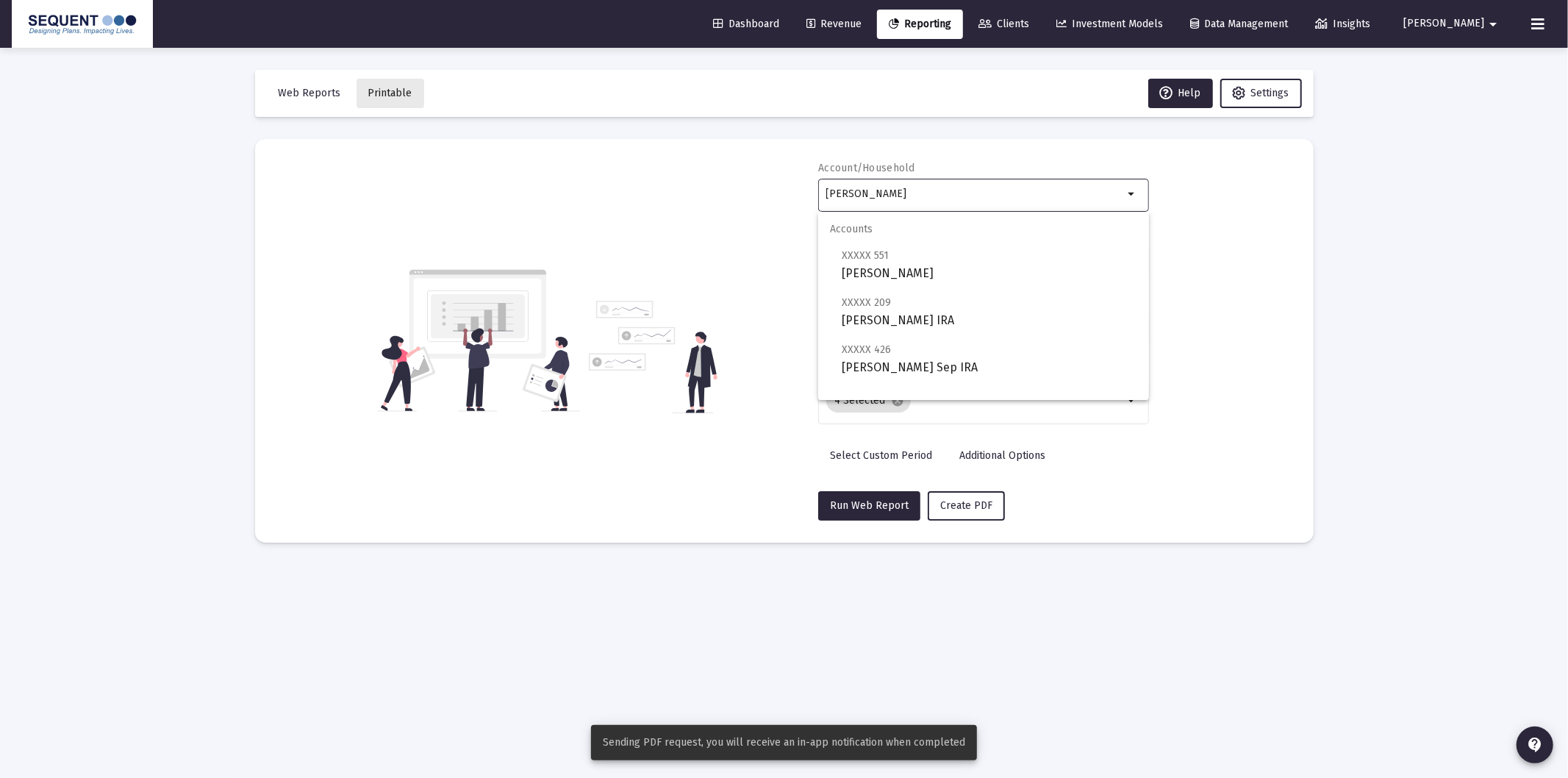
click at [974, 194] on input "[PERSON_NAME]" at bounding box center [976, 194] width 298 height 12
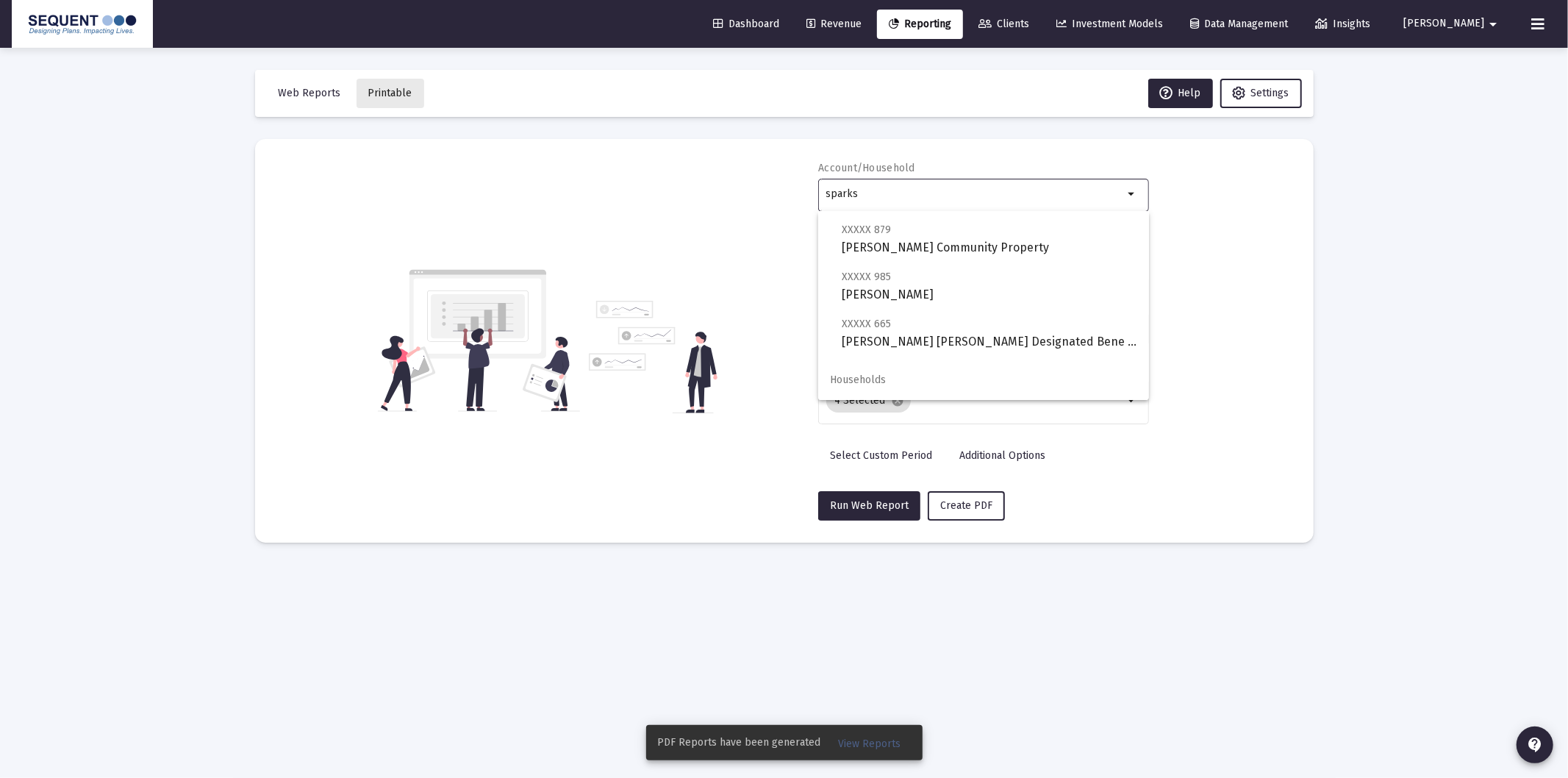
scroll to position [188, 0]
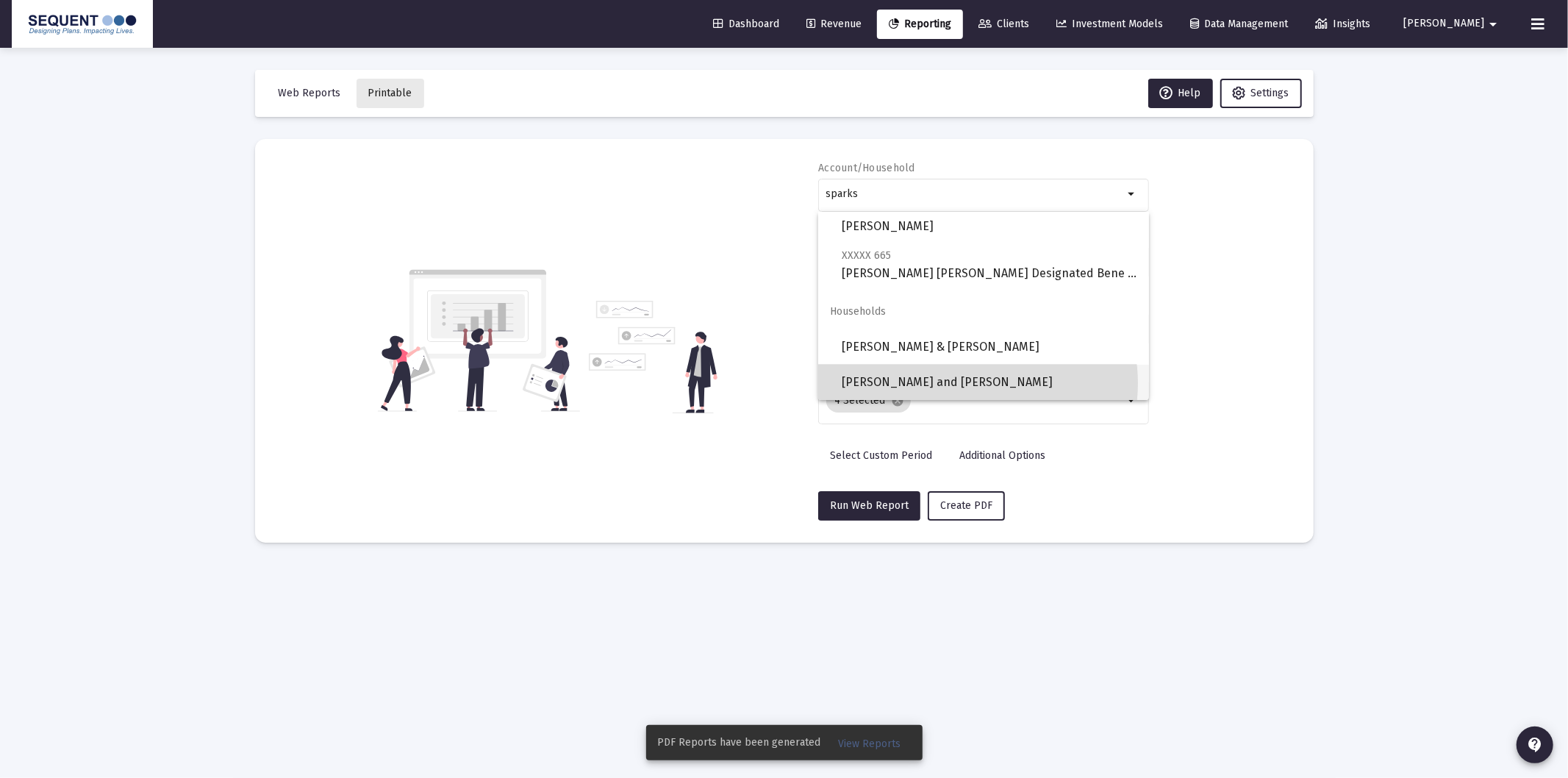
click at [972, 383] on span "[PERSON_NAME] and [PERSON_NAME]" at bounding box center [989, 383] width 295 height 36
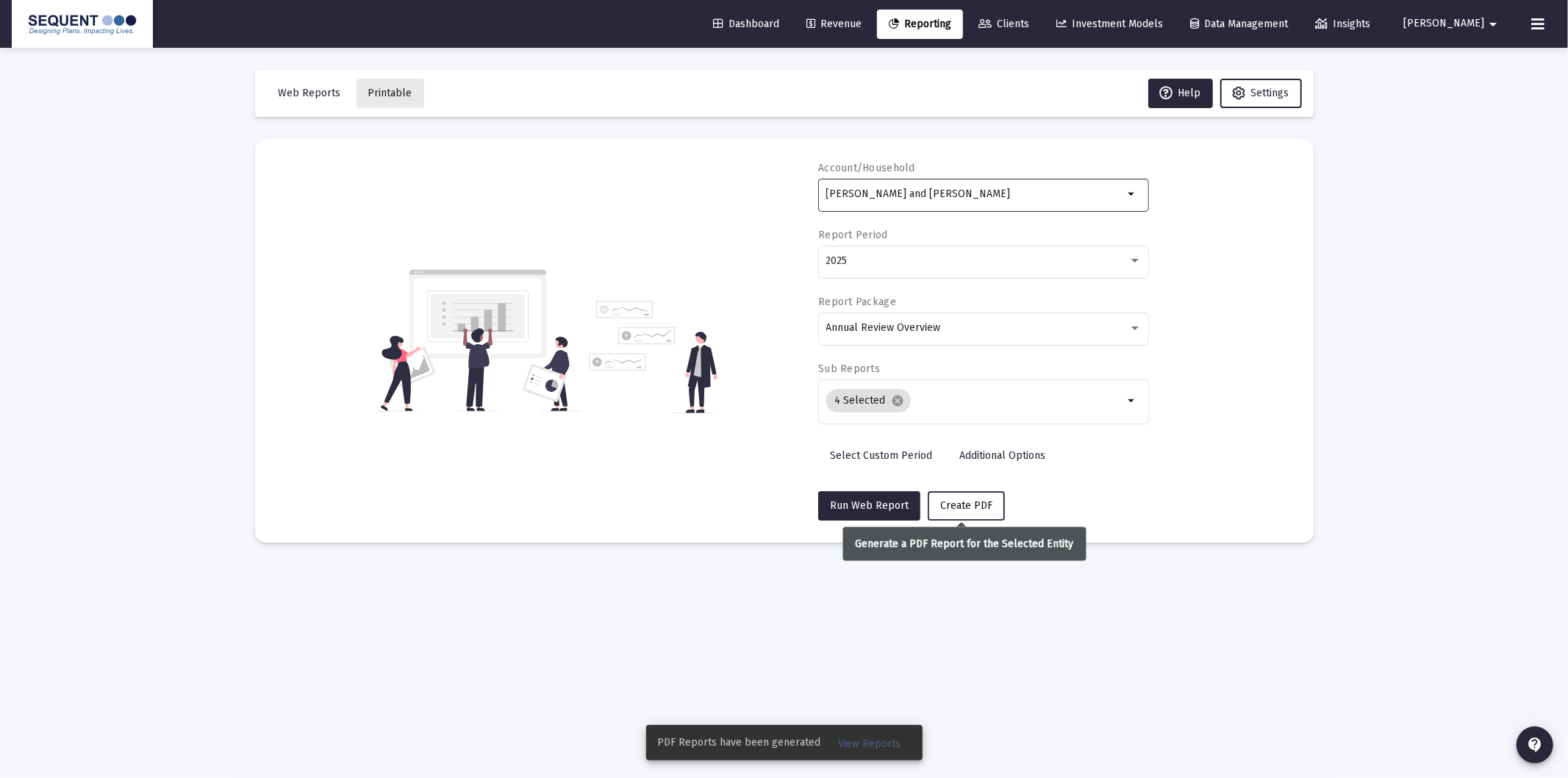
click at [957, 501] on span "Create PDF" at bounding box center [966, 505] width 53 height 13
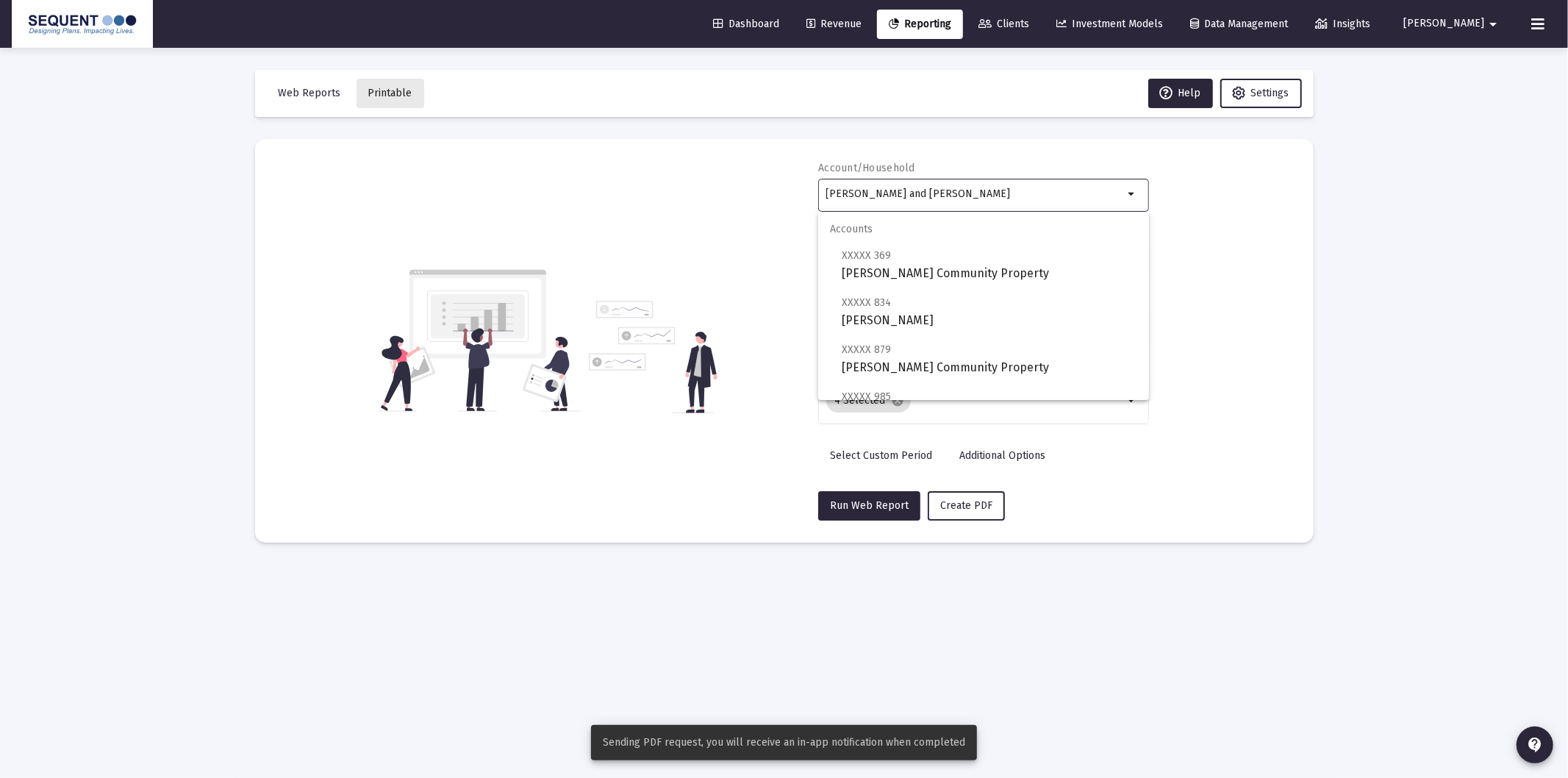
click at [961, 193] on input "[PERSON_NAME] and [PERSON_NAME]" at bounding box center [976, 194] width 298 height 12
click at [961, 194] on input "[PERSON_NAME] and [PERSON_NAME]" at bounding box center [976, 194] width 298 height 12
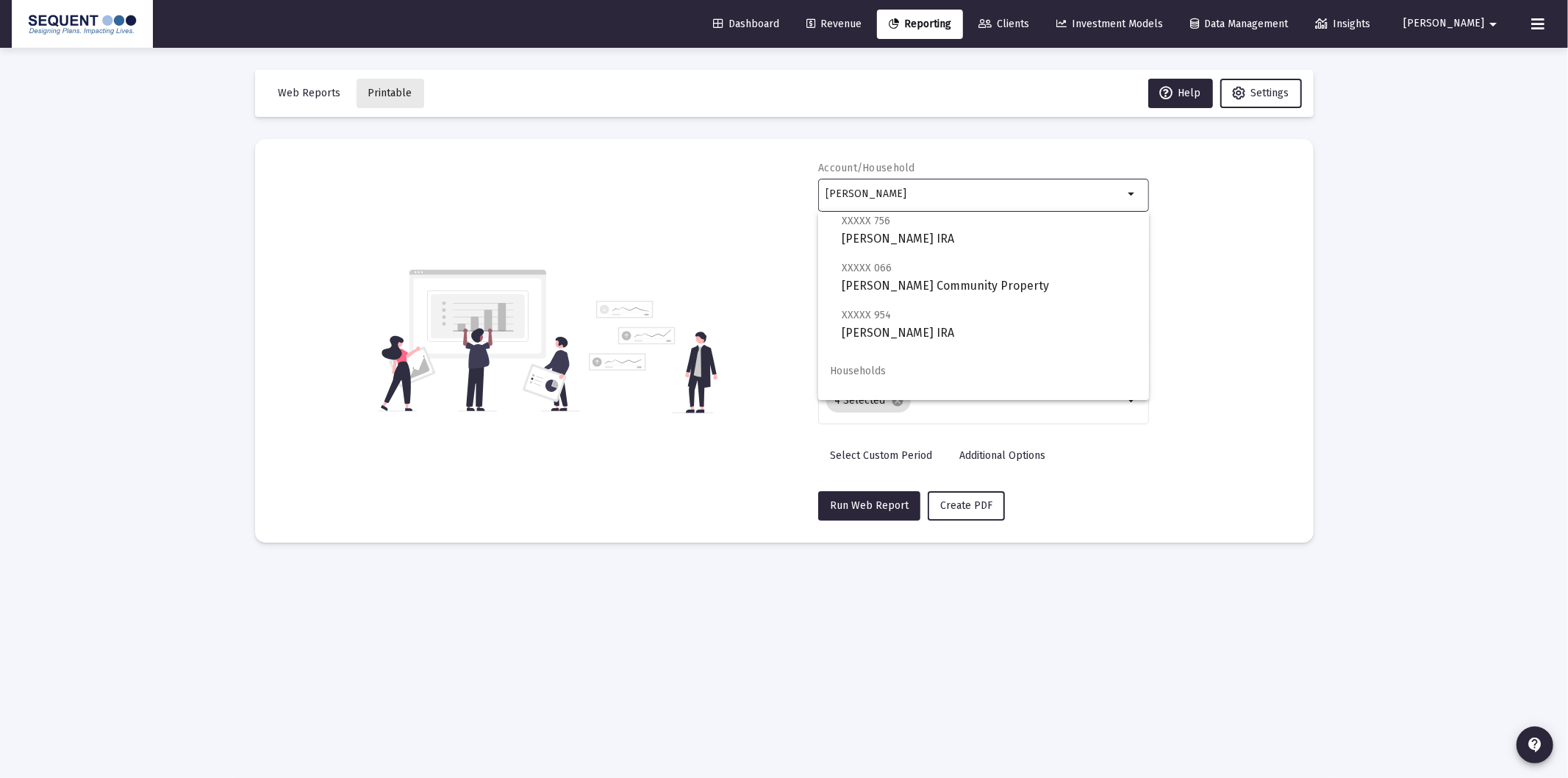
scroll to position [141, 0]
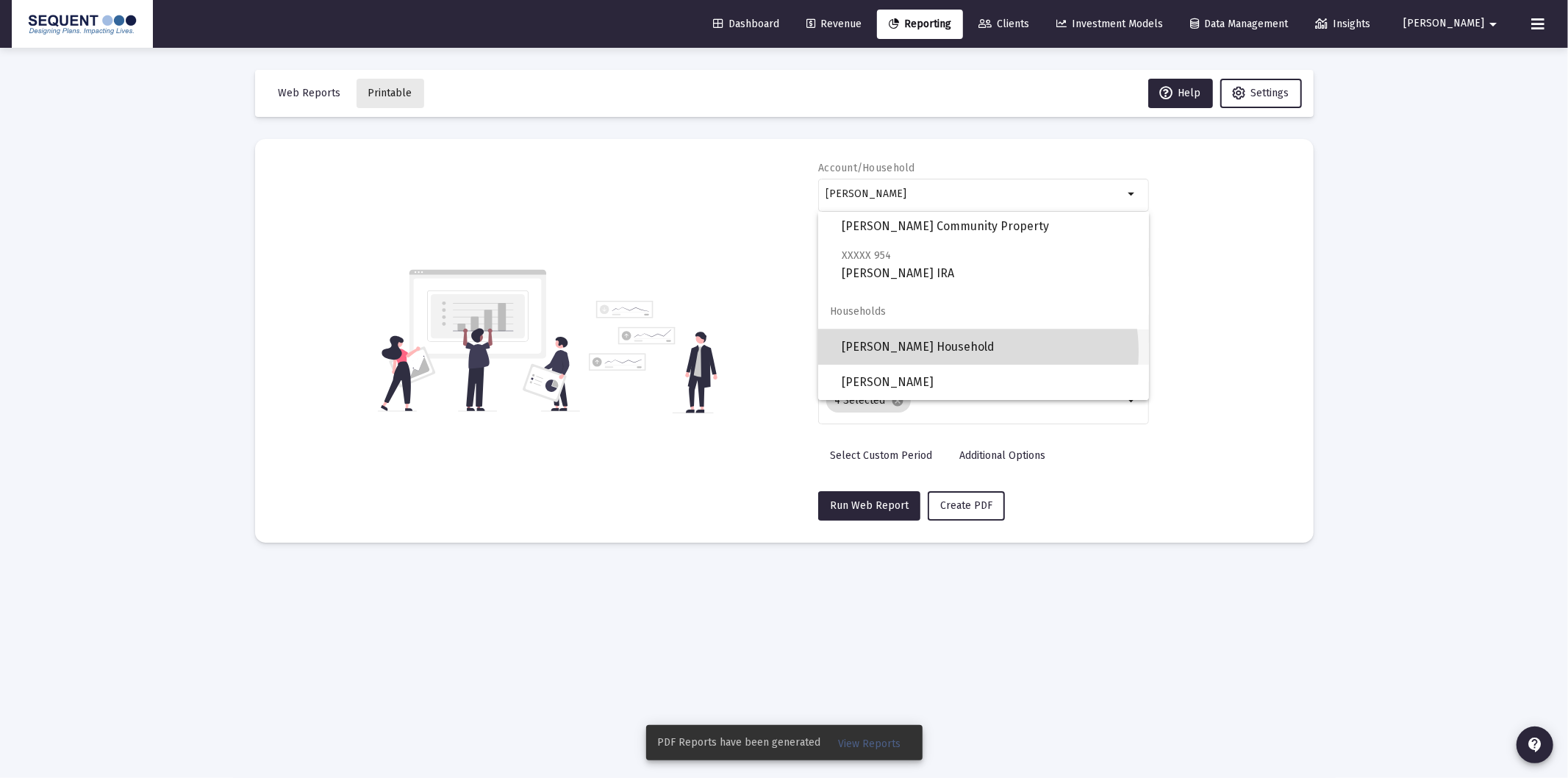
click at [963, 352] on span "[PERSON_NAME] Household" at bounding box center [989, 347] width 295 height 36
type input "[PERSON_NAME] Household"
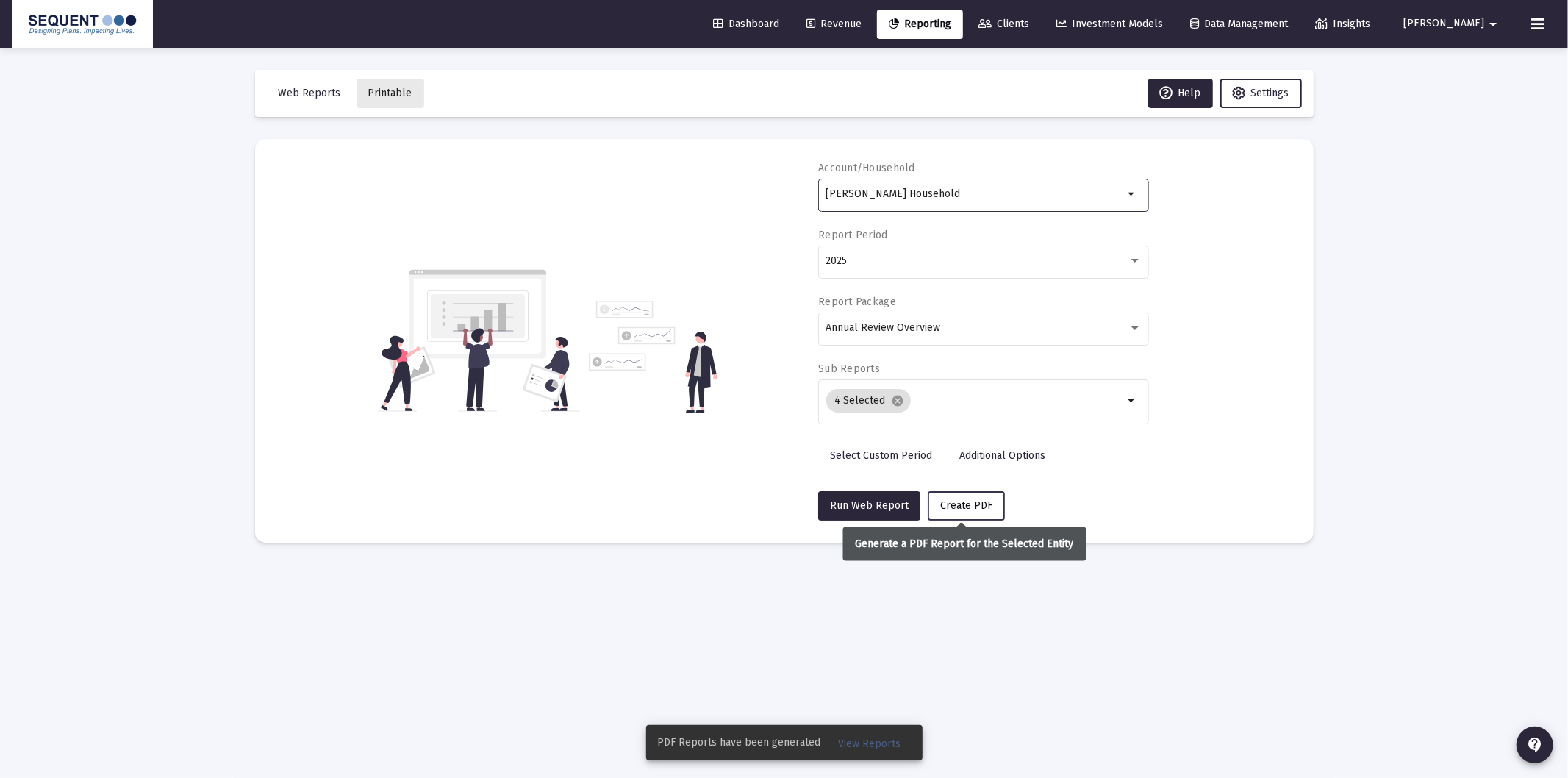
click at [971, 508] on span "Create PDF" at bounding box center [966, 505] width 53 height 13
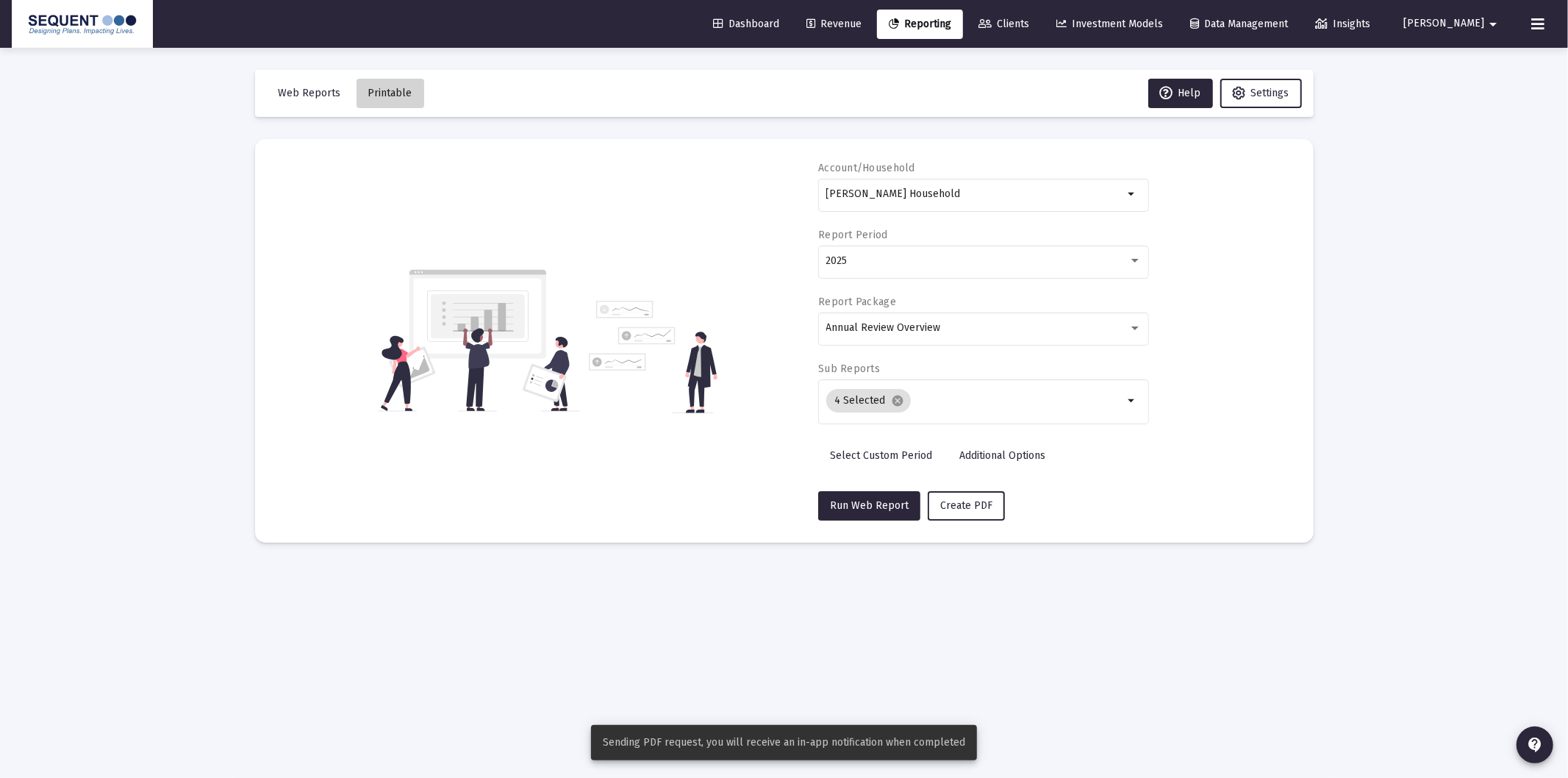
click at [405, 96] on span "Printable" at bounding box center [391, 92] width 44 height 13
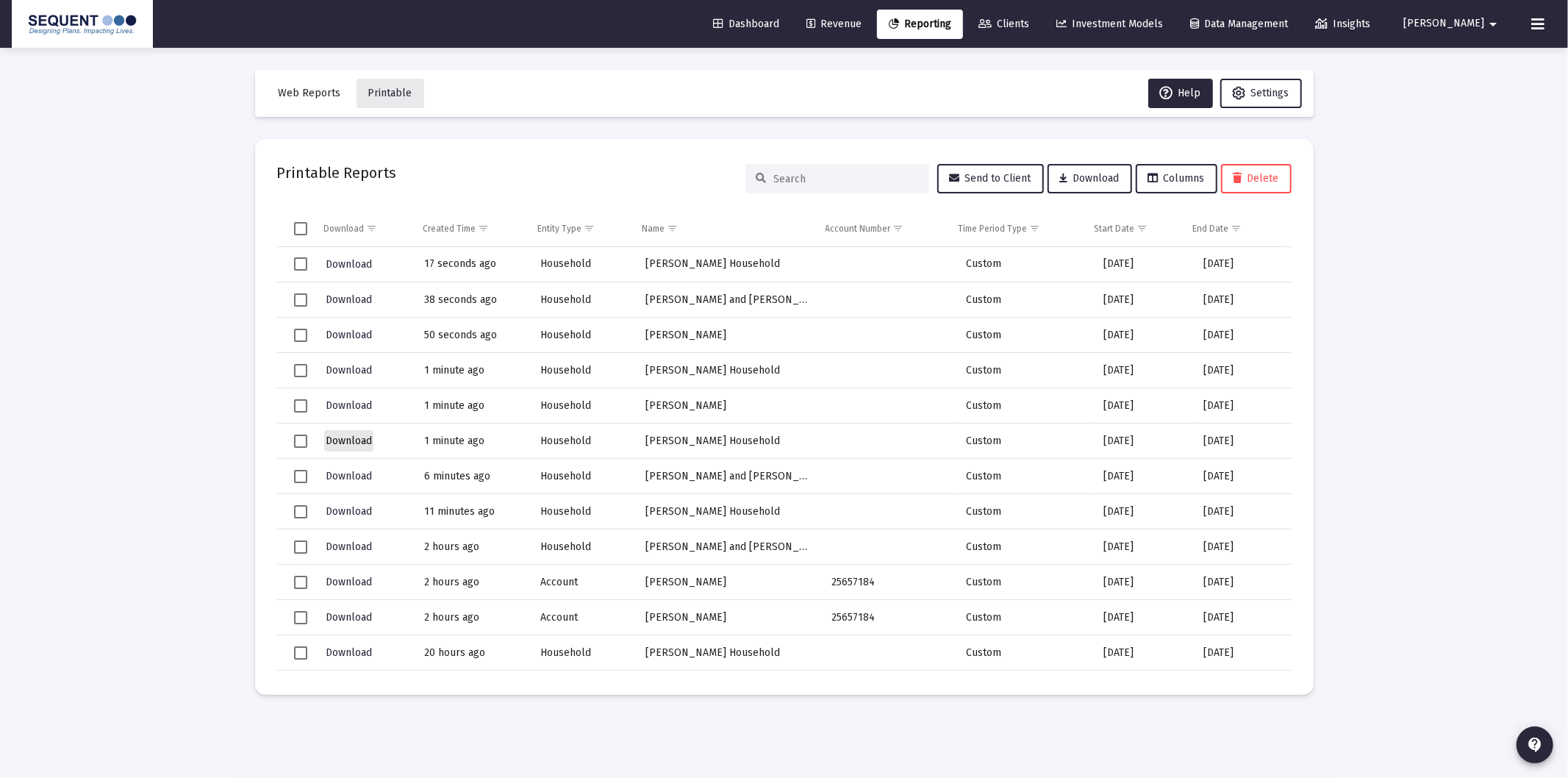
click at [341, 438] on span "Download" at bounding box center [349, 440] width 47 height 13
click at [358, 408] on span "Download" at bounding box center [349, 405] width 47 height 13
click at [364, 365] on span "Download" at bounding box center [349, 370] width 47 height 13
click at [366, 333] on span "Download" at bounding box center [349, 335] width 47 height 13
click at [366, 302] on span "Download" at bounding box center [349, 299] width 47 height 13
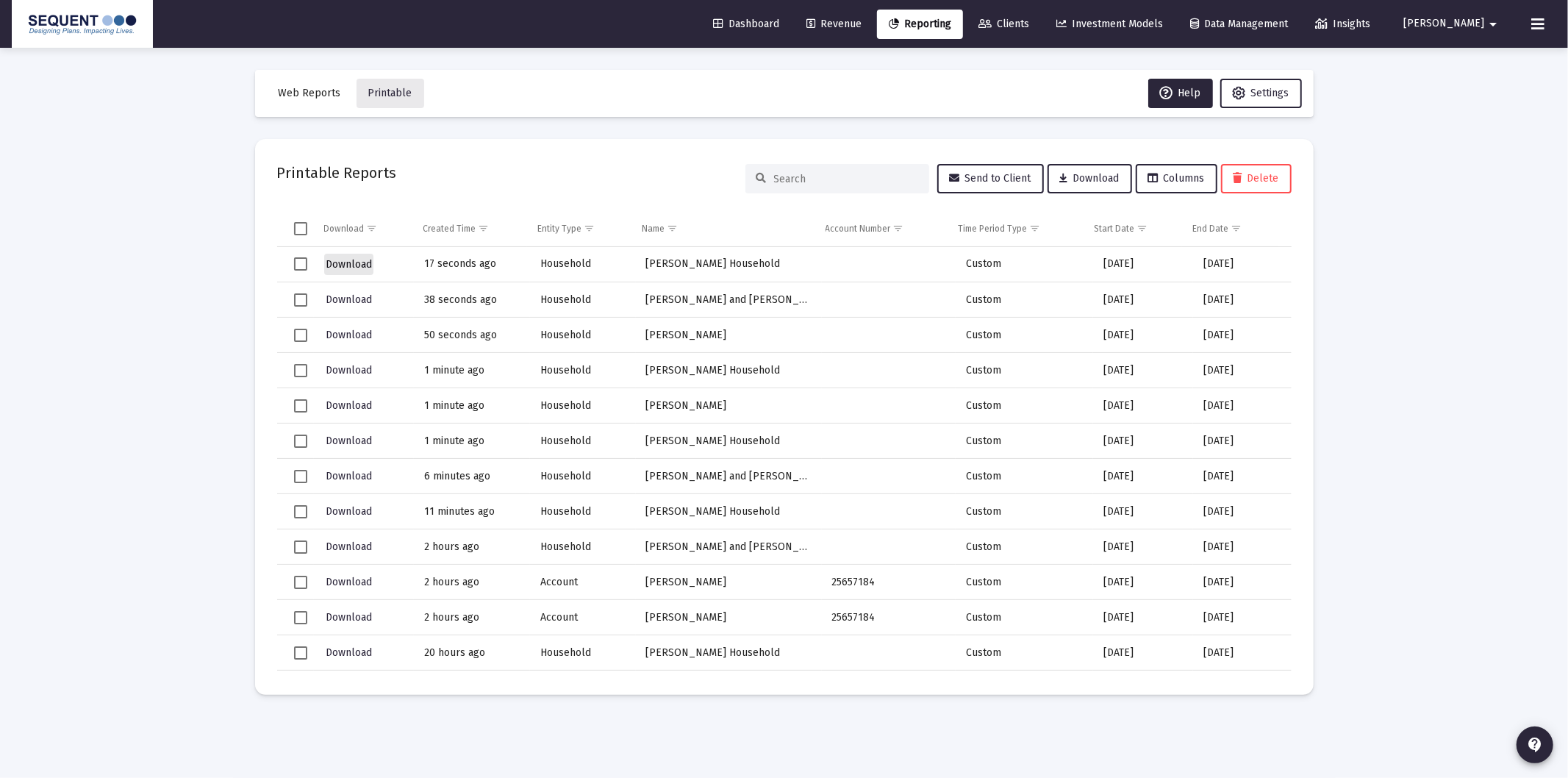
click at [357, 263] on span "Download" at bounding box center [349, 264] width 47 height 13
click at [850, 28] on link "Revenue" at bounding box center [834, 25] width 78 height 30
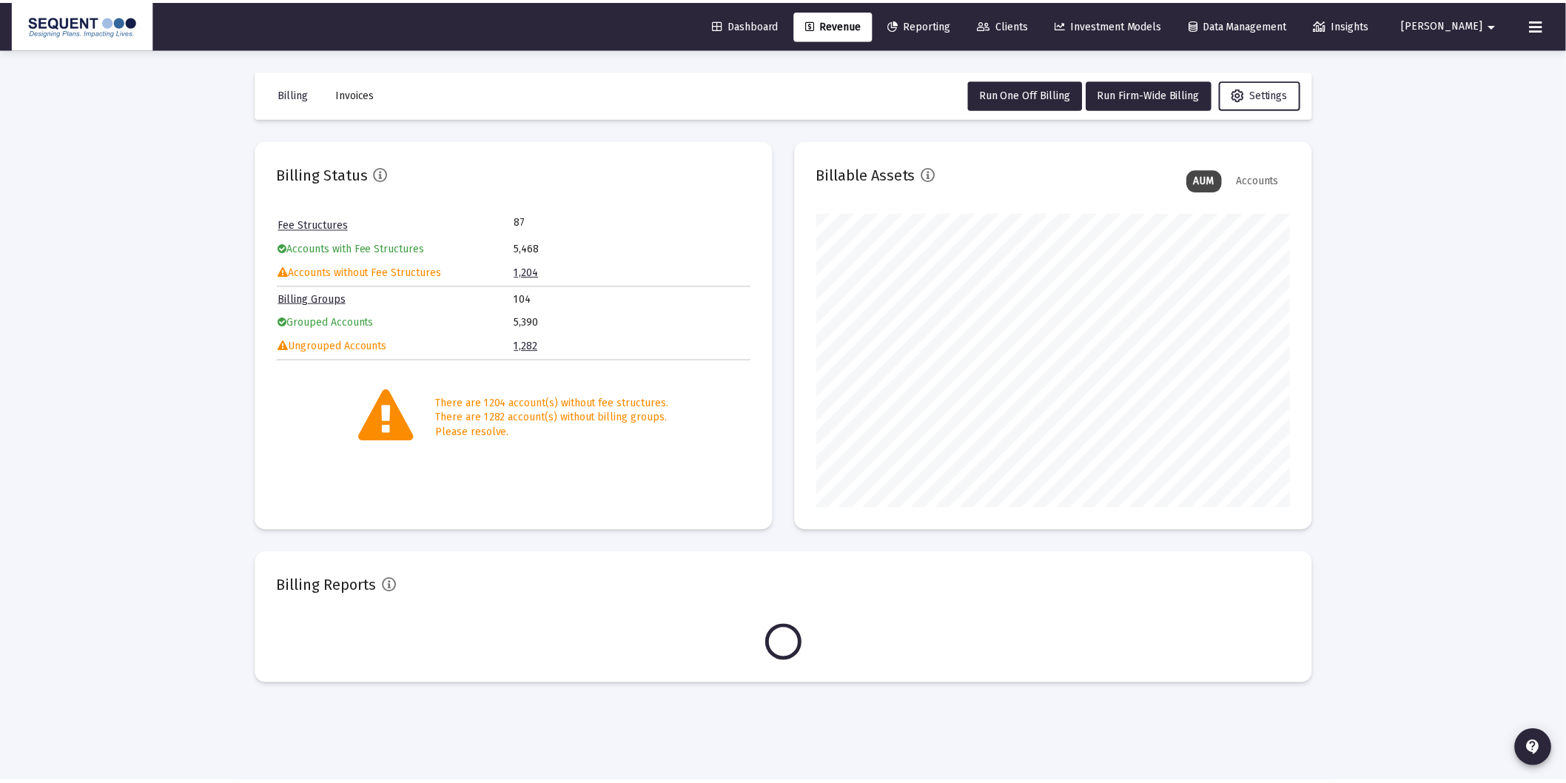
scroll to position [296, 476]
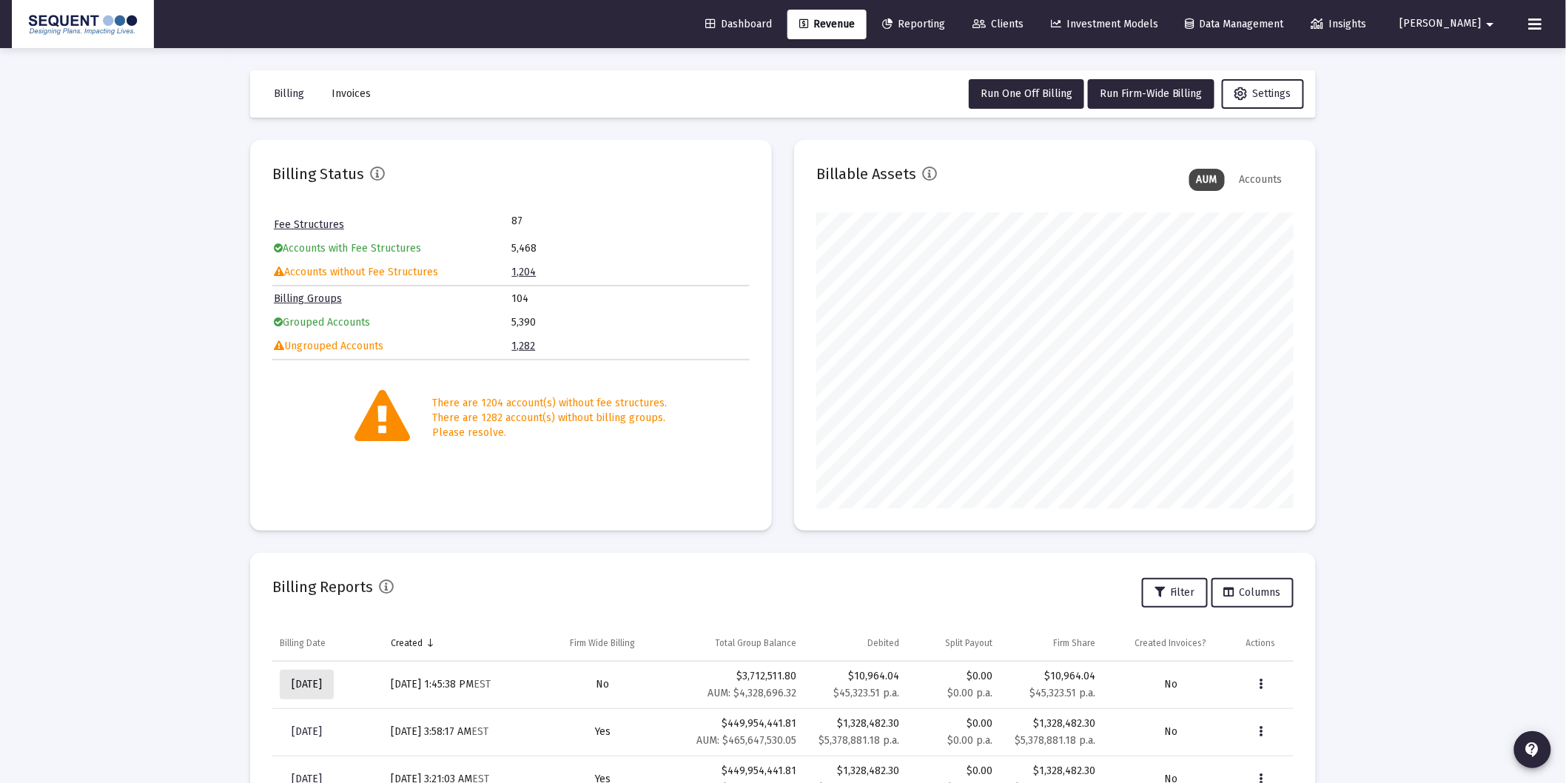
click at [322, 689] on span "[DATE]" at bounding box center [307, 684] width 30 height 13
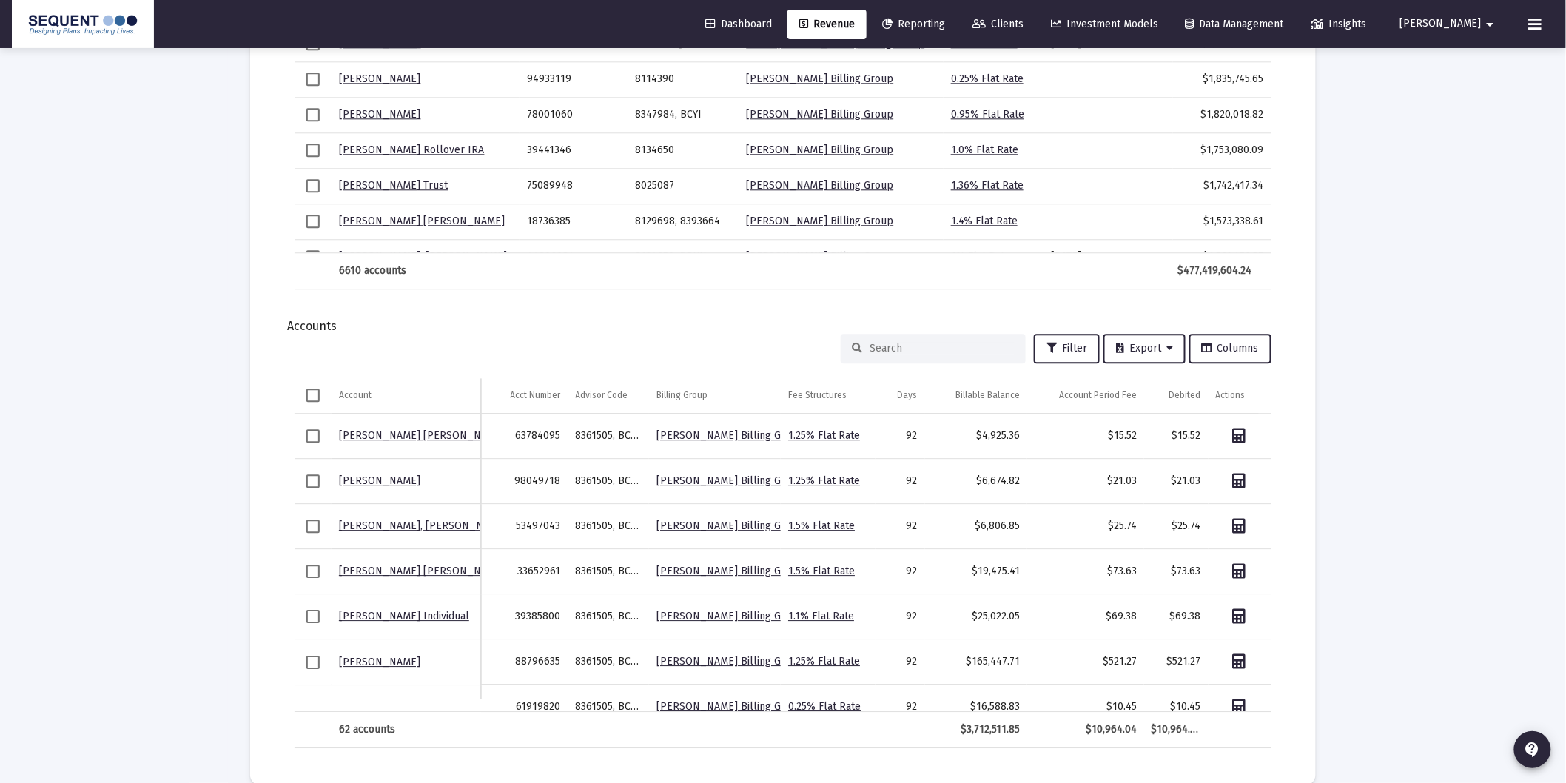
scroll to position [1510, 0]
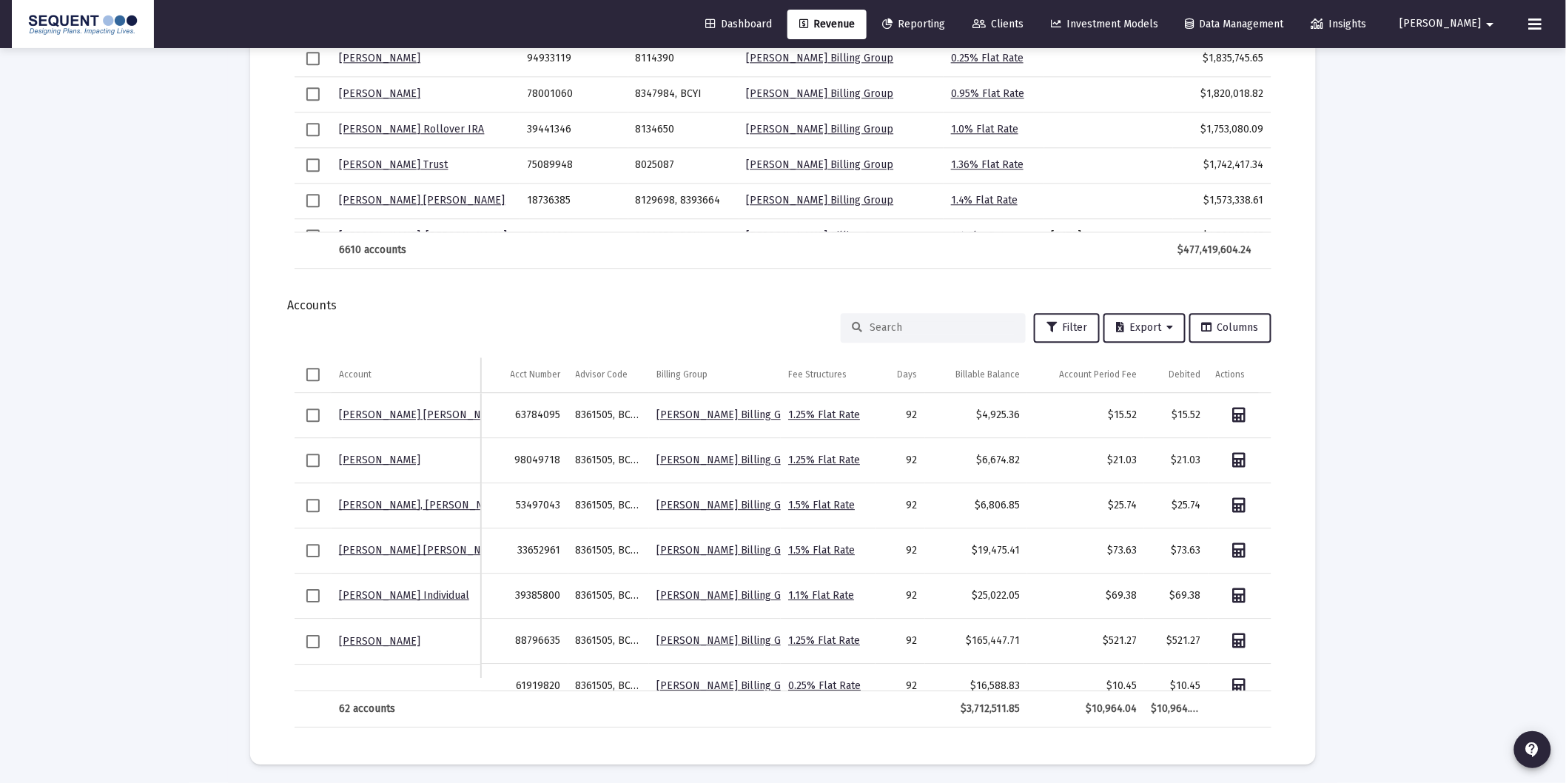
click at [922, 313] on div at bounding box center [933, 328] width 185 height 30
click at [911, 317] on div at bounding box center [933, 328] width 185 height 30
click at [912, 321] on input at bounding box center [941, 327] width 145 height 13
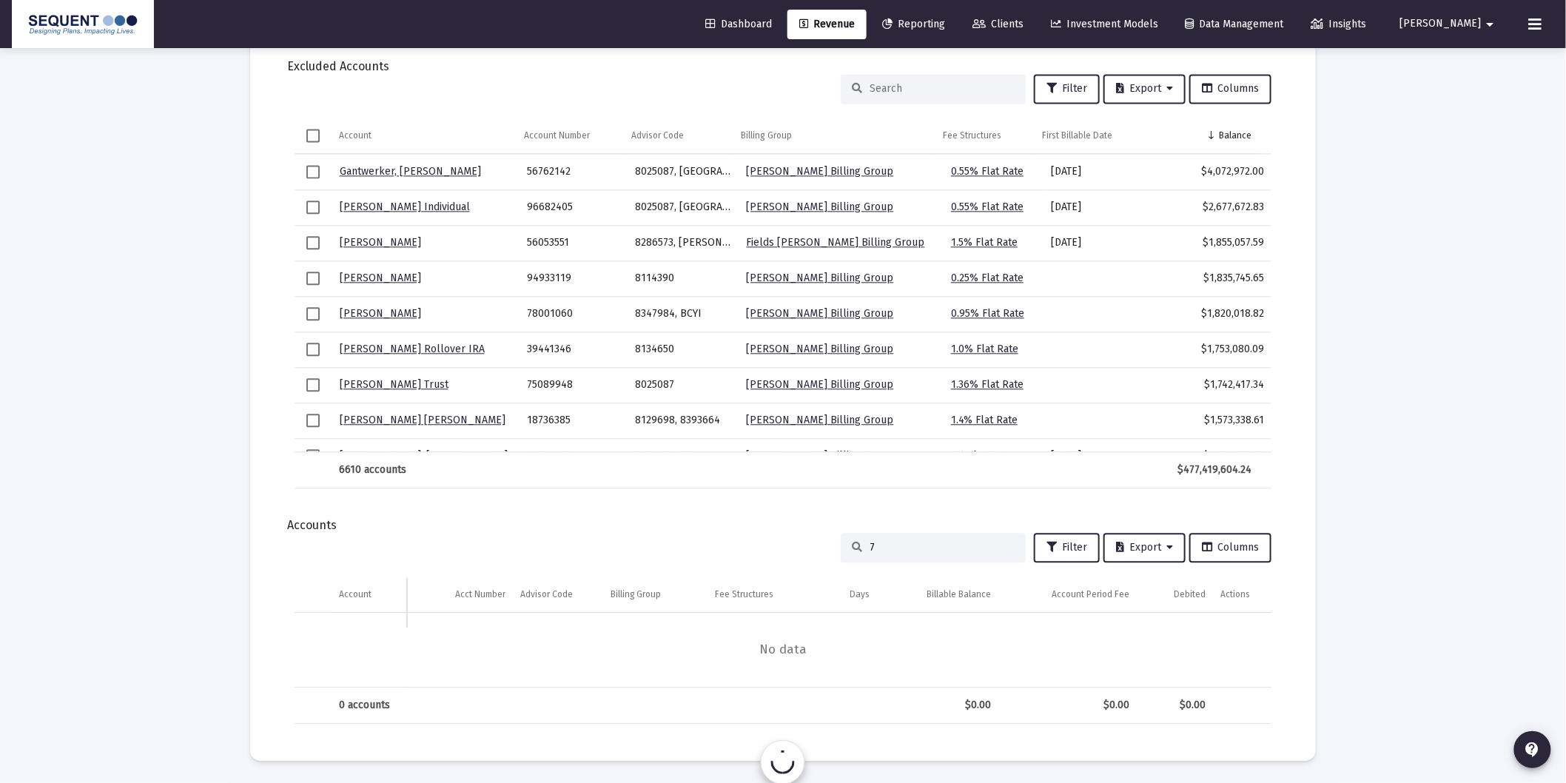
scroll to position [1216, 0]
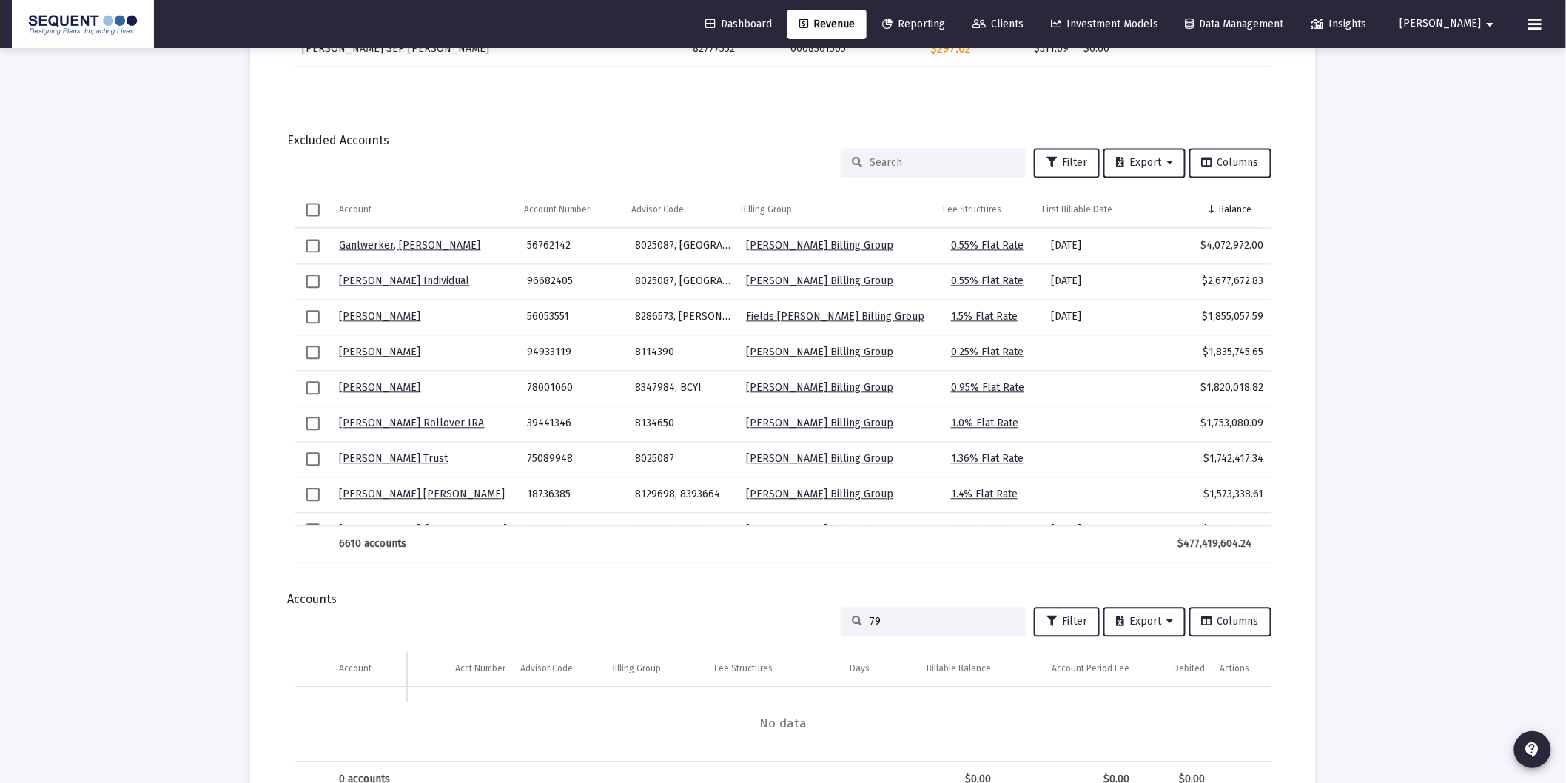
type input "7"
type input "6"
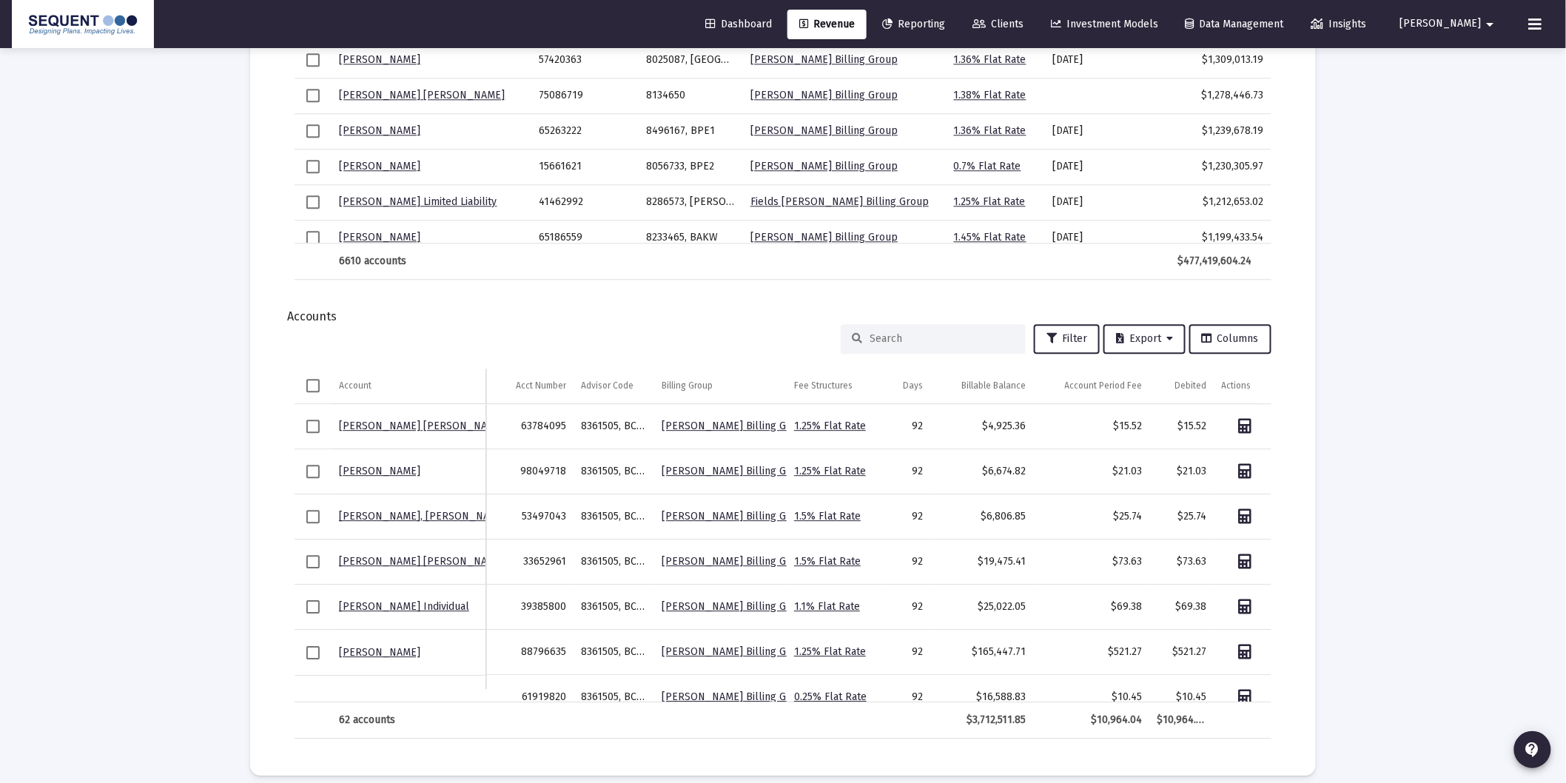
scroll to position [1510, 0]
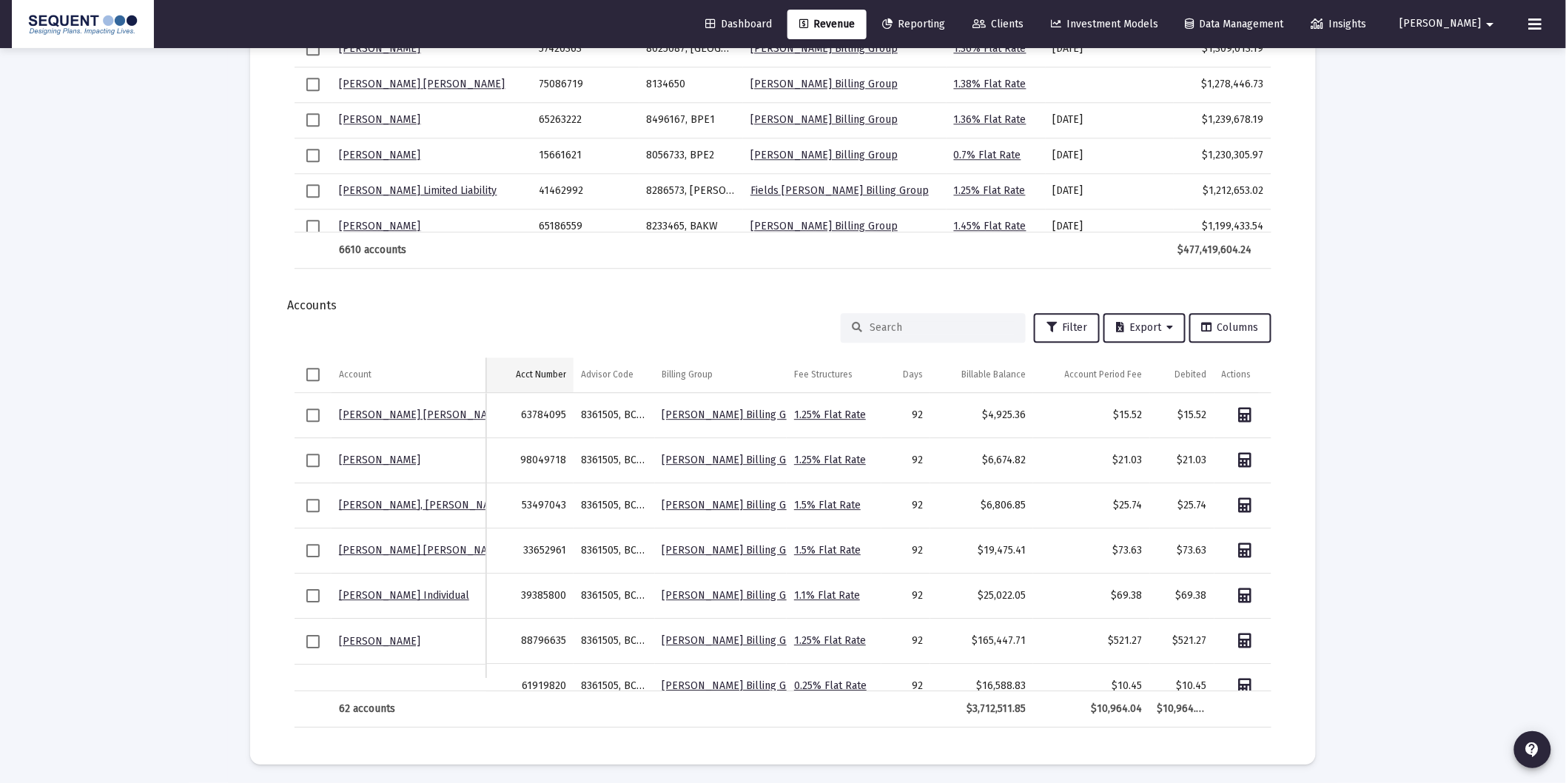
click at [555, 371] on div "Acct Number" at bounding box center [541, 374] width 50 height 12
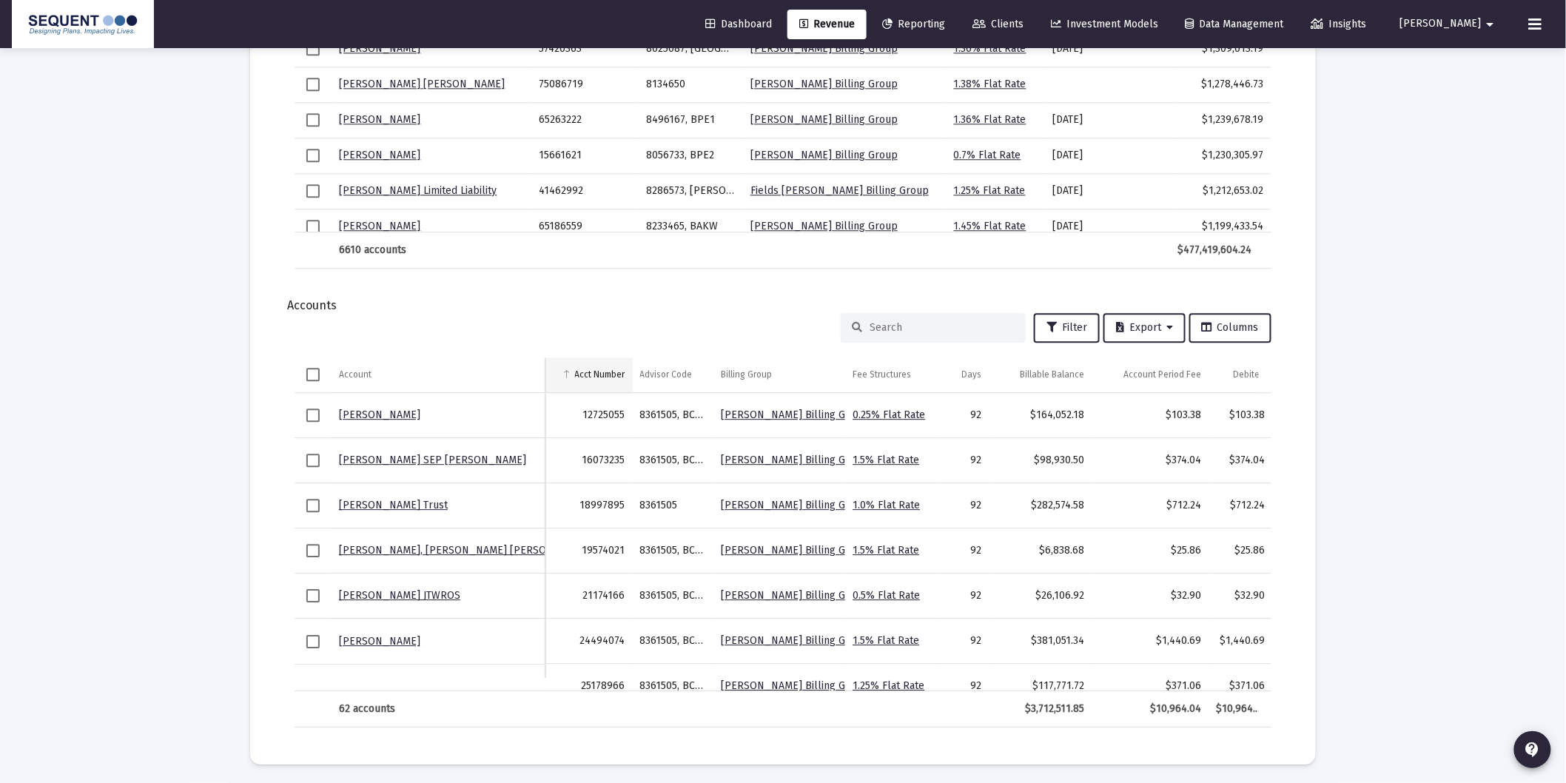
click at [587, 368] on div "Acct Number" at bounding box center [600, 374] width 50 height 12
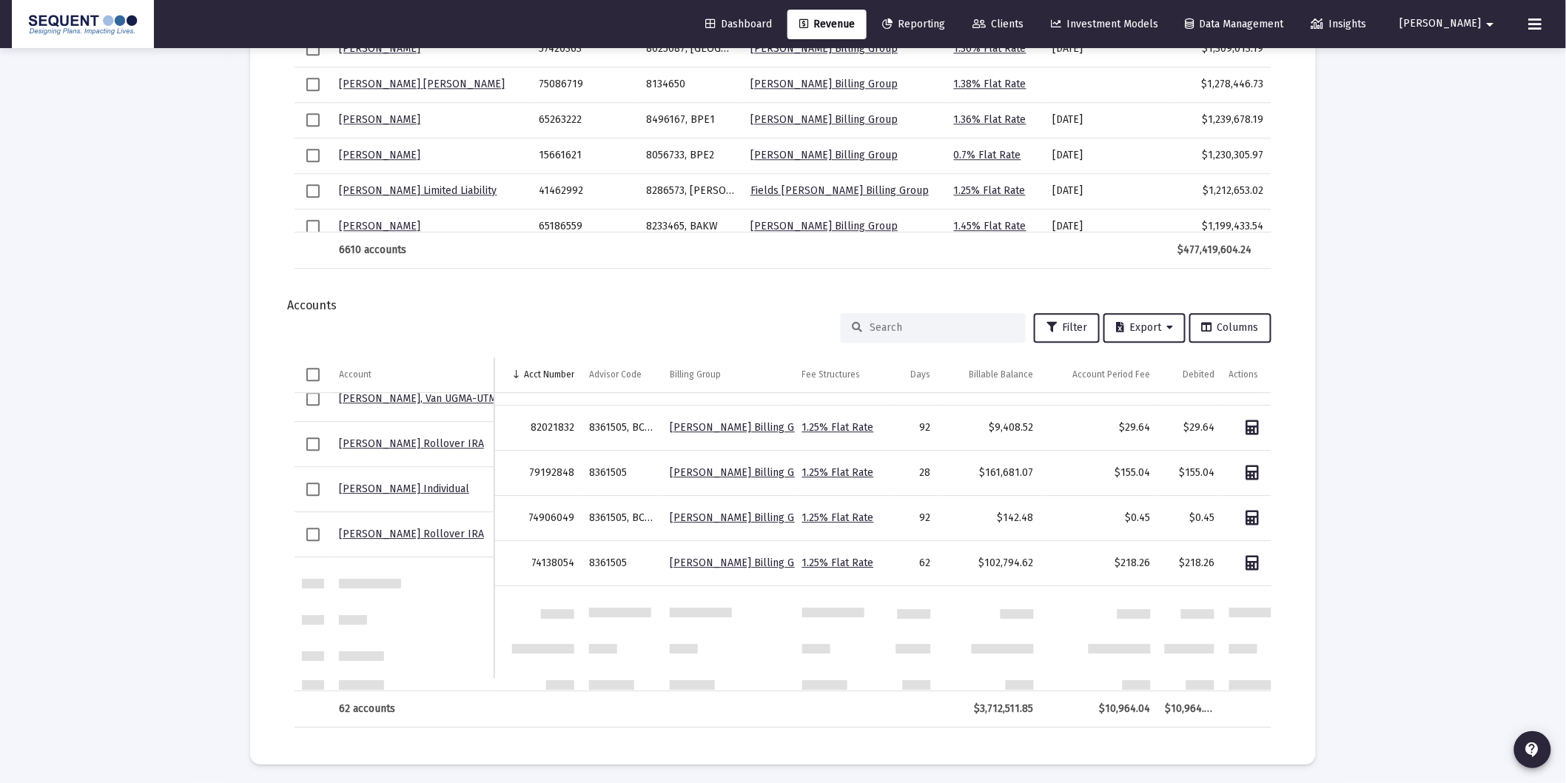
scroll to position [411, 0]
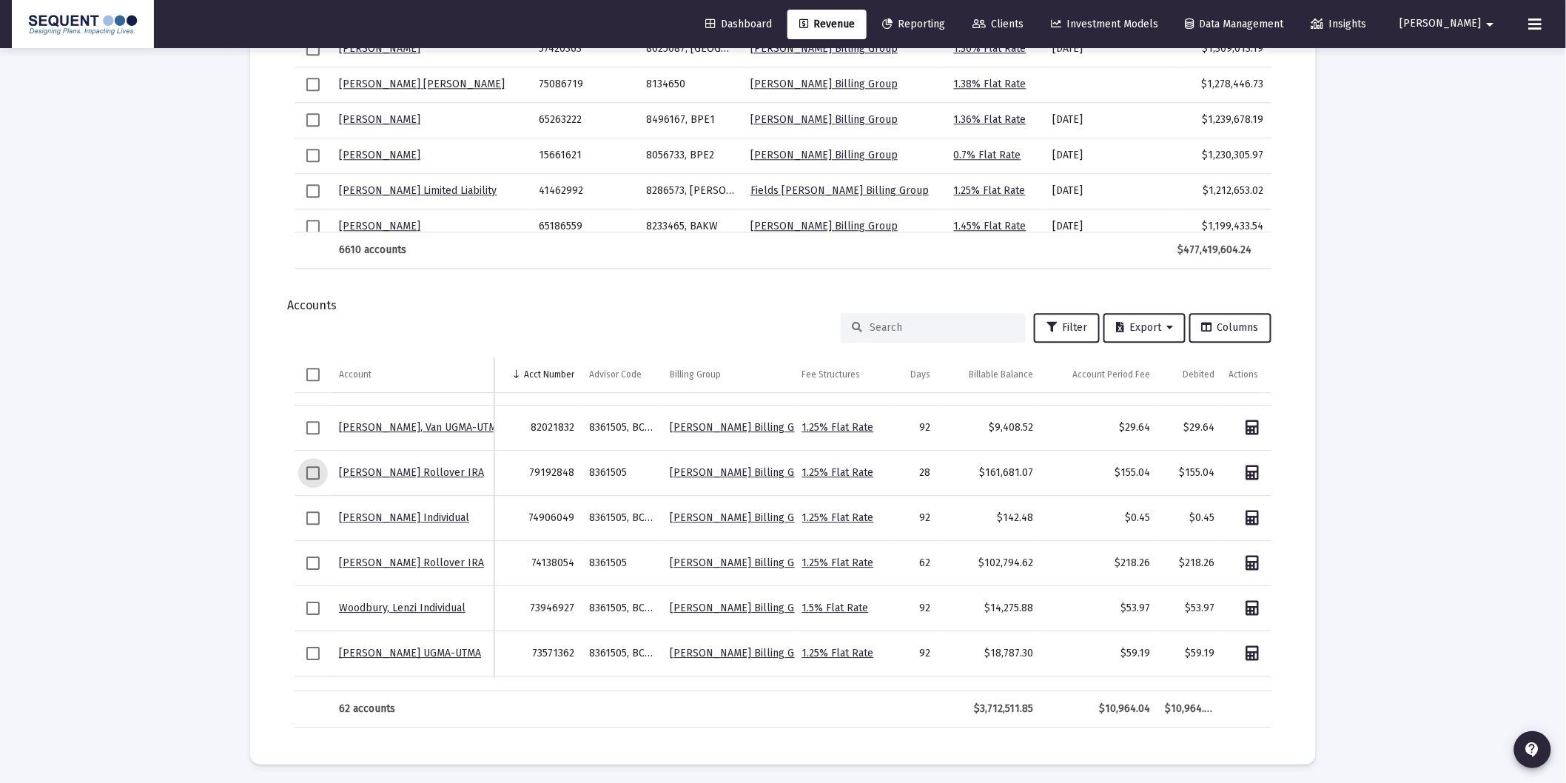
click at [306, 469] on span "Select row" at bounding box center [312, 472] width 13 height 13
click at [1165, 328] on span "Export" at bounding box center [1144, 327] width 57 height 13
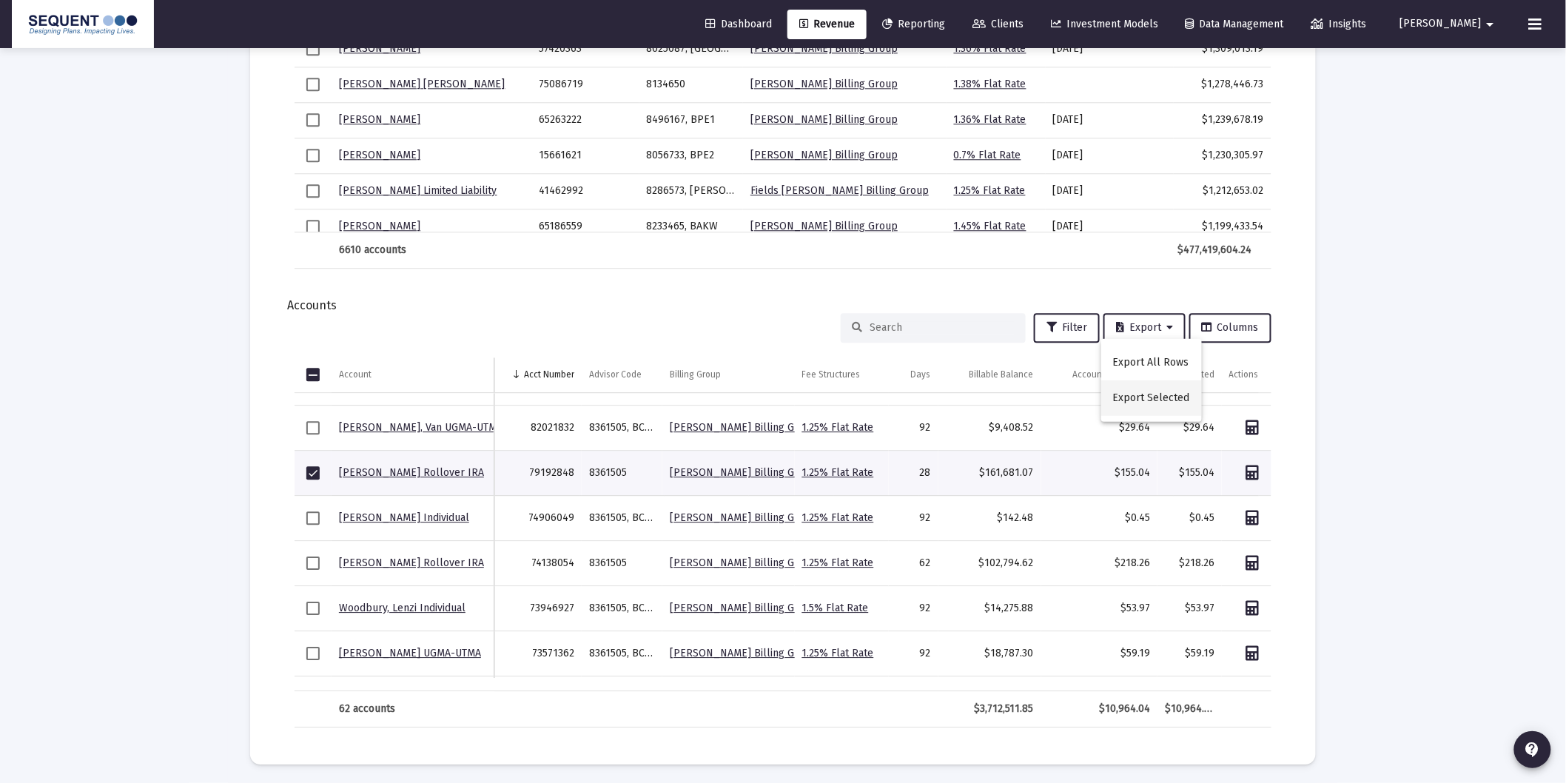
click at [1163, 397] on button "Export Selected" at bounding box center [1151, 398] width 101 height 36
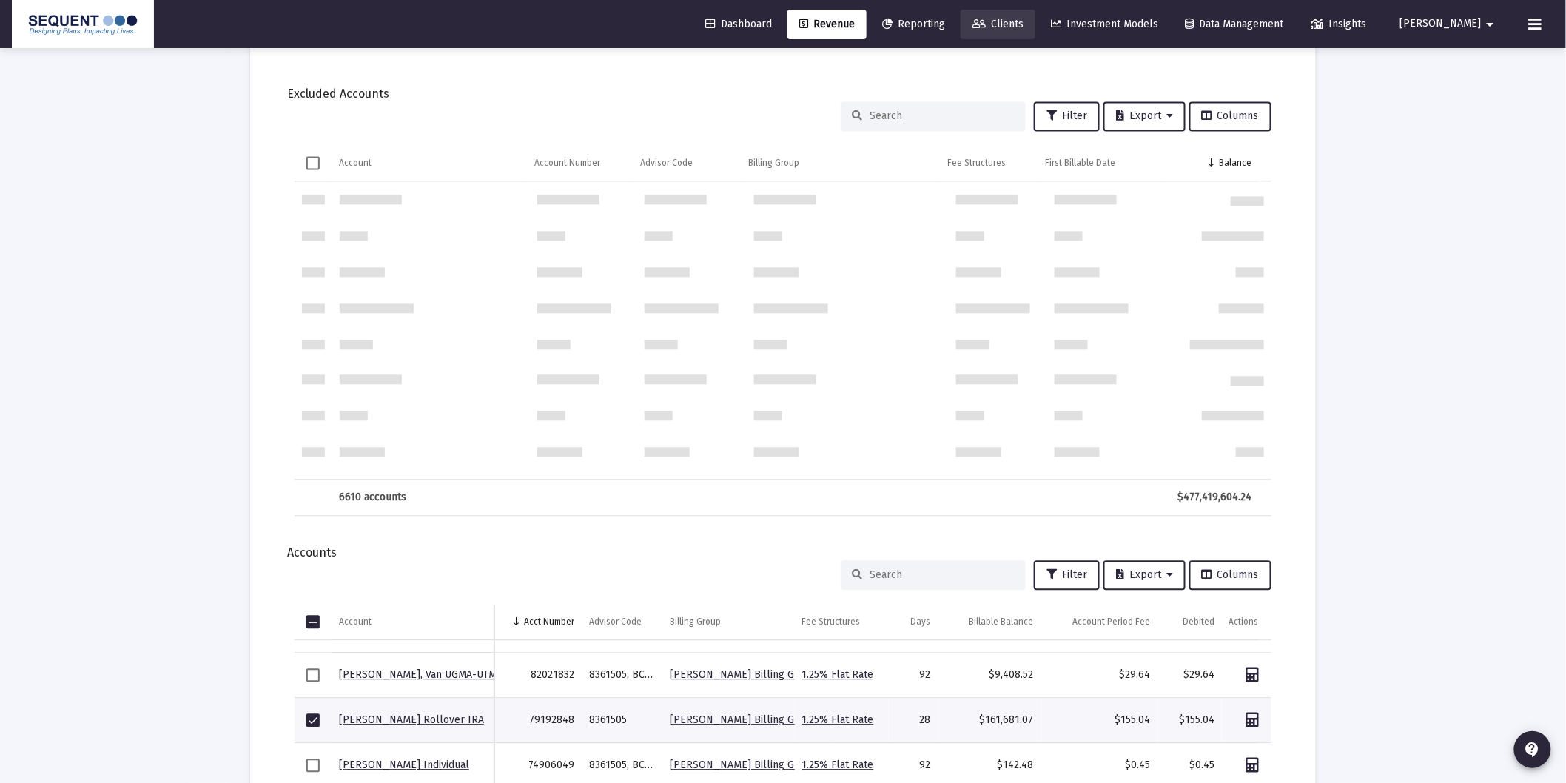
scroll to position [0, 0]
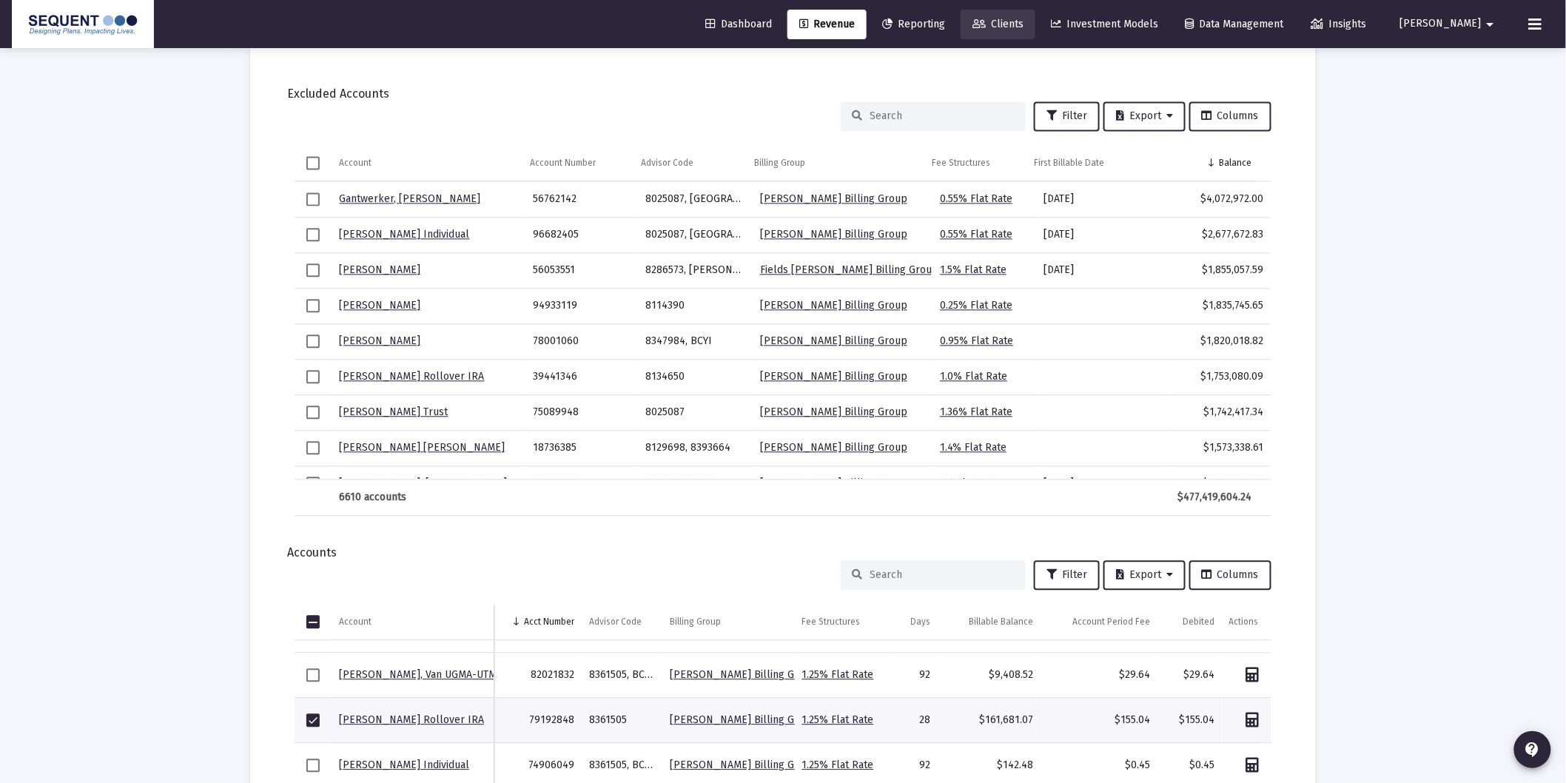
click at [1023, 18] on span "Clients" at bounding box center [997, 24] width 51 height 13
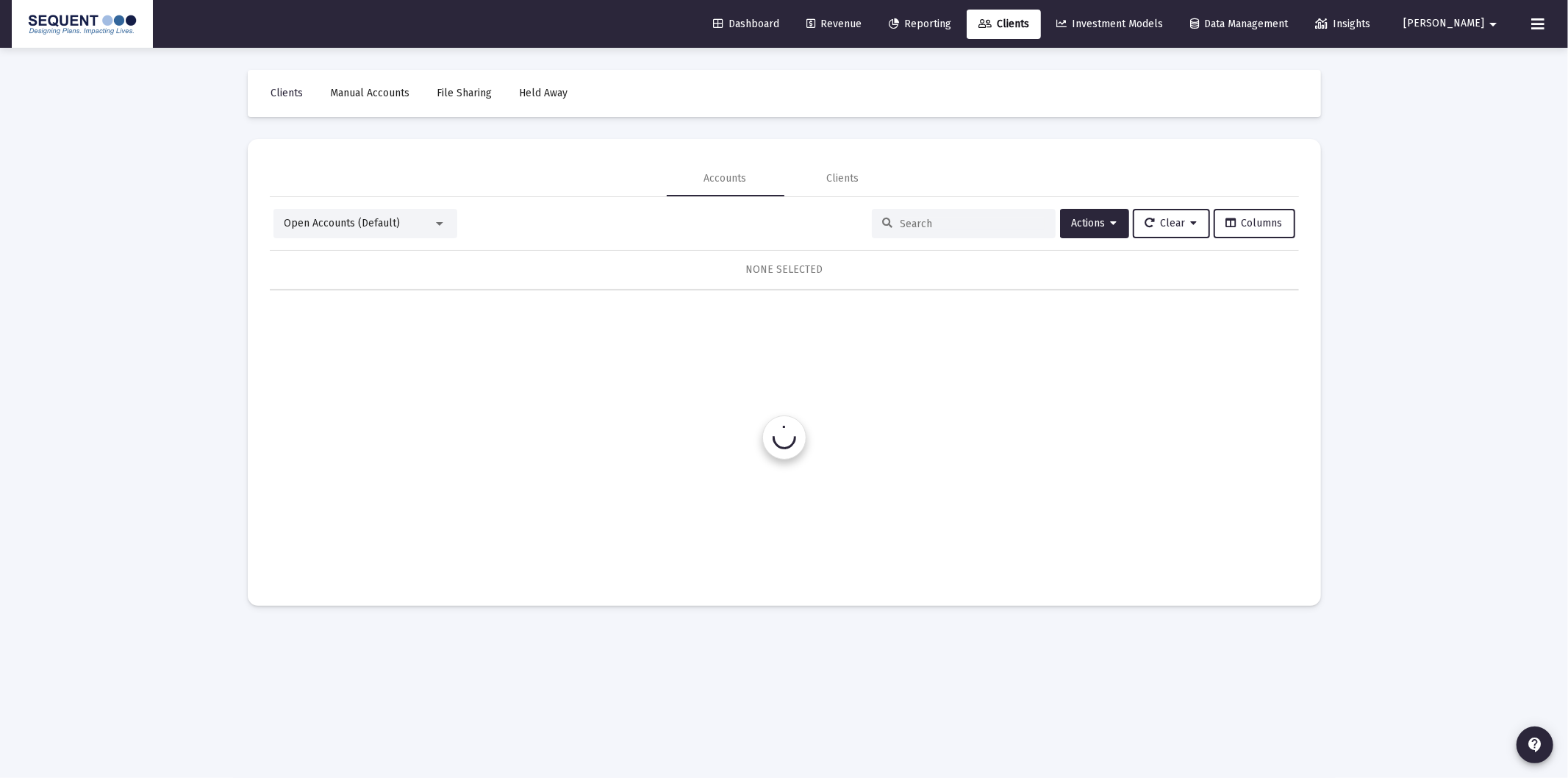
click at [935, 217] on div at bounding box center [964, 224] width 184 height 30
click at [922, 228] on input at bounding box center [972, 224] width 144 height 13
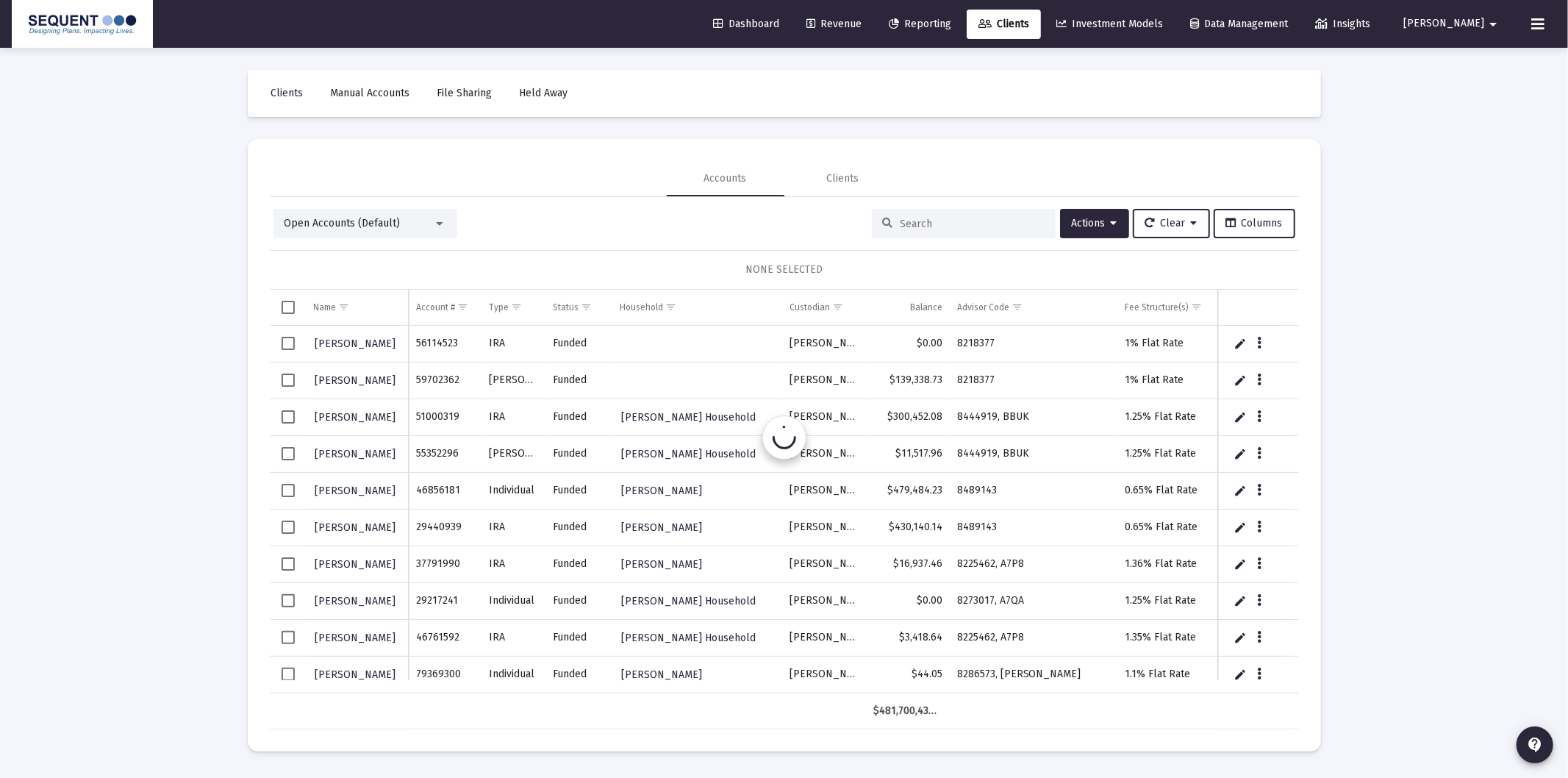
click at [922, 227] on input at bounding box center [972, 224] width 144 height 13
click at [923, 228] on input at bounding box center [972, 224] width 144 height 13
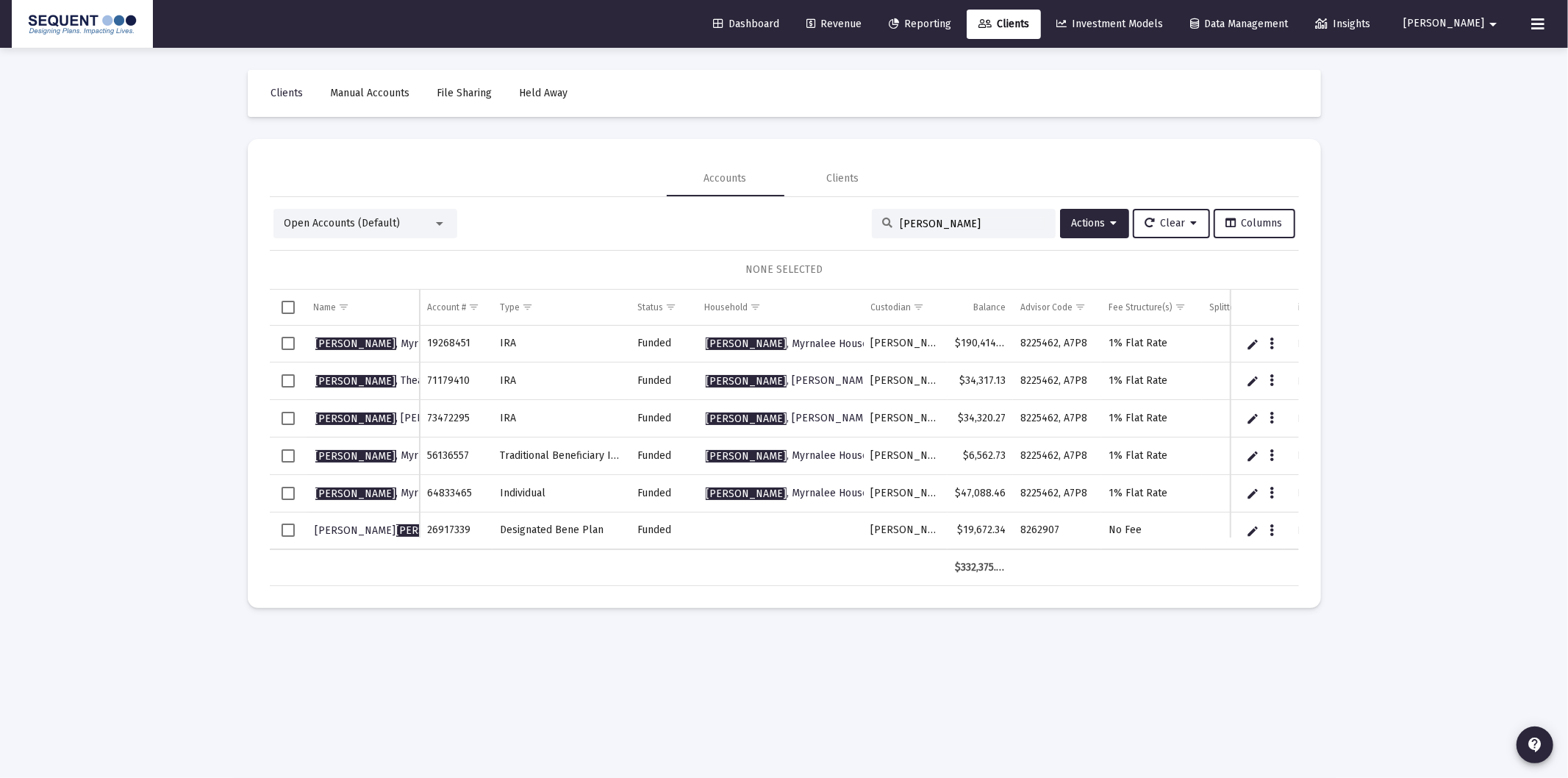
type input "[PERSON_NAME]"
click at [287, 419] on span "Select row" at bounding box center [287, 417] width 13 height 13
click at [295, 372] on td "Data grid" at bounding box center [288, 382] width 37 height 38
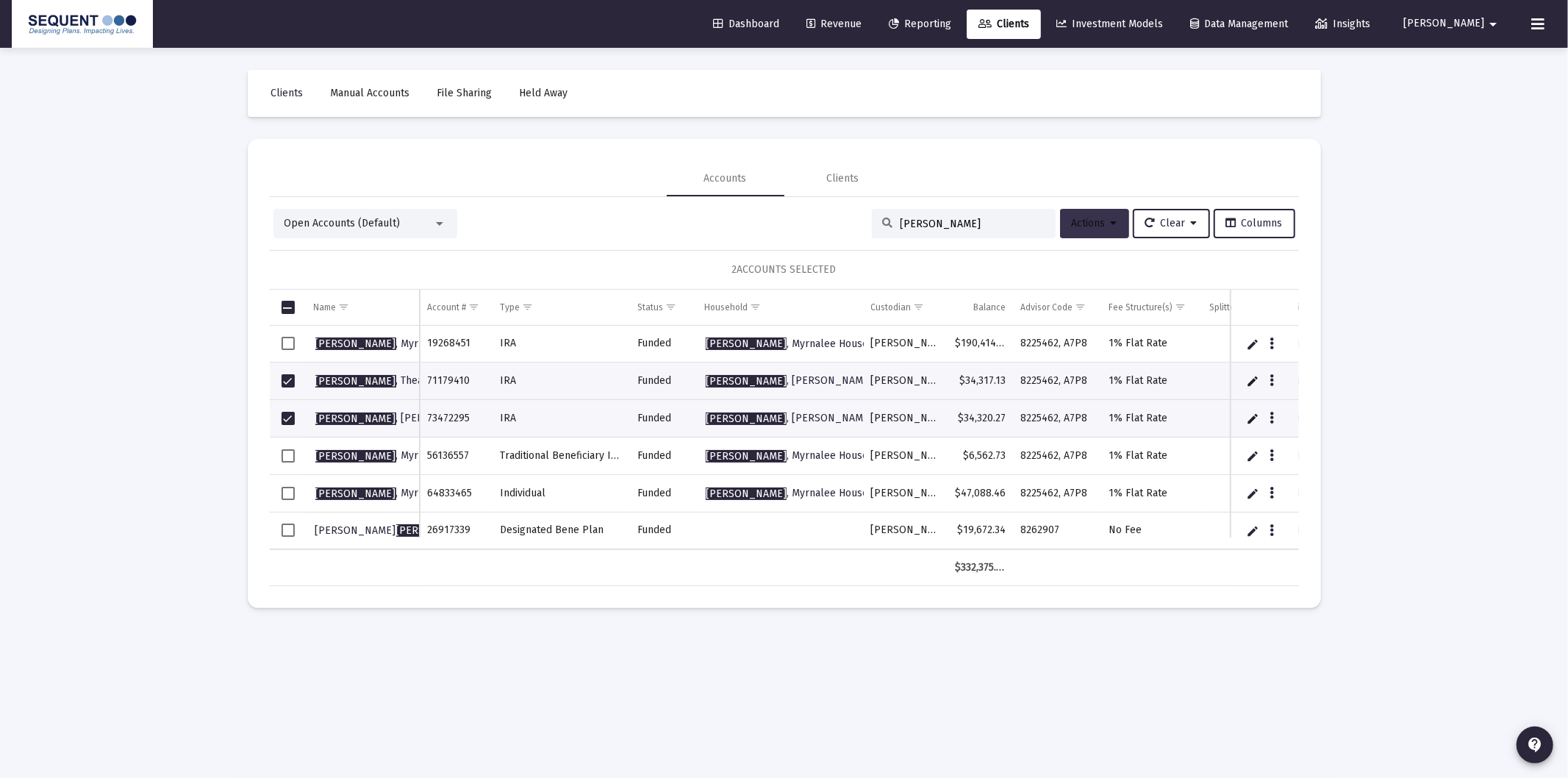
click at [1114, 218] on button "Actions" at bounding box center [1095, 224] width 70 height 30
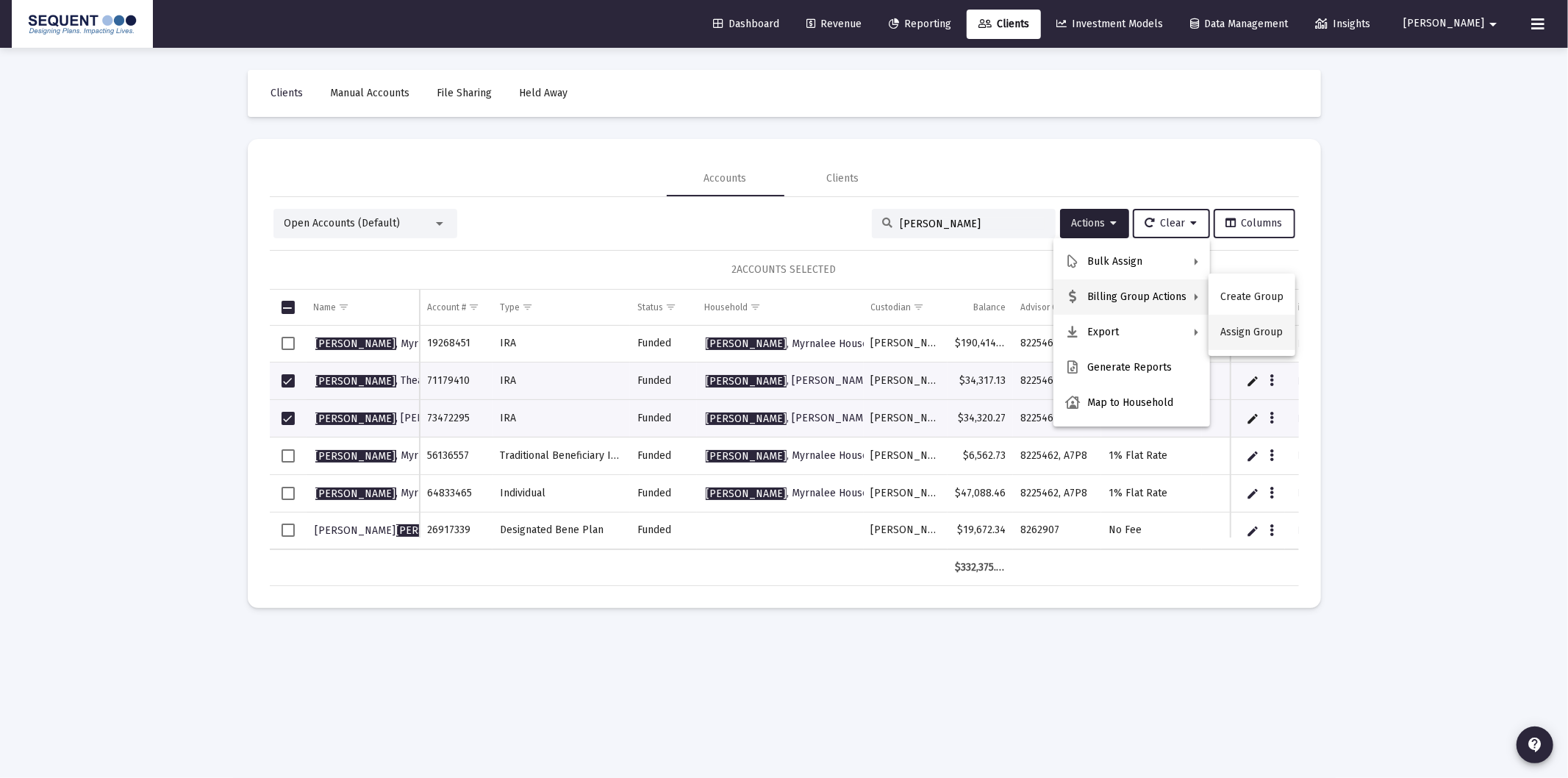
click at [1233, 327] on button "Assign Group" at bounding box center [1251, 333] width 86 height 36
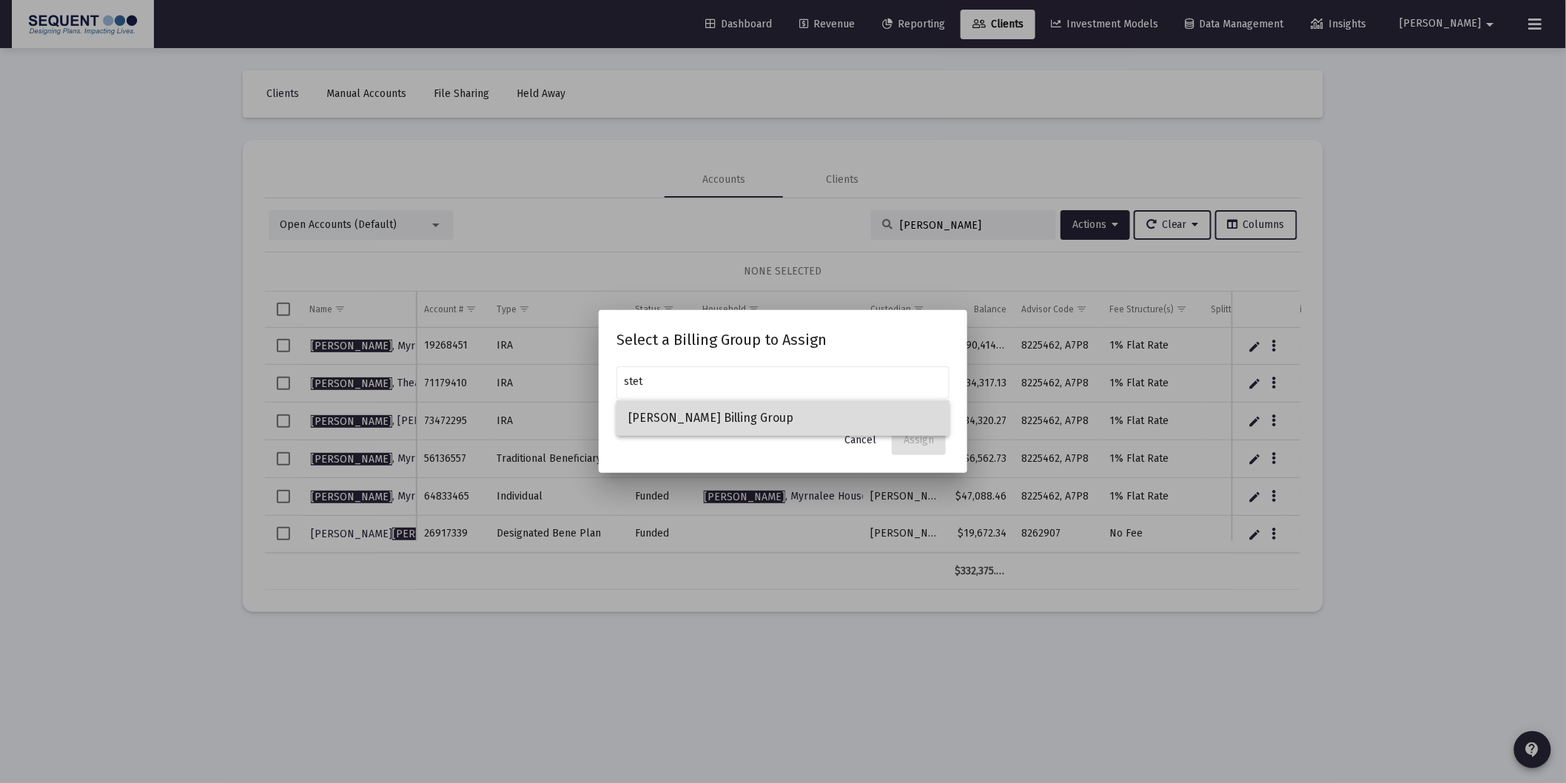
click at [899, 420] on span "[PERSON_NAME] Billing Group" at bounding box center [782, 418] width 309 height 36
type input "[PERSON_NAME] Billing Group"
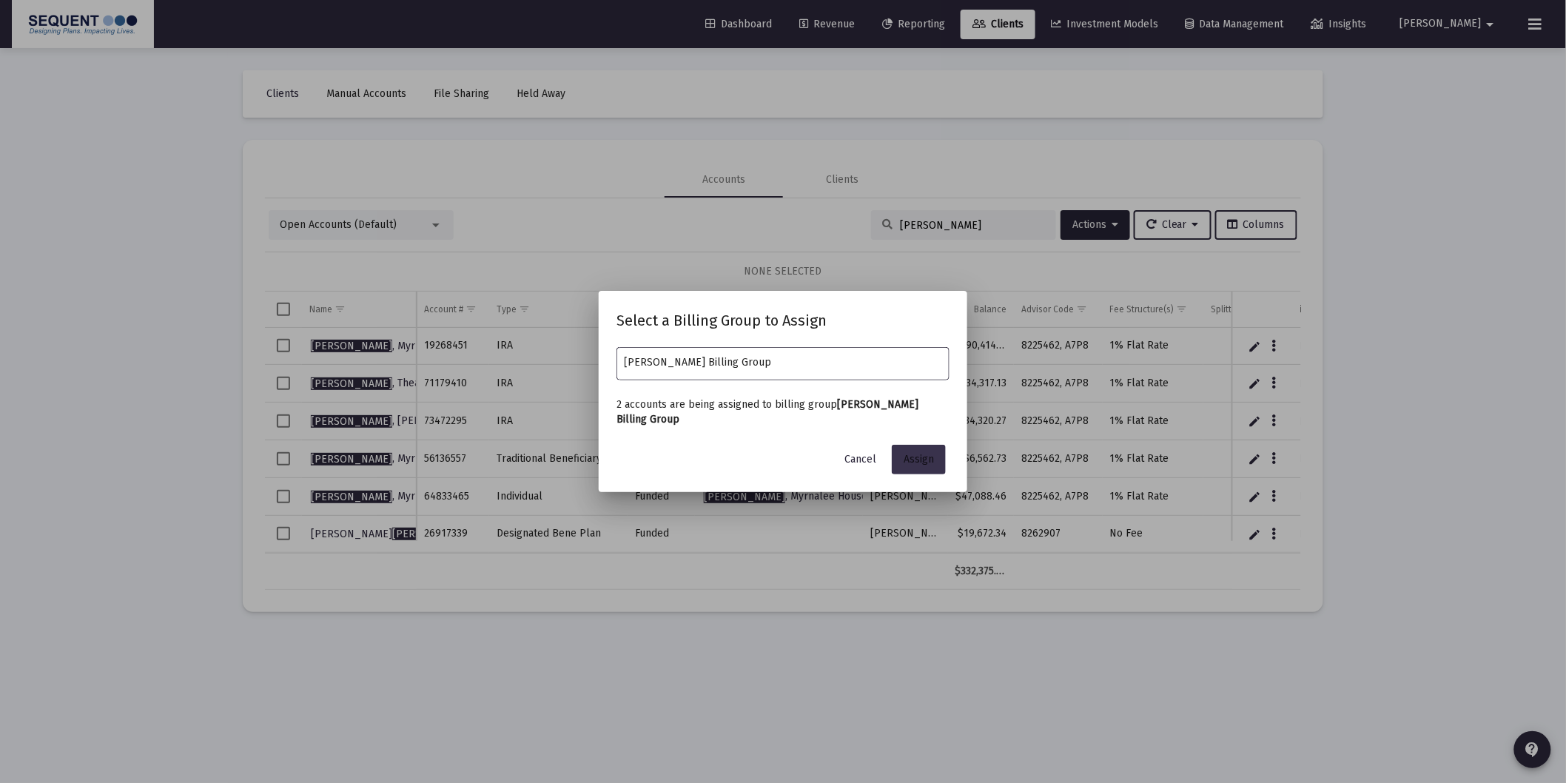
drag, startPoint x: 923, startPoint y: 449, endPoint x: 923, endPoint y: 459, distance: 9.6
click at [923, 449] on button "Assign" at bounding box center [919, 460] width 54 height 30
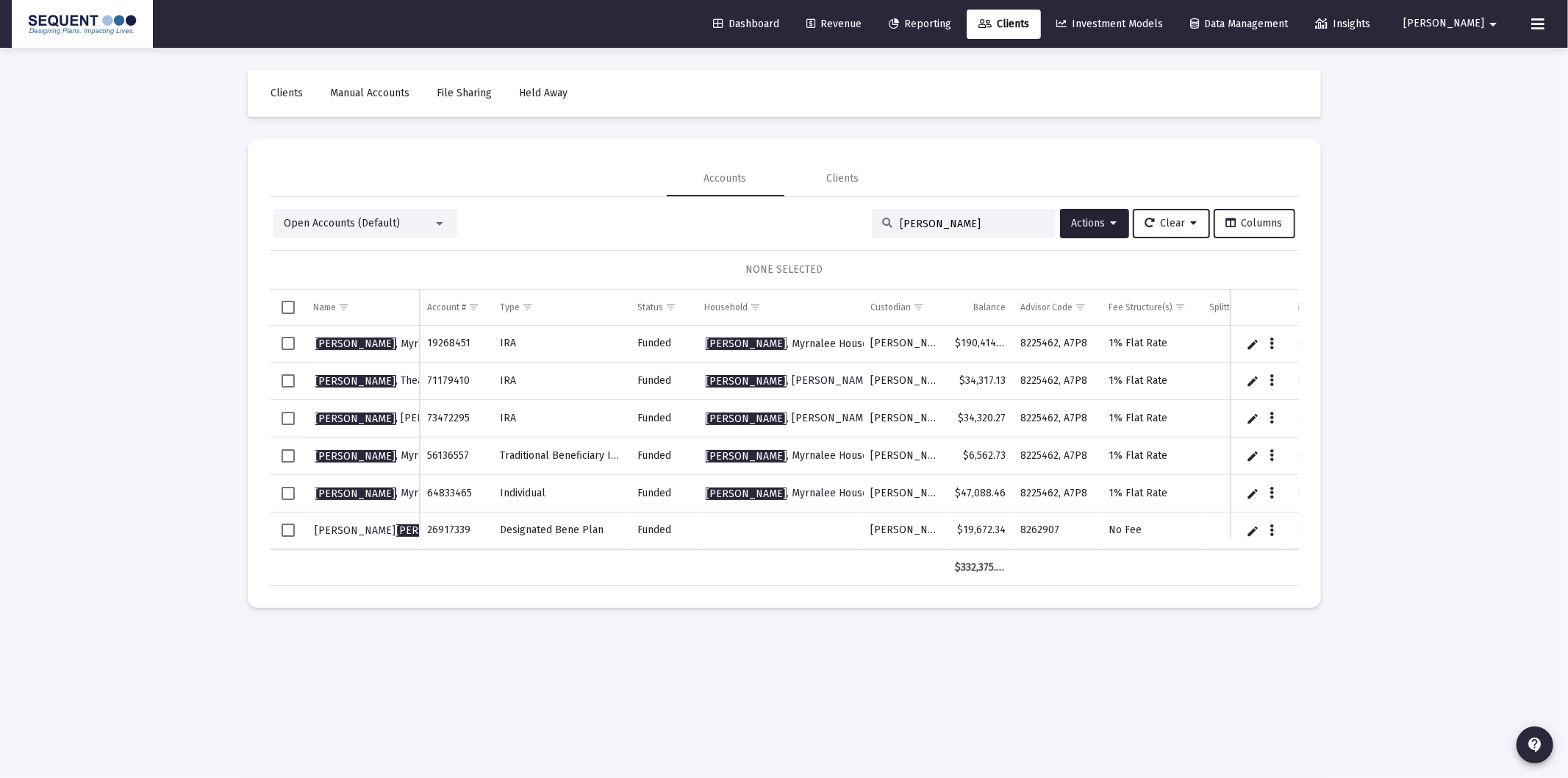
click at [525, 705] on mat-sidenav-content "Loading... Clients Manual Accounts File Sharing Held Away Accounts Clients Open…" at bounding box center [785, 389] width 1103 height 778
